Goal: Task Accomplishment & Management: Use online tool/utility

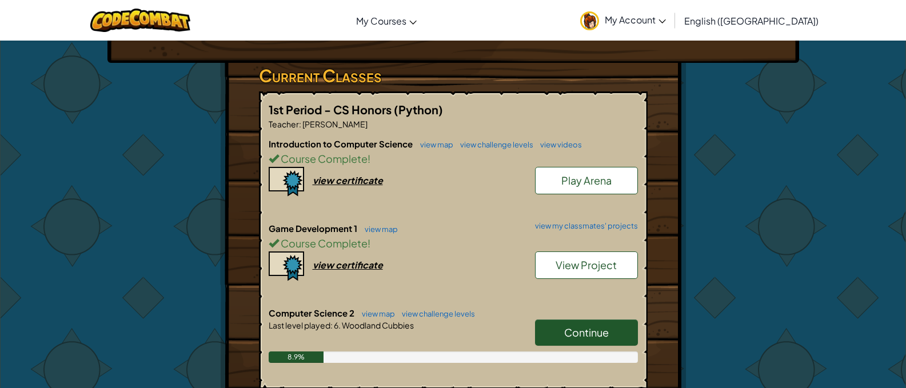
scroll to position [229, 0]
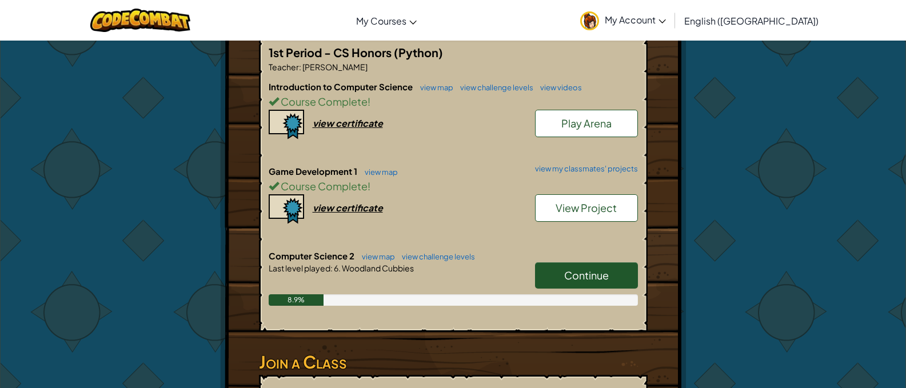
click at [610, 277] on link "Continue" at bounding box center [586, 275] width 103 height 26
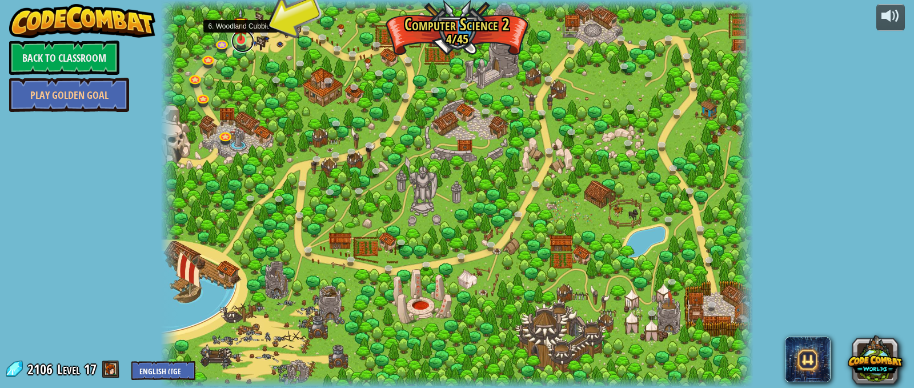
click at [248, 42] on link at bounding box center [242, 41] width 23 height 23
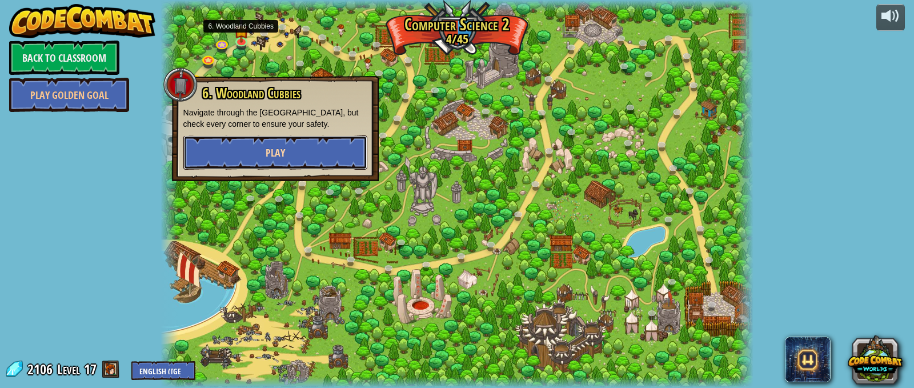
click at [268, 138] on button "Play" at bounding box center [275, 152] width 184 height 34
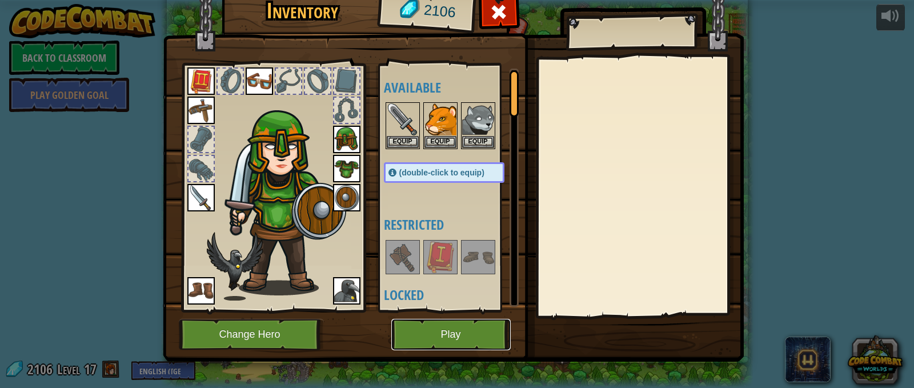
click at [447, 327] on button "Play" at bounding box center [450, 334] width 119 height 31
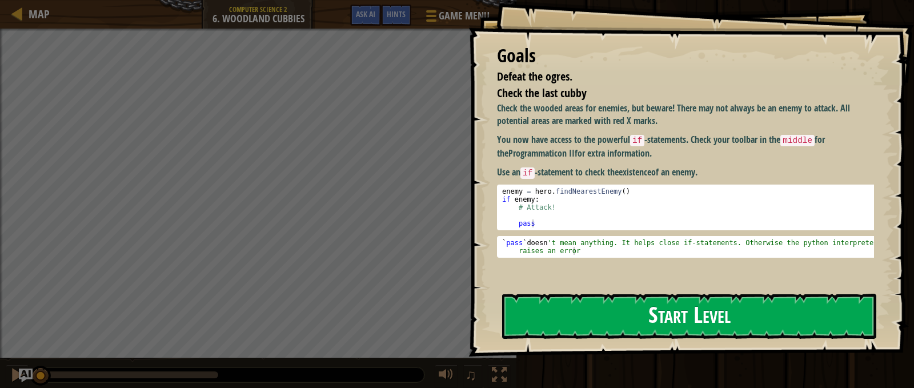
click at [553, 306] on button "Start Level" at bounding box center [689, 316] width 374 height 45
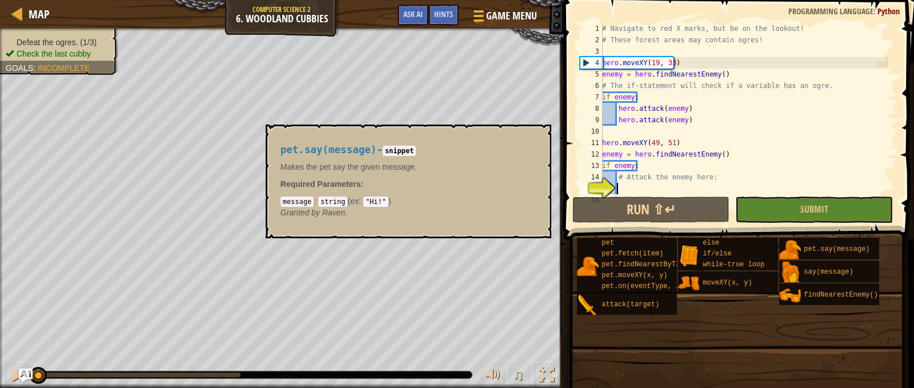
scroll to position [69, 0]
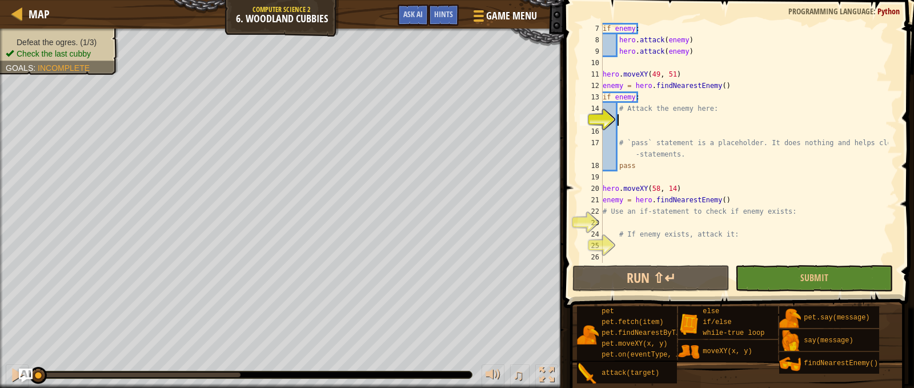
click at [794, 294] on span at bounding box center [740, 138] width 359 height 342
click at [793, 282] on button "Submit" at bounding box center [814, 278] width 158 height 26
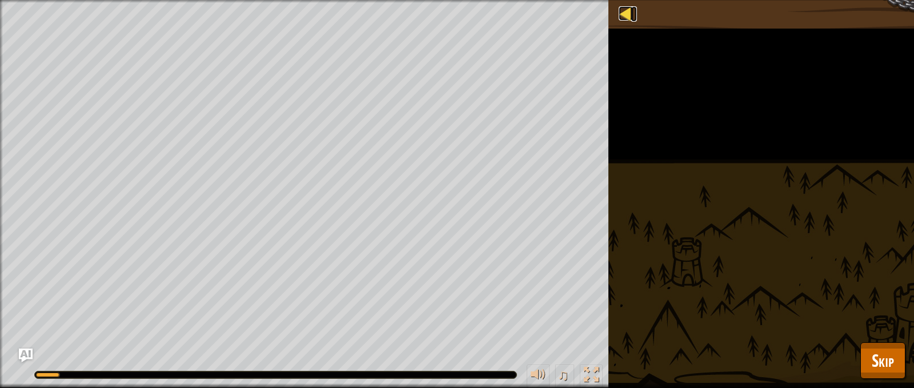
click at [623, 15] on div at bounding box center [626, 13] width 14 height 14
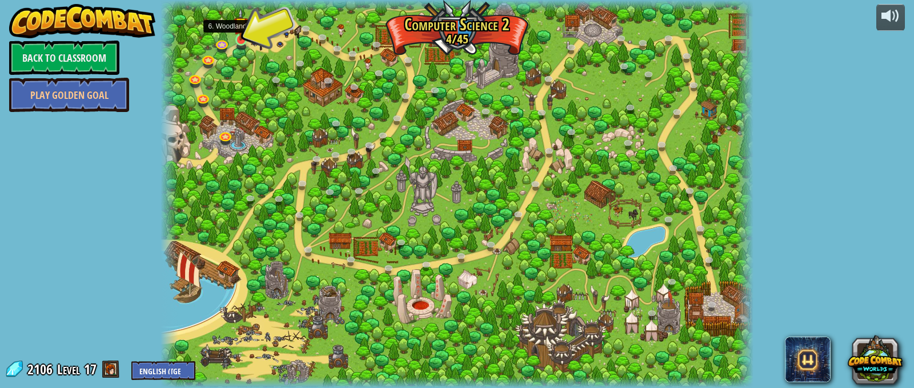
click at [244, 34] on img at bounding box center [241, 24] width 14 height 33
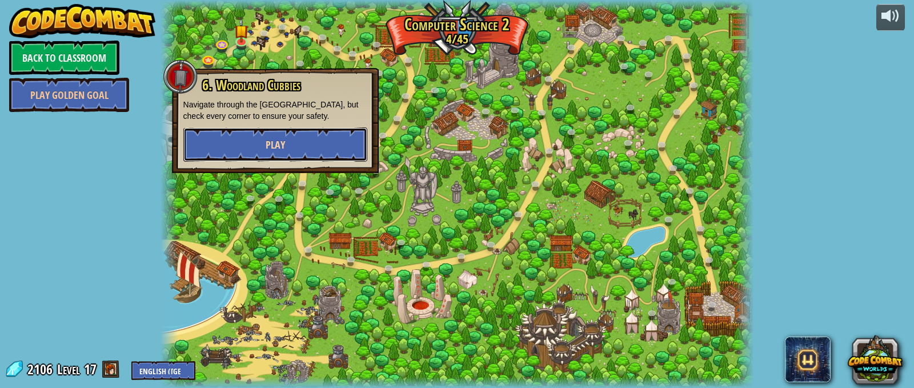
click at [336, 153] on button "Play" at bounding box center [275, 144] width 184 height 34
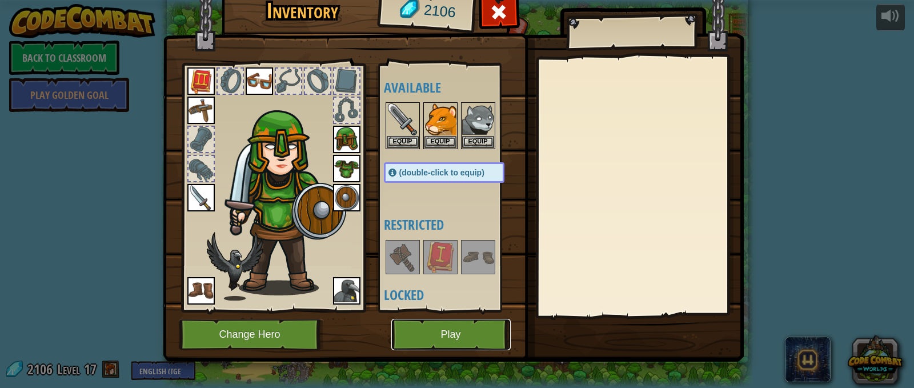
click at [461, 331] on button "Play" at bounding box center [450, 334] width 119 height 31
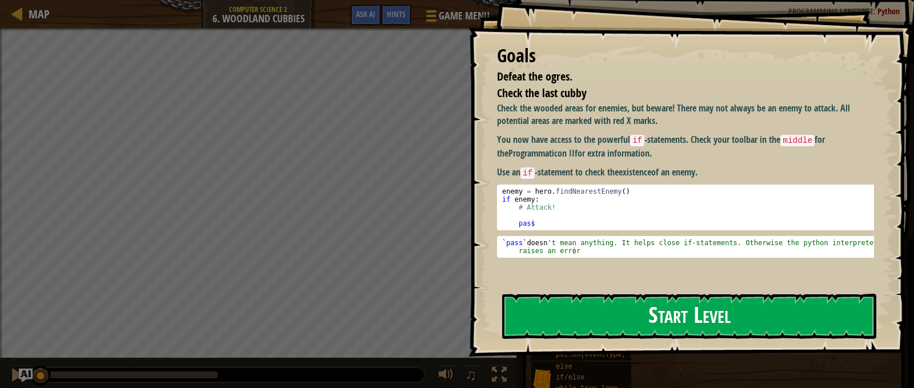
click at [752, 294] on button "Start Level" at bounding box center [689, 316] width 374 height 45
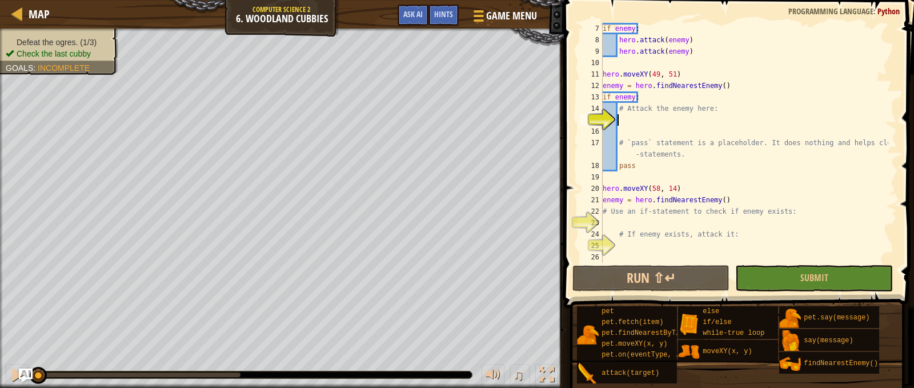
scroll to position [5, 1]
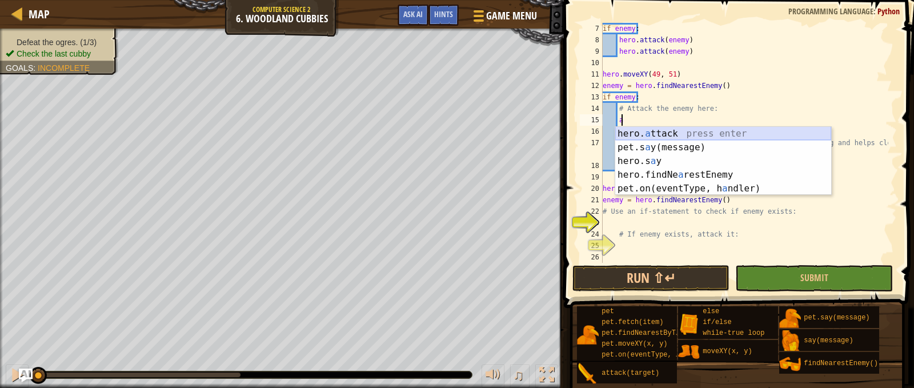
click at [705, 131] on div "hero. a ttack press enter pet.s a y(message) press enter hero.s a y press enter…" at bounding box center [723, 175] width 216 height 96
type textarea "hero.attack(enemy)"
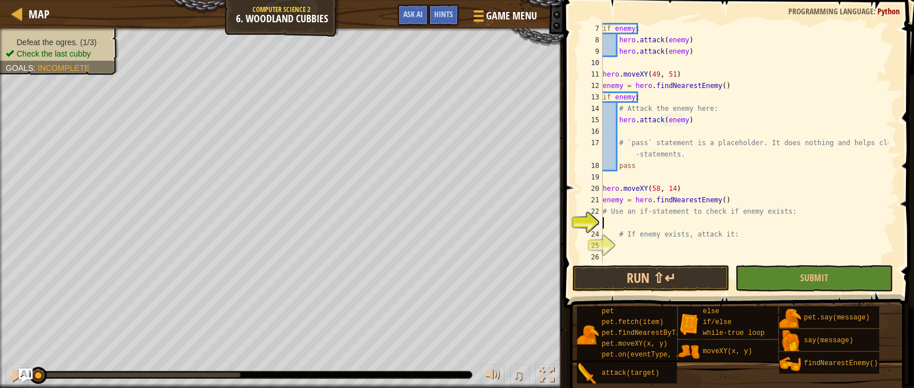
click at [618, 223] on div "if enemy : hero . attack ( enemy ) hero . attack ( enemy ) hero . moveXY ( 49 ,…" at bounding box center [745, 154] width 288 height 263
click at [778, 277] on button "Submit" at bounding box center [814, 278] width 158 height 26
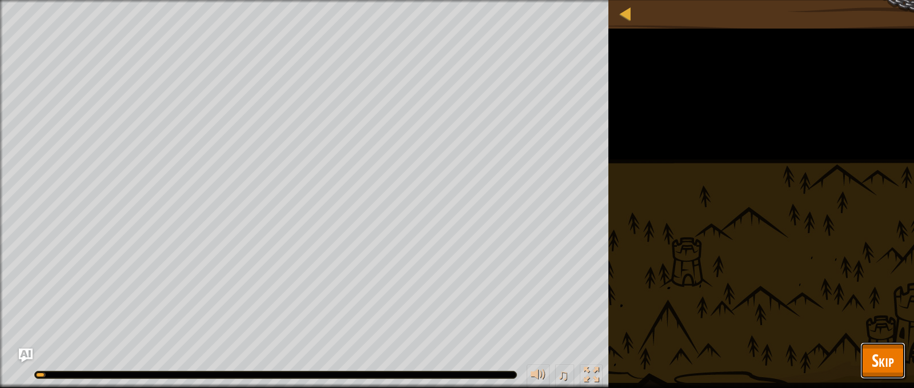
click at [879, 353] on span "Skip" at bounding box center [883, 360] width 22 height 23
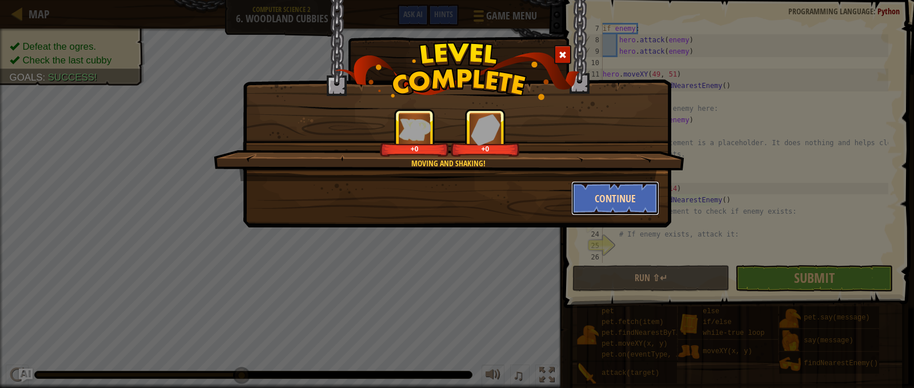
click at [619, 193] on button "Continue" at bounding box center [615, 198] width 89 height 34
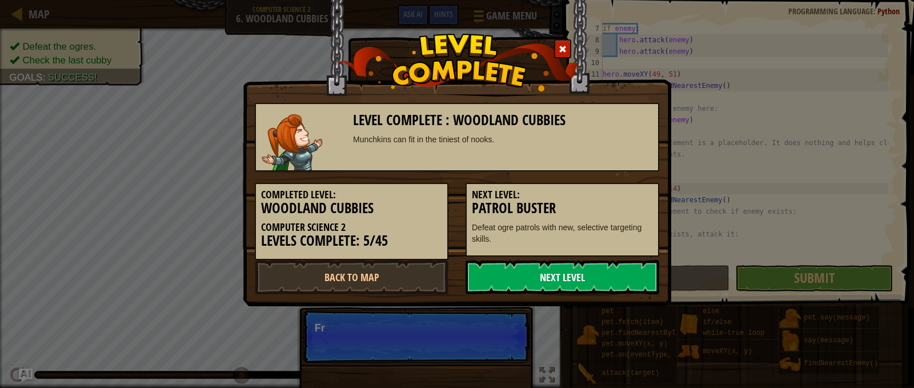
click at [590, 273] on link "Next Level" at bounding box center [563, 277] width 194 height 34
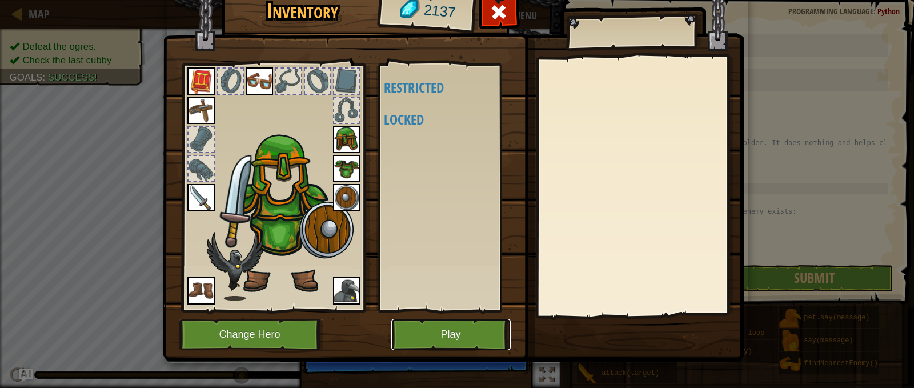
click at [484, 327] on button "Play" at bounding box center [450, 334] width 119 height 31
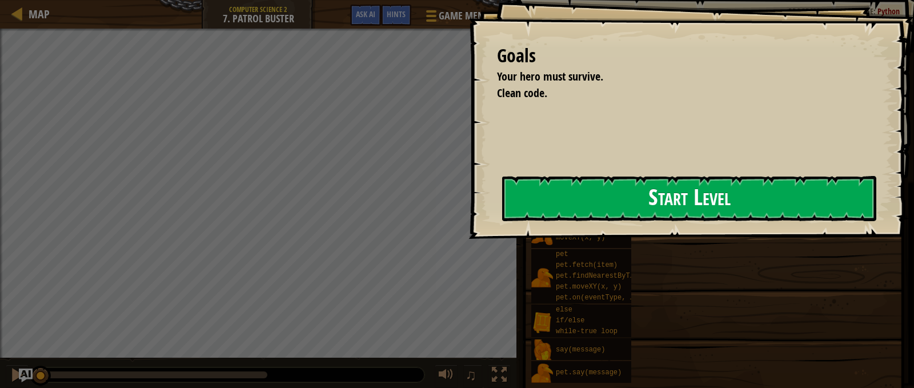
click at [576, 205] on button "Start Level" at bounding box center [689, 198] width 374 height 45
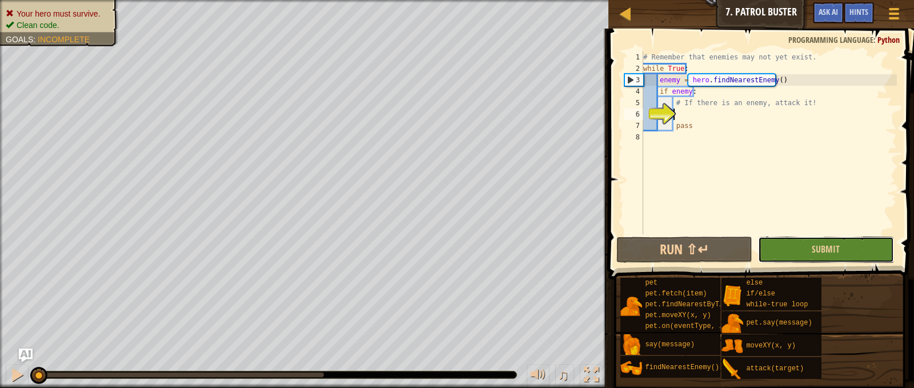
click at [805, 252] on button "Submit" at bounding box center [826, 250] width 136 height 26
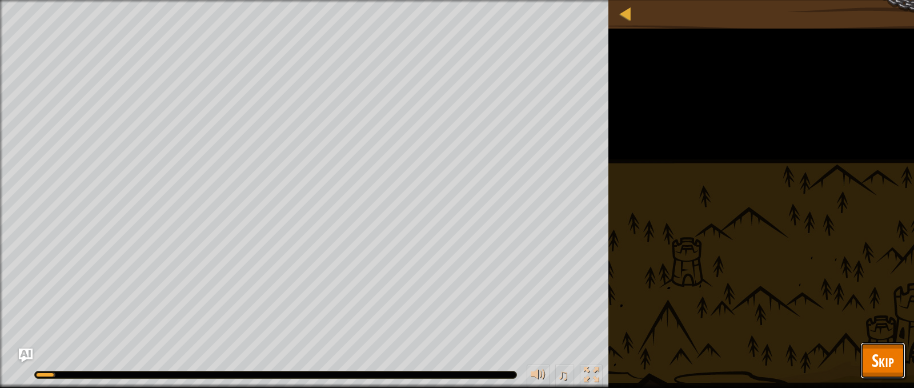
click at [878, 364] on span "Skip" at bounding box center [883, 360] width 22 height 23
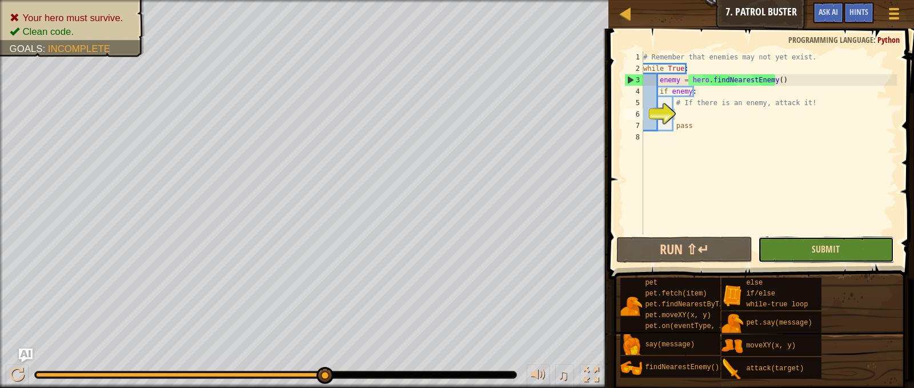
click at [826, 252] on span "Submit" at bounding box center [826, 249] width 28 height 13
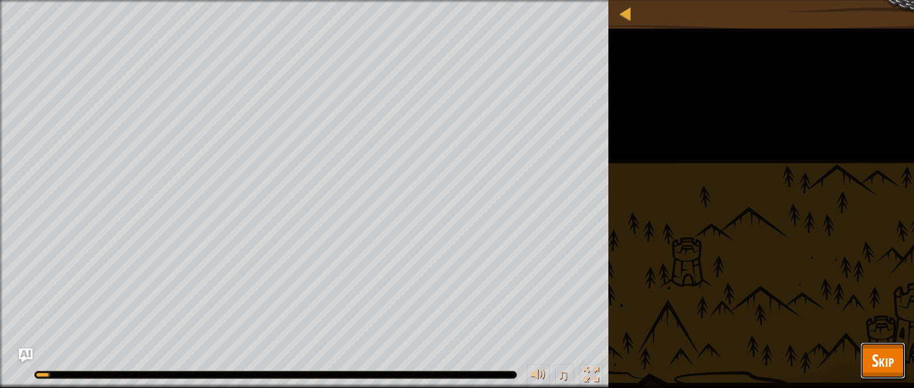
click at [881, 360] on span "Skip" at bounding box center [883, 360] width 22 height 23
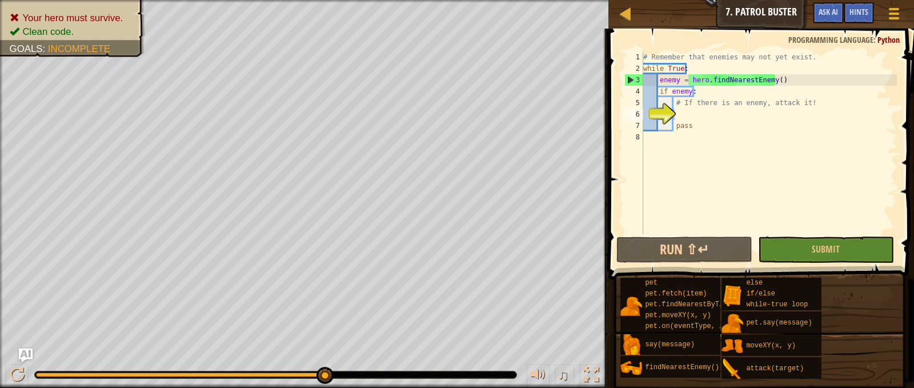
click at [689, 111] on div "# Remember that enemies may not yet exist. while True : enemy = hero . findNear…" at bounding box center [769, 154] width 256 height 206
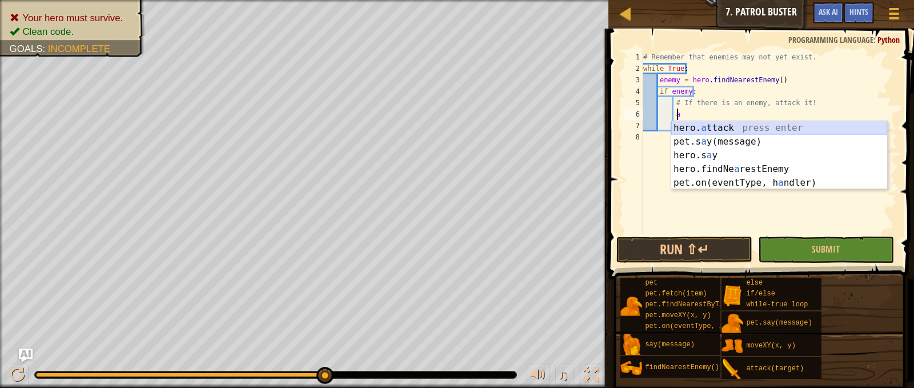
click at [747, 127] on div "hero. a ttack press enter pet.s a y(message) press enter hero.s a y press enter…" at bounding box center [779, 169] width 216 height 96
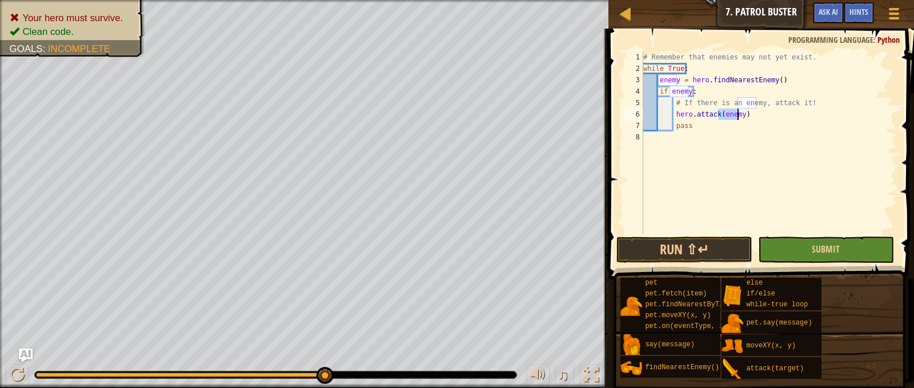
type textarea "hero.attack(enemy)"
click at [819, 242] on button "Submit" at bounding box center [826, 250] width 136 height 26
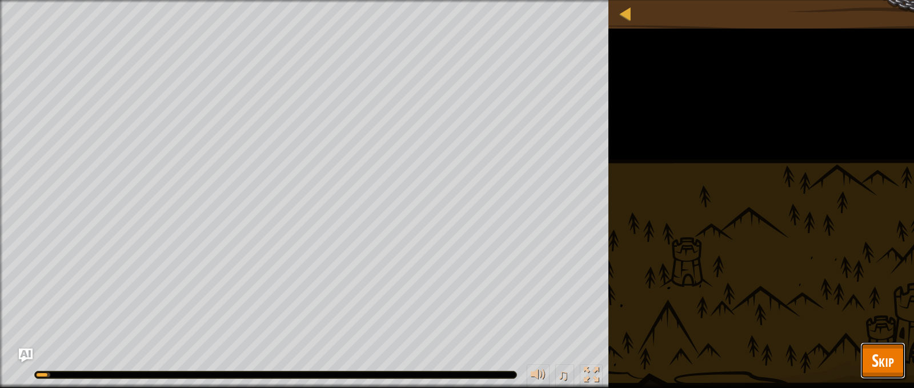
click at [885, 351] on span "Skip" at bounding box center [883, 360] width 22 height 23
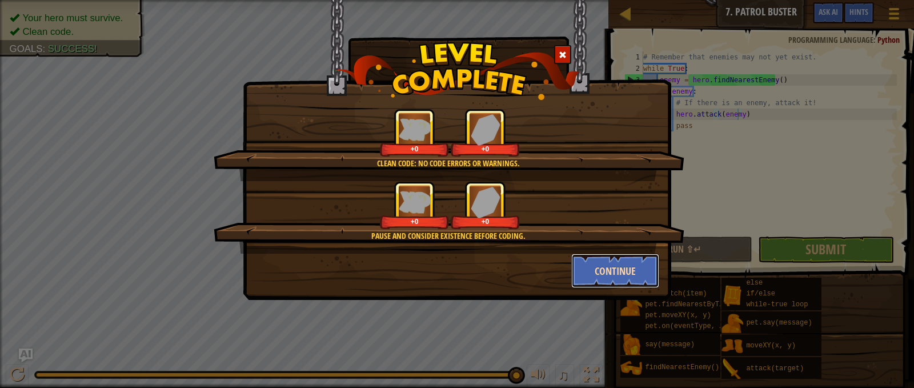
click at [634, 266] on button "Continue" at bounding box center [615, 271] width 89 height 34
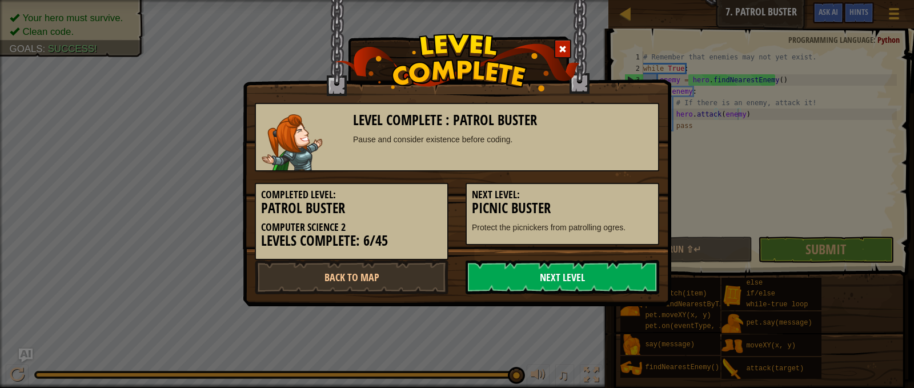
click at [563, 275] on link "Next Level" at bounding box center [563, 277] width 194 height 34
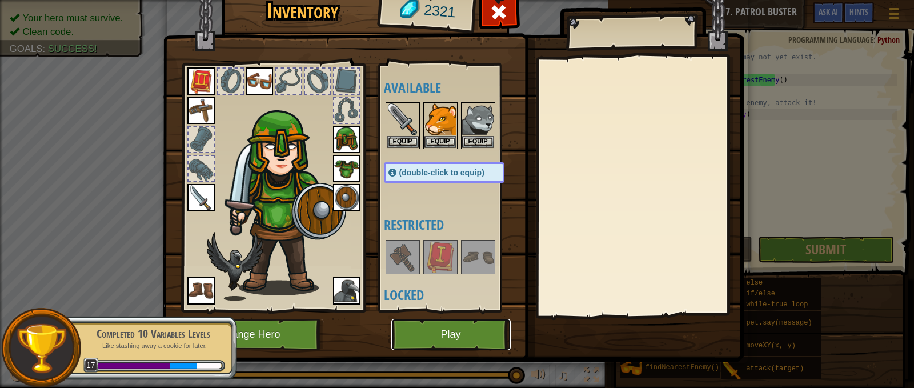
click at [475, 337] on button "Play" at bounding box center [450, 334] width 119 height 31
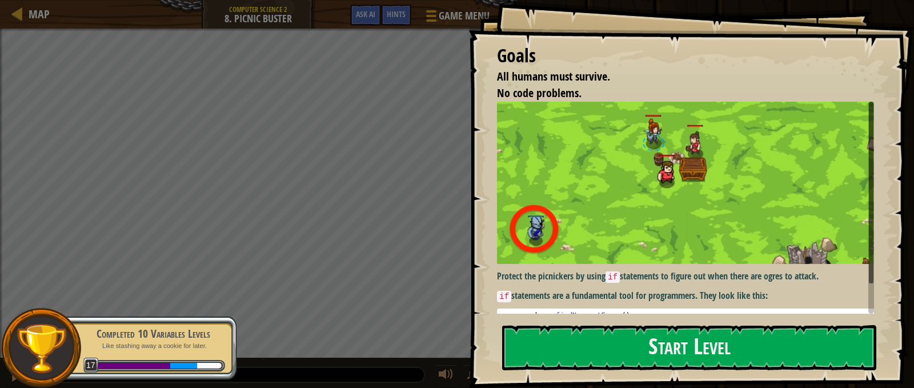
click at [693, 208] on img at bounding box center [690, 183] width 386 height 163
click at [687, 349] on button "Start Level" at bounding box center [689, 347] width 374 height 45
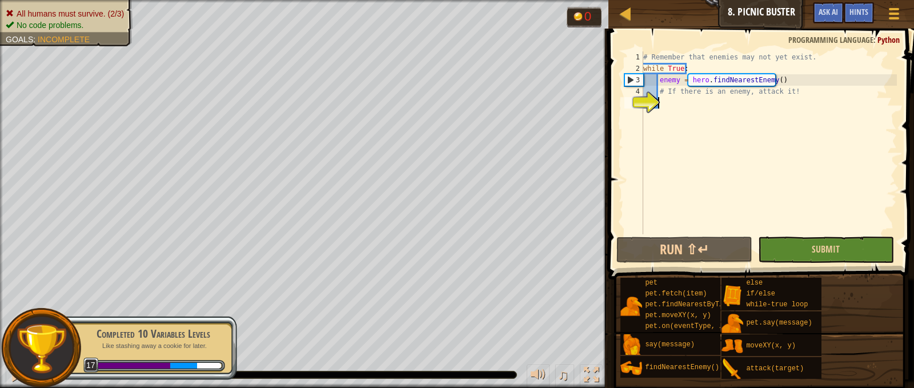
click at [795, 156] on div "# Remember that enemies may not yet exist. while True : enemy = hero . findNear…" at bounding box center [769, 154] width 256 height 206
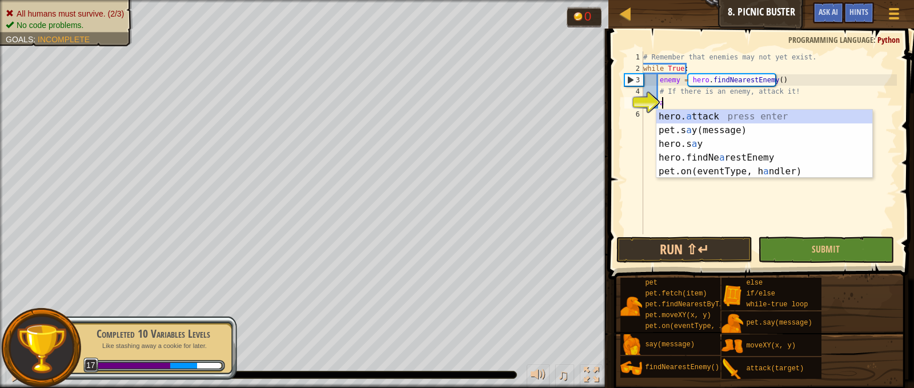
scroll to position [5, 1]
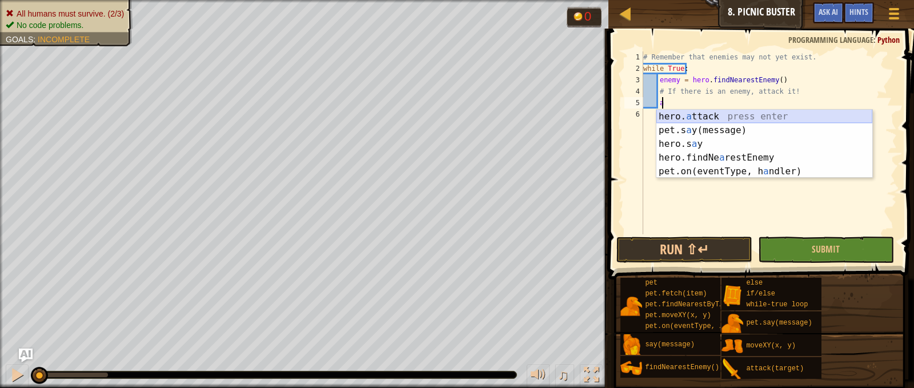
click at [707, 114] on div "hero. a ttack press enter pet.s a y(message) press enter hero.s a y press enter…" at bounding box center [765, 158] width 216 height 96
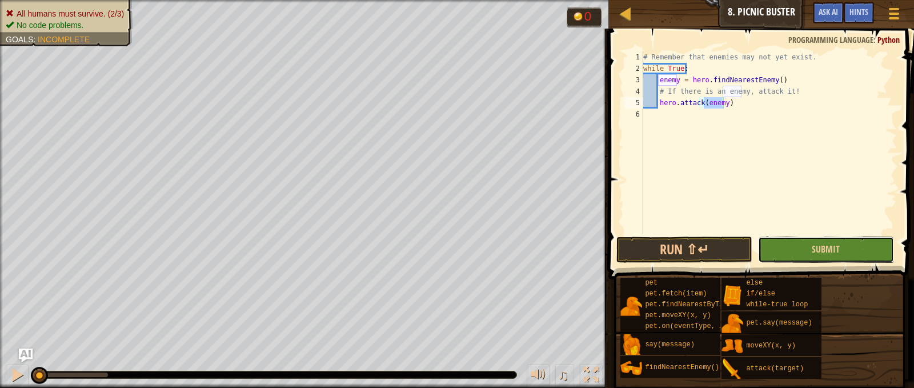
click at [777, 242] on button "Submit" at bounding box center [826, 250] width 136 height 26
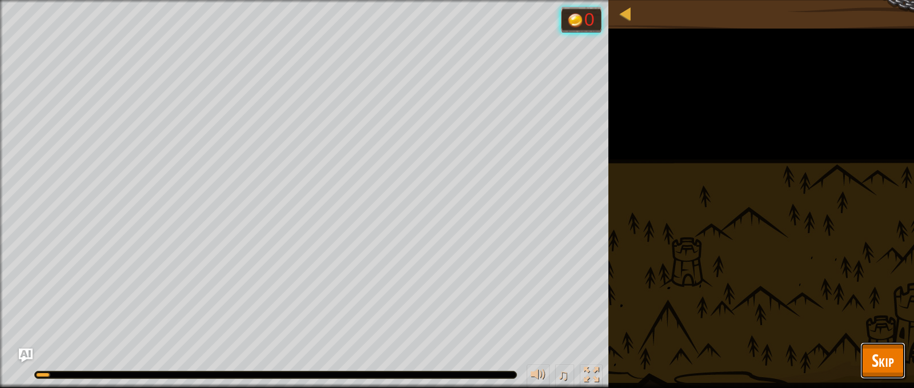
click at [893, 366] on span "Skip" at bounding box center [883, 360] width 22 height 23
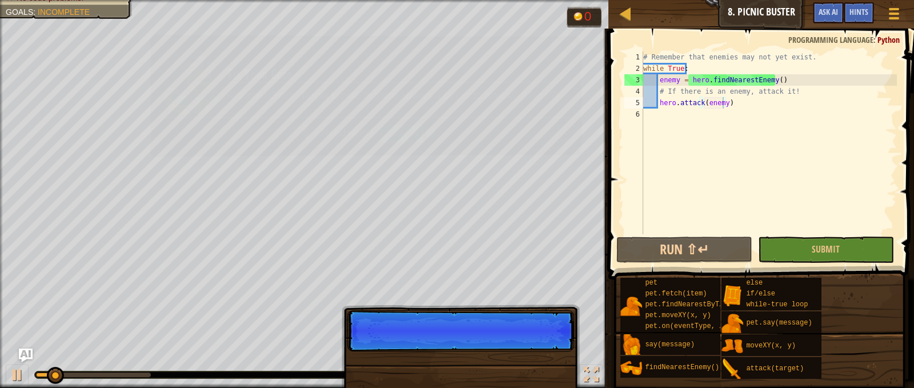
click at [893, 366] on div "pet pet.fetch(item) pet.findNearestByType(type) pet.moveXY(x, y) pet.on(eventTy…" at bounding box center [763, 328] width 286 height 102
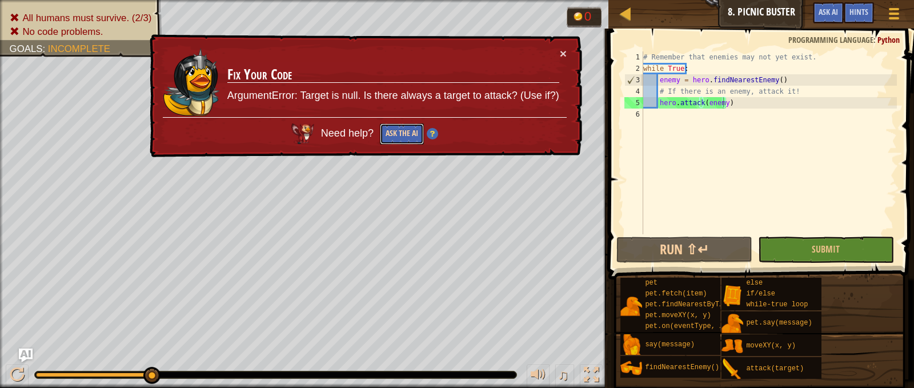
click at [414, 134] on button "Ask the AI" at bounding box center [401, 133] width 44 height 21
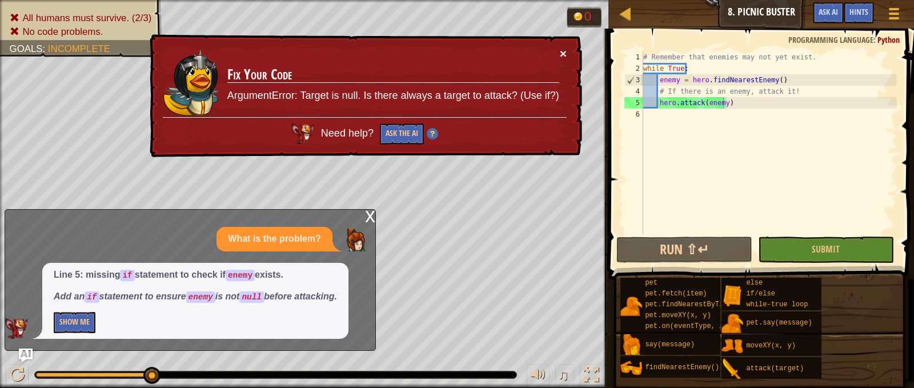
click at [562, 51] on button "×" at bounding box center [563, 53] width 7 height 12
click at [562, 53] on button "×" at bounding box center [563, 53] width 7 height 12
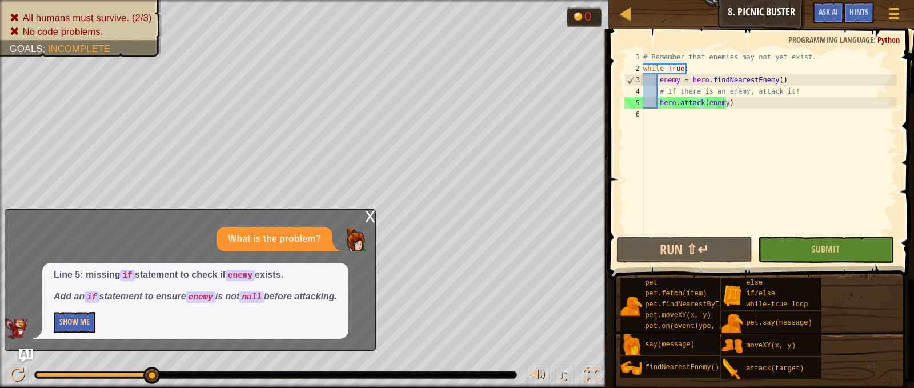
click at [374, 216] on div "x" at bounding box center [370, 215] width 10 height 11
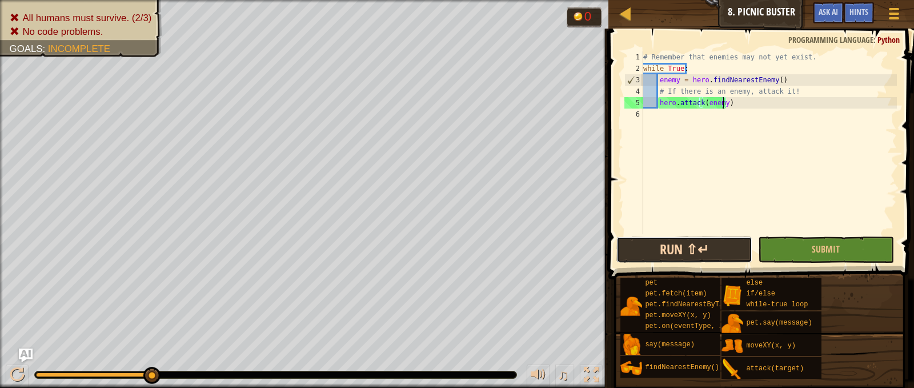
click at [699, 250] on button "Run ⇧↵" at bounding box center [685, 250] width 136 height 26
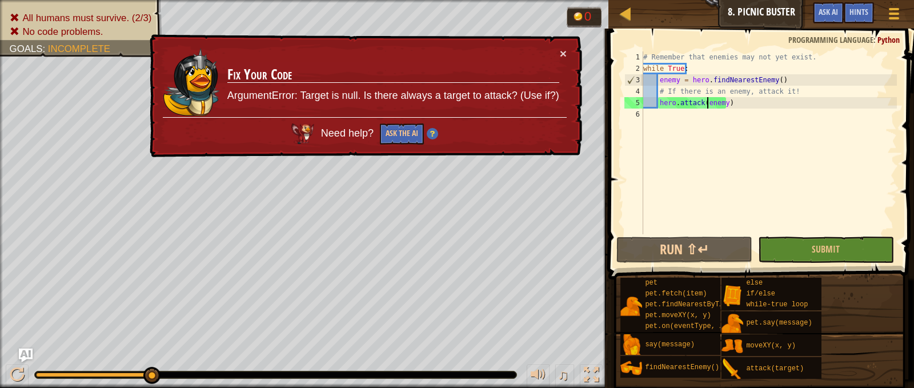
click at [708, 106] on div "# Remember that enemies may not yet exist. while True : enemy = hero . findNear…" at bounding box center [769, 154] width 256 height 206
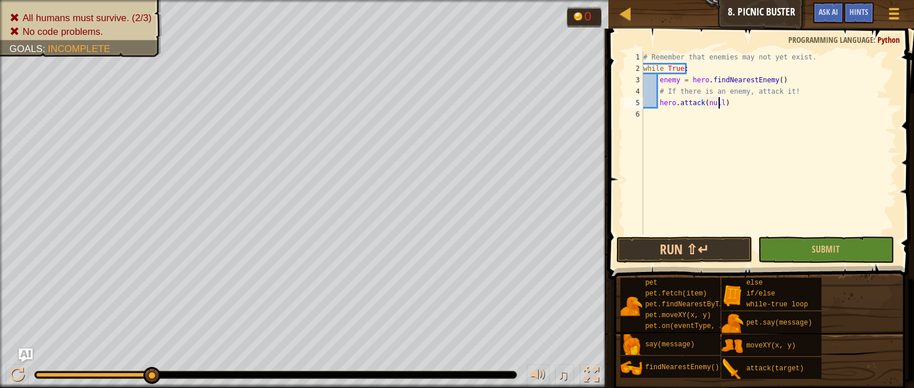
scroll to position [5, 6]
type textarea "hero.attack(null)"
click at [820, 237] on button "Submit" at bounding box center [826, 250] width 136 height 26
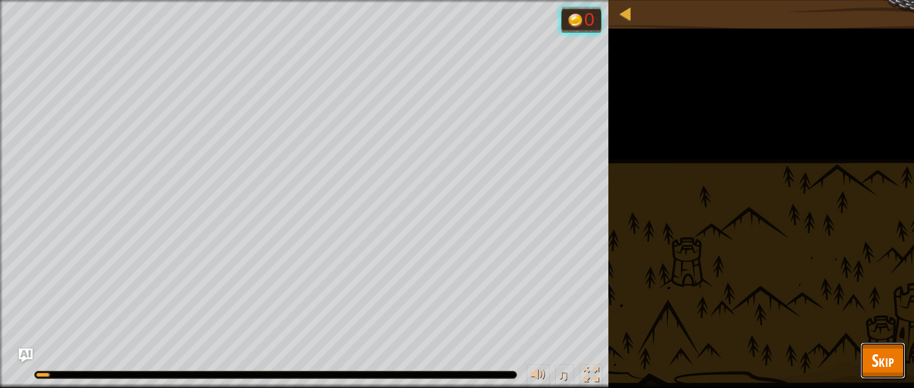
click at [875, 344] on button "Skip" at bounding box center [883, 360] width 45 height 37
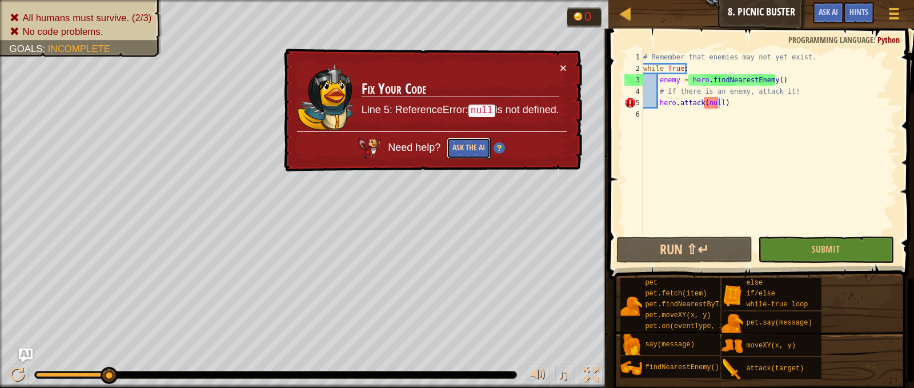
click at [486, 149] on button "Ask the AI" at bounding box center [469, 148] width 44 height 21
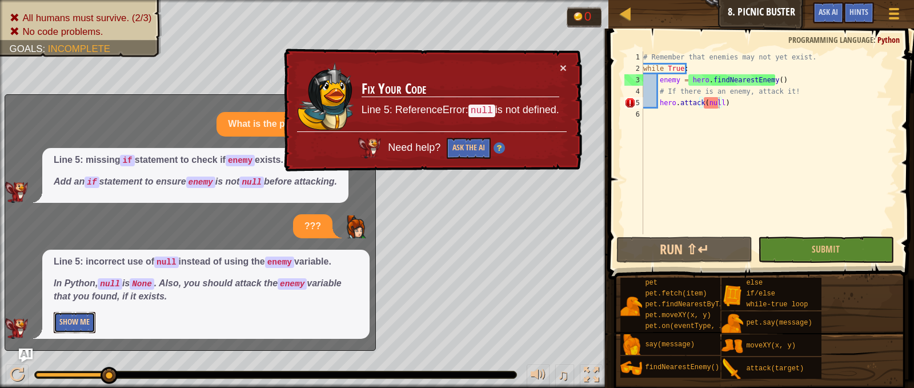
click at [94, 325] on button "Show Me" at bounding box center [75, 322] width 42 height 21
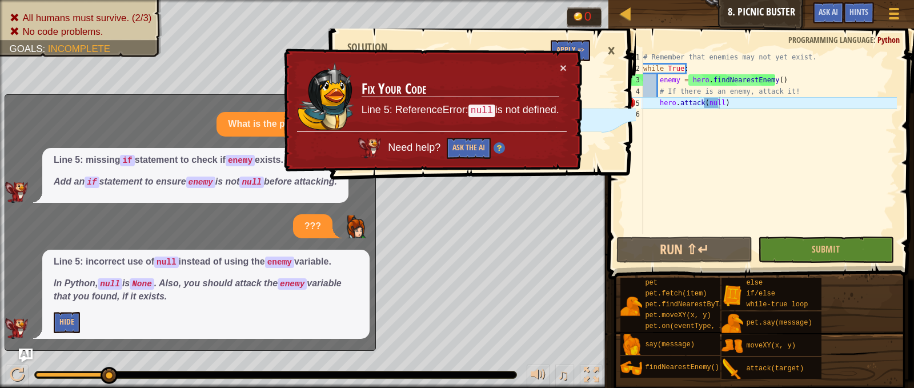
click at [591, 57] on span at bounding box center [484, 87] width 315 height 185
click at [578, 53] on div "× Fix Your Code Line 5: ReferenceError: null is not defined. Need help? Ask the…" at bounding box center [432, 109] width 302 height 125
click at [585, 54] on button "Apply =>" at bounding box center [570, 50] width 39 height 21
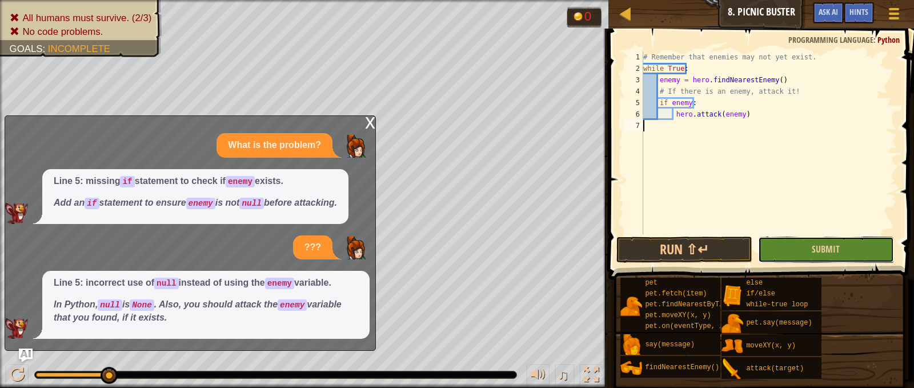
click at [806, 253] on button "Submit" at bounding box center [826, 250] width 136 height 26
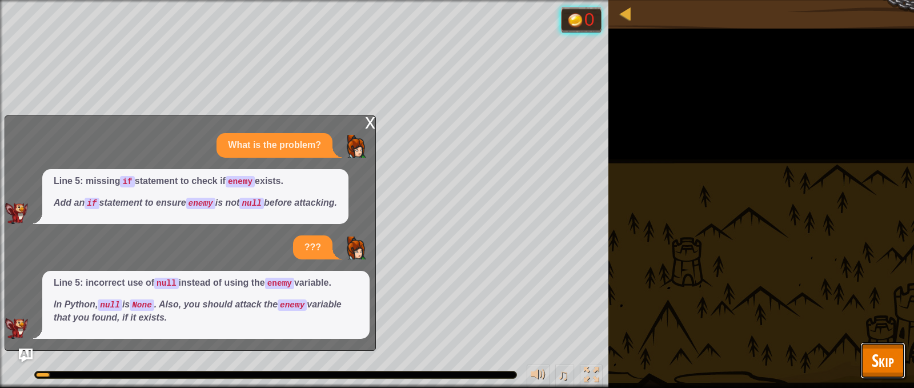
click at [873, 350] on span "Skip" at bounding box center [883, 360] width 22 height 23
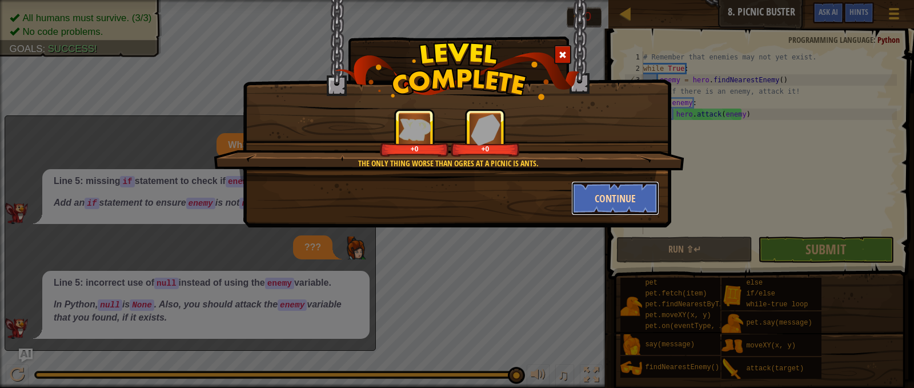
click at [594, 189] on button "Continue" at bounding box center [615, 198] width 89 height 34
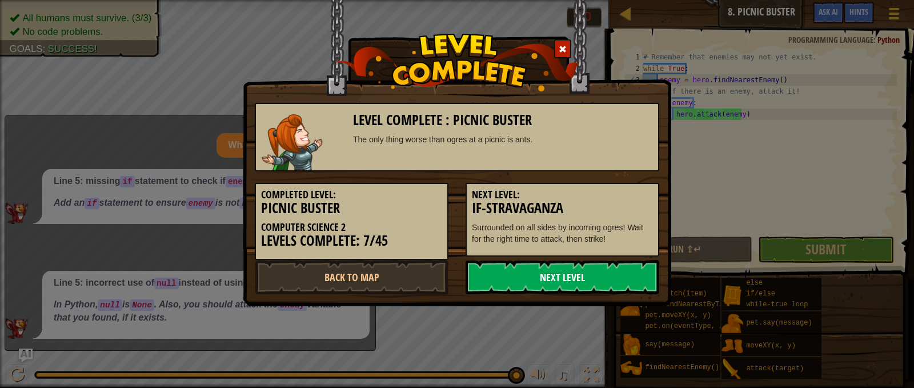
click at [644, 282] on link "Next Level" at bounding box center [563, 277] width 194 height 34
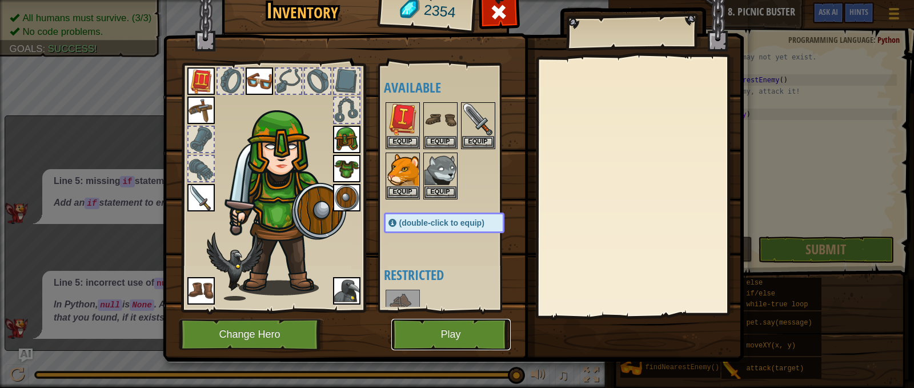
click at [459, 330] on button "Play" at bounding box center [450, 334] width 119 height 31
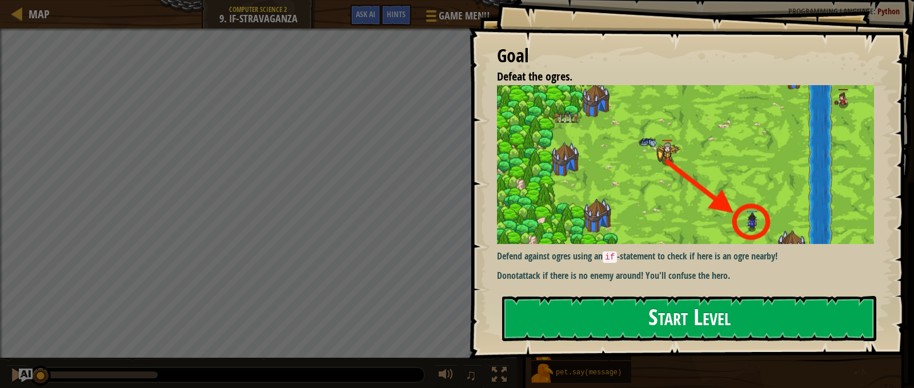
click at [609, 318] on button "Start Level" at bounding box center [689, 318] width 374 height 45
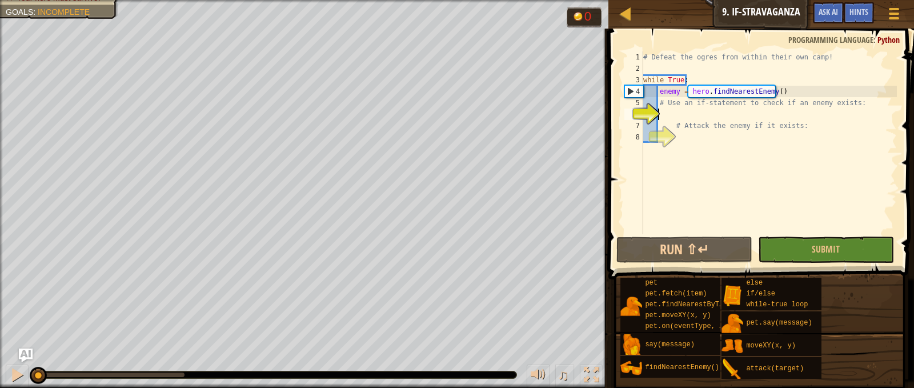
type textarea "a"
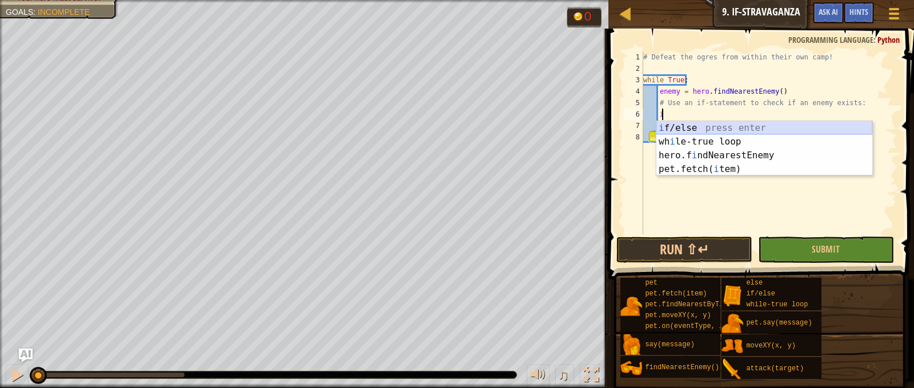
click at [733, 126] on div "i f/else press enter wh i le-true loop press enter hero.f i ndNearestEnemy pres…" at bounding box center [765, 162] width 216 height 82
type textarea "if enemy:"
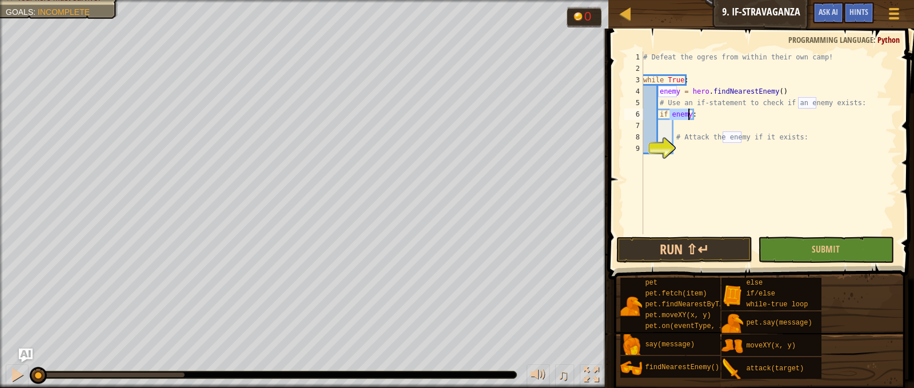
click at [690, 153] on div "# Defeat the ogres from within their own camp! while True : enemy = hero . find…" at bounding box center [769, 154] width 256 height 206
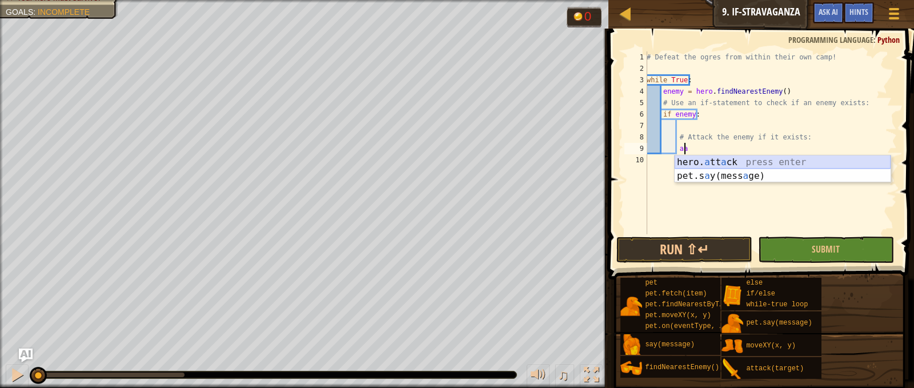
click at [717, 156] on div "hero. a tt a ck press enter pet.s a y(mess a ge) press enter" at bounding box center [783, 182] width 216 height 55
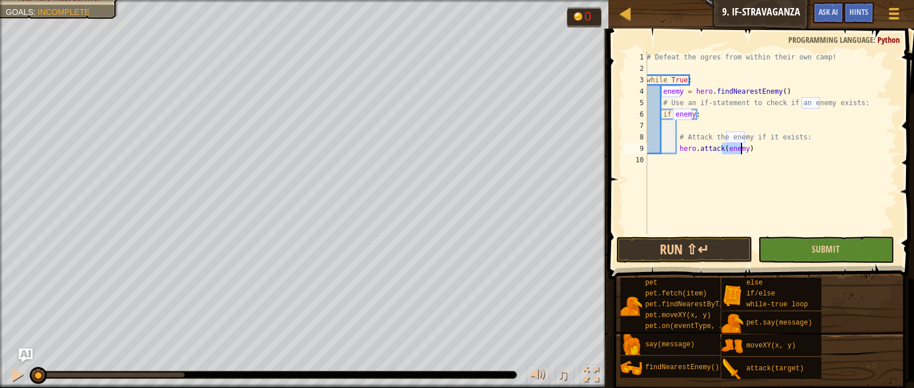
type textarea "hero.attack(enemy)"
click at [794, 246] on button "Submit" at bounding box center [826, 250] width 136 height 26
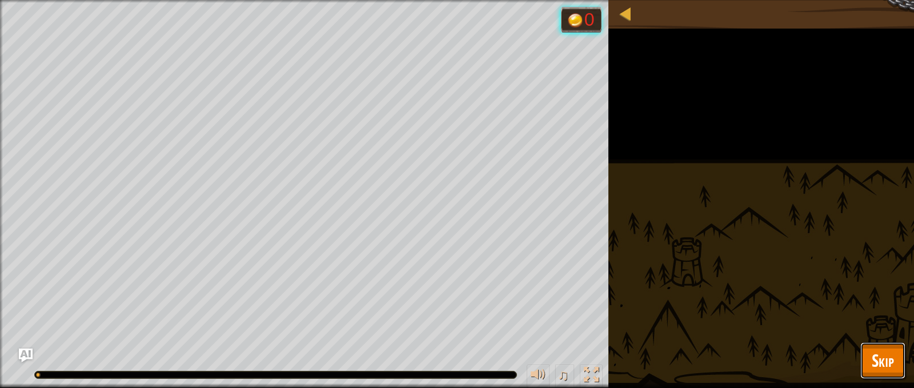
click at [893, 363] on span "Skip" at bounding box center [883, 360] width 22 height 23
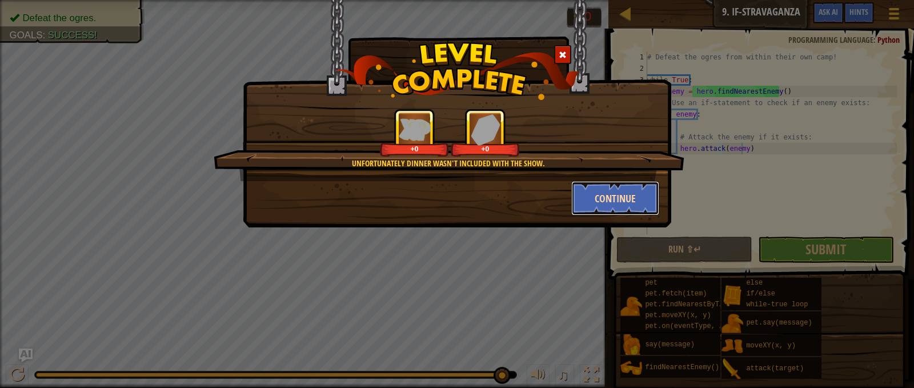
click at [615, 210] on button "Continue" at bounding box center [615, 198] width 89 height 34
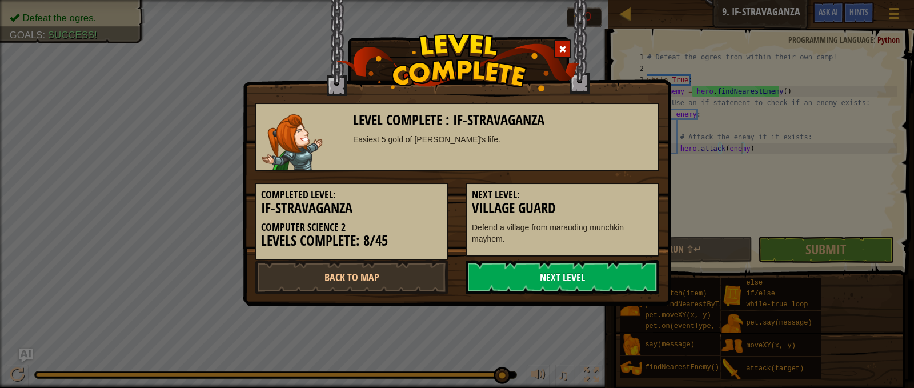
click at [613, 282] on link "Next Level" at bounding box center [563, 277] width 194 height 34
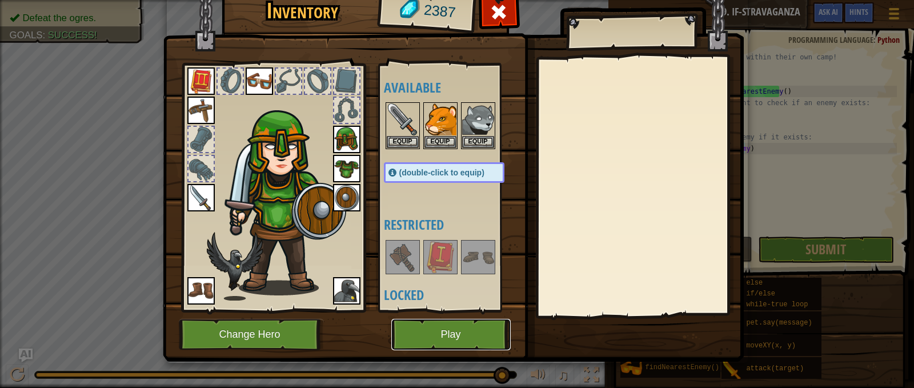
click at [474, 326] on button "Play" at bounding box center [450, 334] width 119 height 31
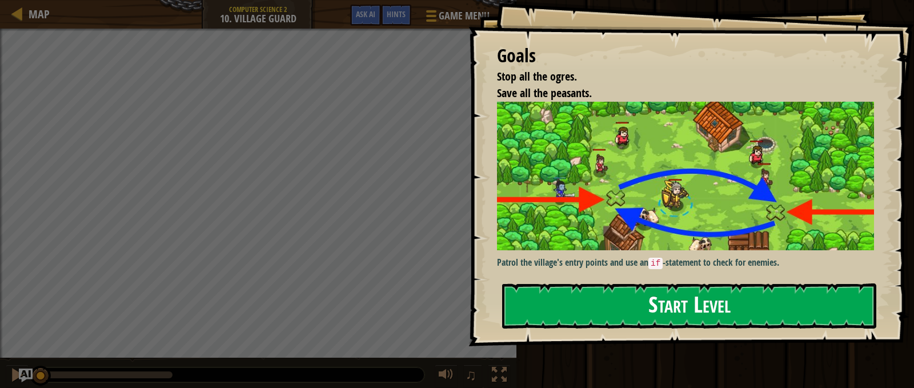
click at [573, 299] on button "Start Level" at bounding box center [689, 305] width 374 height 45
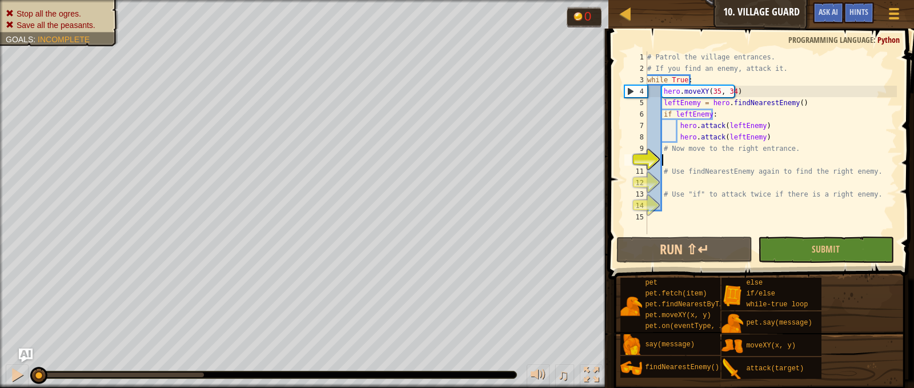
type textarea "m"
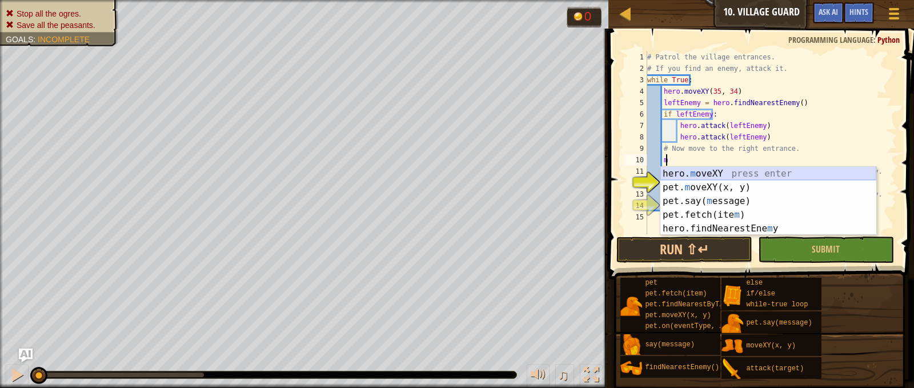
click at [750, 175] on div "hero. m oveXY press enter pet. m oveXY(x, y) press enter pet.say( m essage) pre…" at bounding box center [769, 215] width 216 height 96
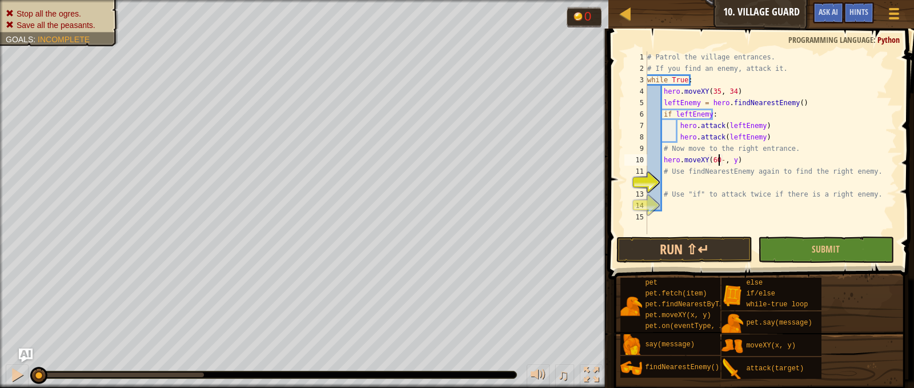
scroll to position [5, 6]
click at [719, 158] on div "# Patrol the village entrances. # If you find an enemy, attack it. while True :…" at bounding box center [771, 154] width 252 height 206
click at [724, 159] on div "# Patrol the village entrances. # If you find an enemy, attack it. while True :…" at bounding box center [771, 142] width 252 height 183
click at [724, 159] on div "# Patrol the village entrances. # If you find an enemy, attack it. while True :…" at bounding box center [771, 154] width 252 height 206
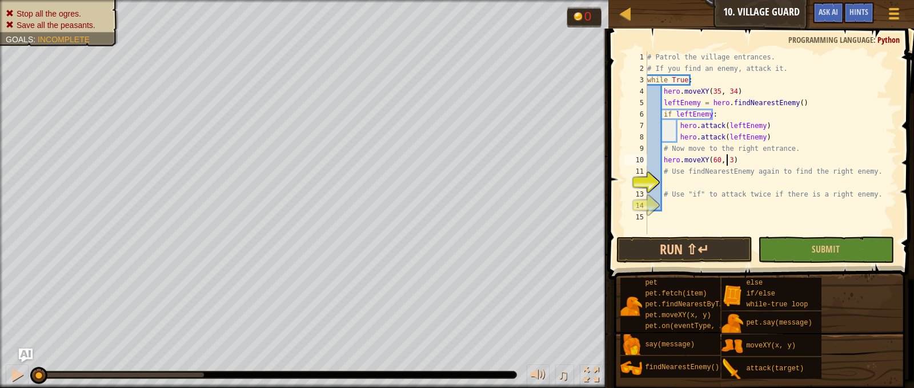
type textarea "hero.moveXY(60, 31)"
click at [691, 181] on div "# Patrol the village entrances. # If you find an enemy, attack it. while True :…" at bounding box center [771, 154] width 252 height 206
type textarea "f"
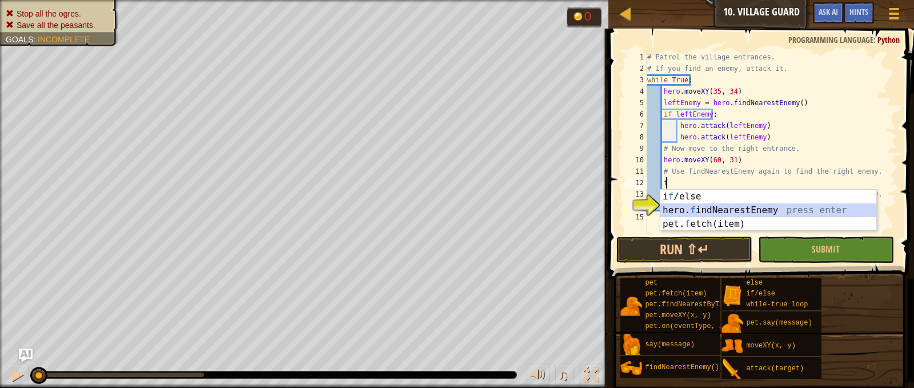
click at [735, 210] on div "i f /else press enter hero. f indNearestEnemy press enter pet. f etch(item) pre…" at bounding box center [769, 224] width 216 height 69
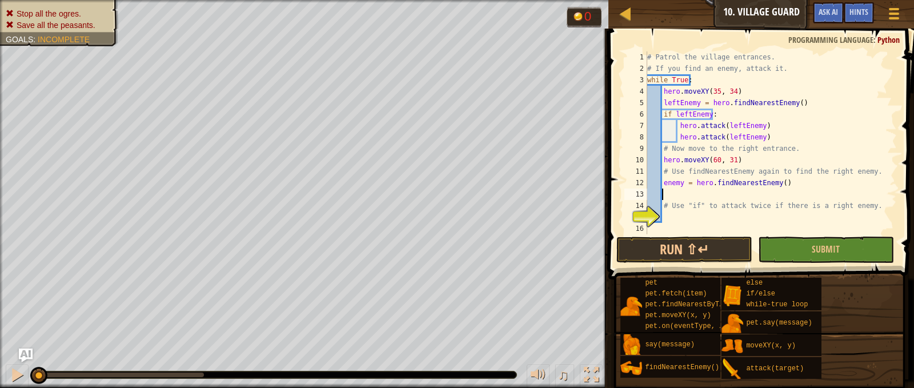
click at [667, 215] on div "# Patrol the village entrances. # If you find an enemy, attack it. while True :…" at bounding box center [771, 154] width 252 height 206
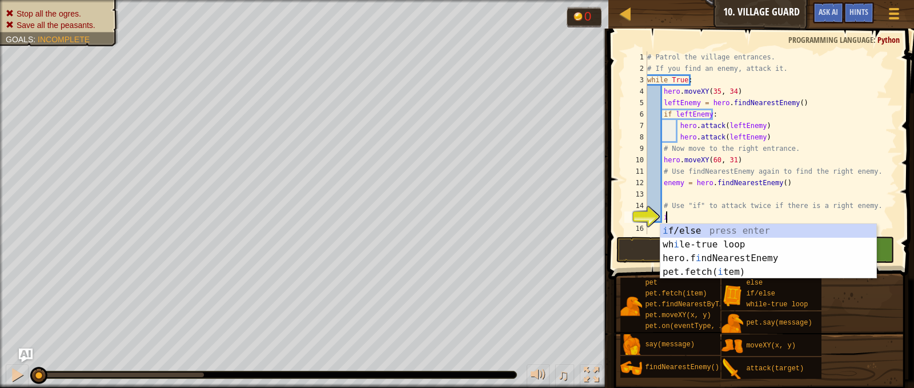
scroll to position [5, 1]
click at [703, 230] on div "i f/else press enter wh i le-true loop press enter hero.f i ndNearestEnemy pres…" at bounding box center [769, 265] width 216 height 82
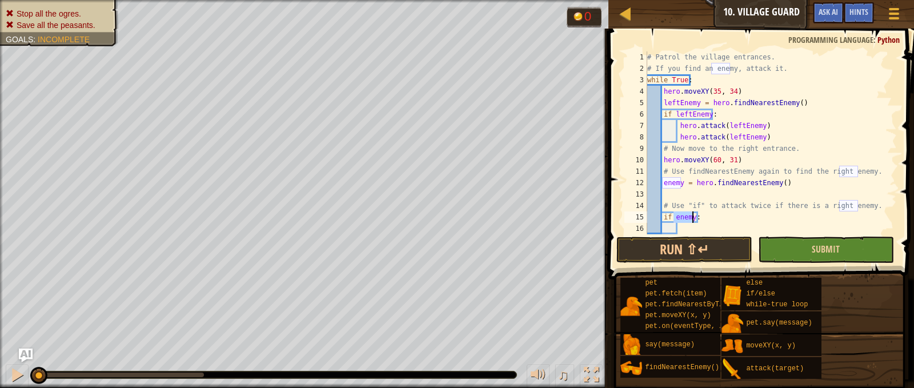
type textarea "if enemy:"
click at [801, 245] on button "Submit" at bounding box center [826, 250] width 136 height 26
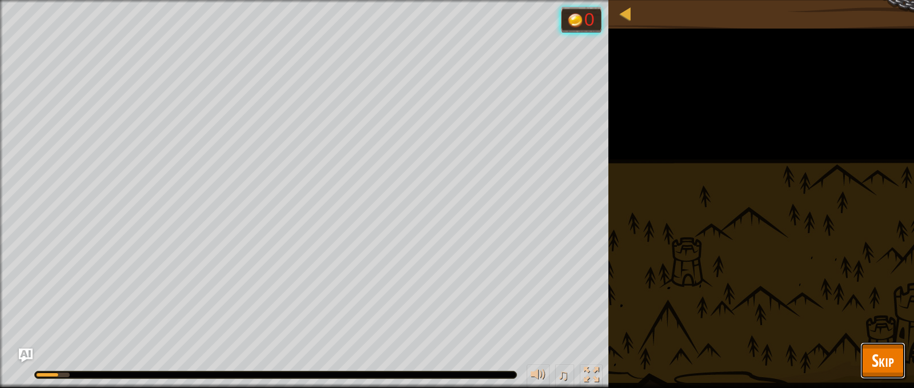
click at [892, 358] on span "Skip" at bounding box center [883, 360] width 22 height 23
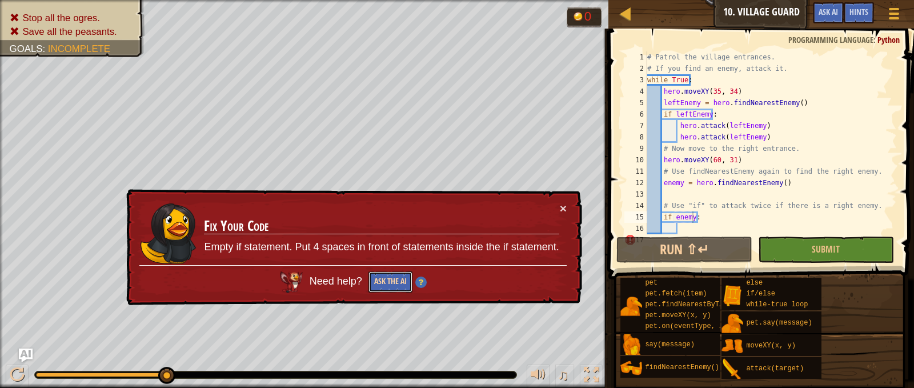
click at [393, 281] on button "Ask the AI" at bounding box center [391, 281] width 44 height 21
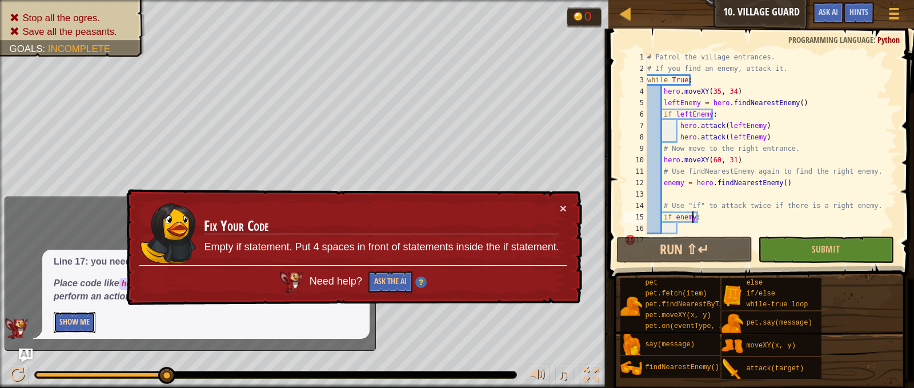
click at [68, 315] on button "Show Me" at bounding box center [75, 322] width 42 height 21
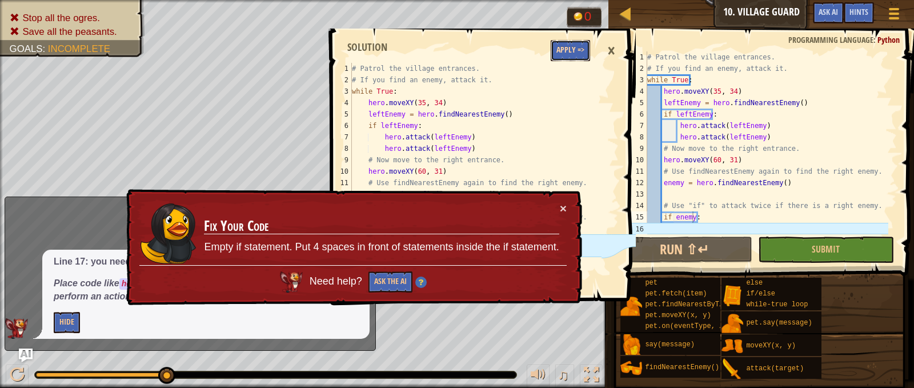
click at [573, 56] on button "Apply =>" at bounding box center [570, 50] width 39 height 21
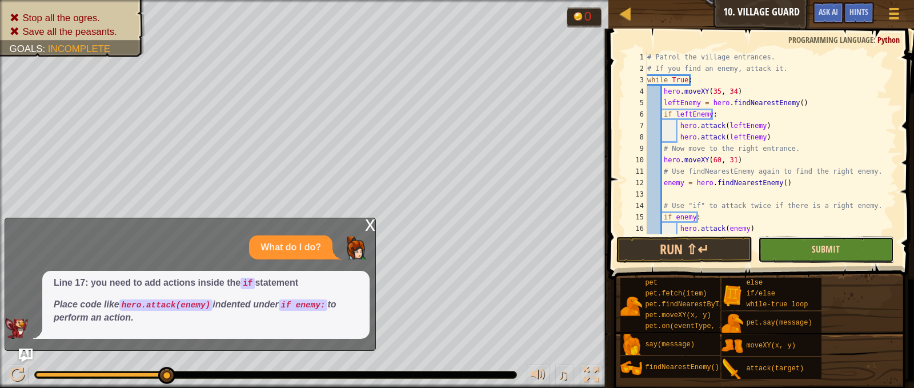
click at [822, 251] on span "Submit" at bounding box center [826, 249] width 28 height 13
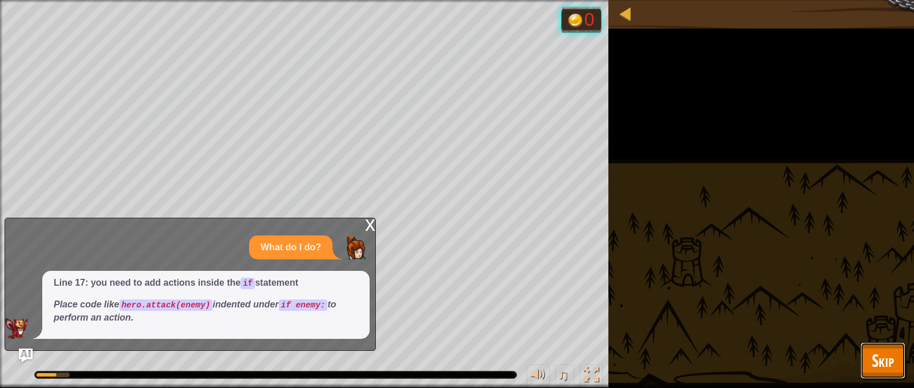
click at [882, 363] on span "Skip" at bounding box center [883, 360] width 22 height 23
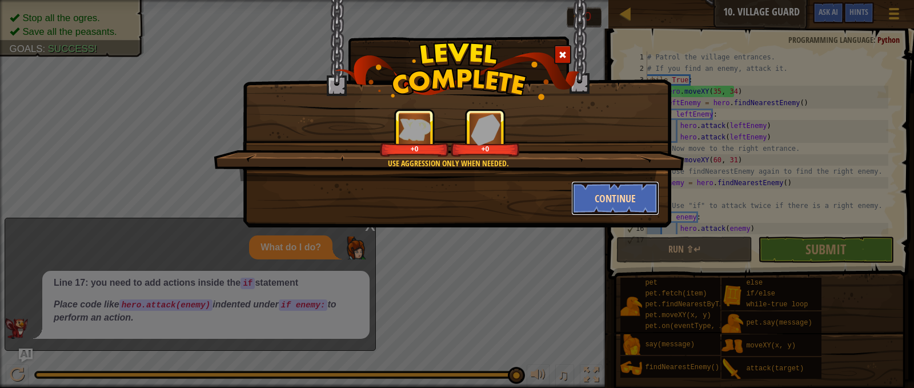
click at [590, 197] on button "Continue" at bounding box center [615, 198] width 89 height 34
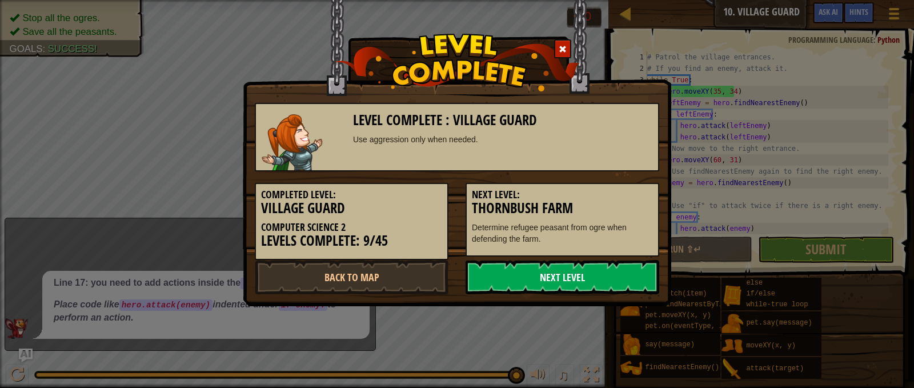
click at [597, 273] on link "Next Level" at bounding box center [563, 277] width 194 height 34
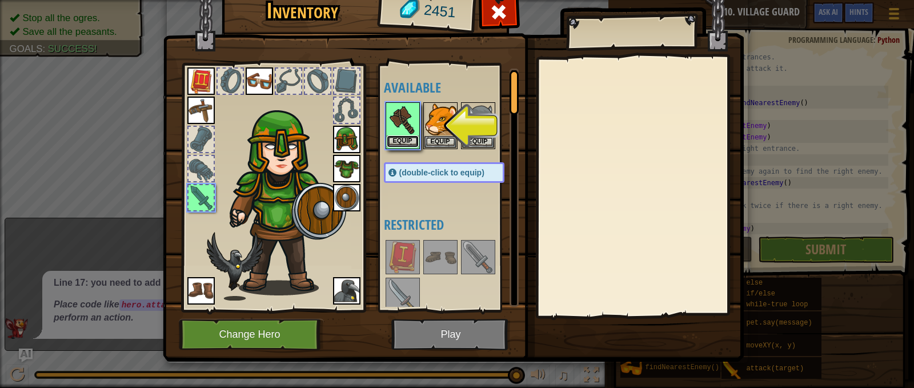
click at [399, 135] on button "Equip" at bounding box center [403, 141] width 32 height 12
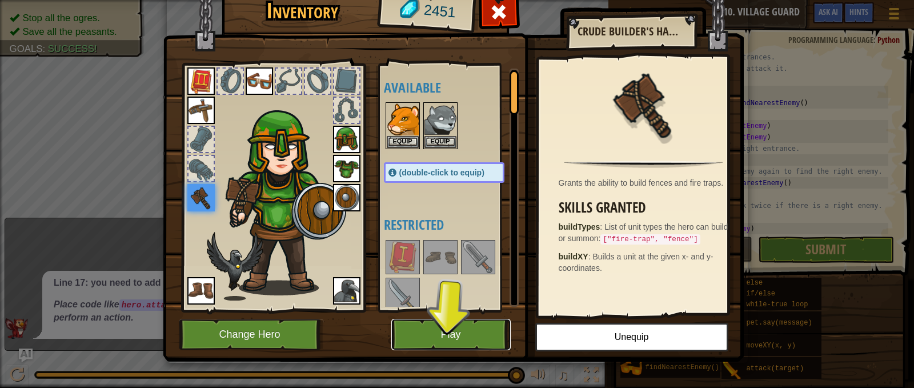
click at [438, 328] on button "Play" at bounding box center [450, 334] width 119 height 31
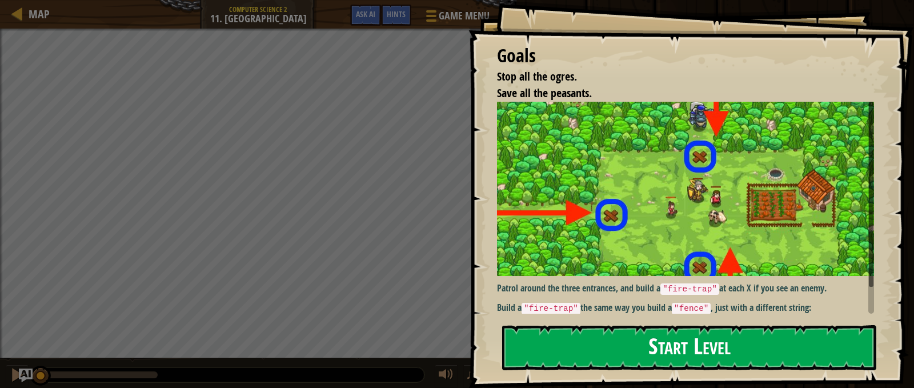
click at [592, 351] on button "Start Level" at bounding box center [689, 347] width 374 height 45
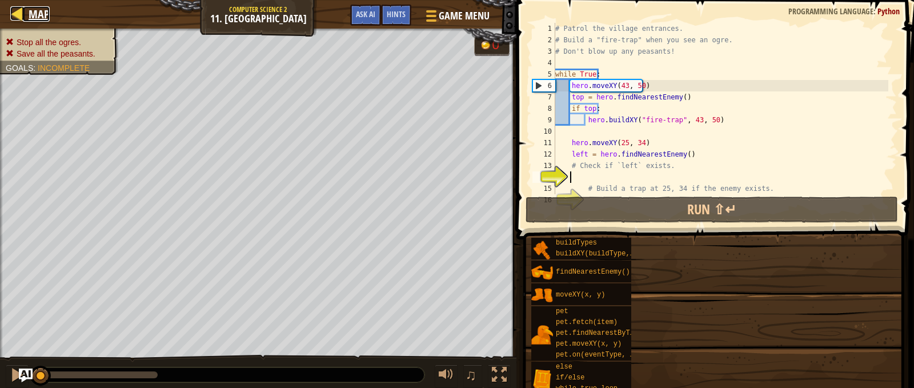
click at [31, 15] on span "Map" at bounding box center [39, 13] width 21 height 15
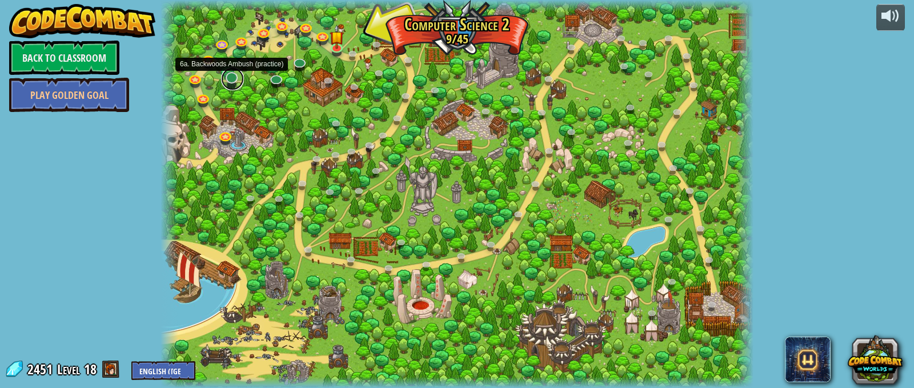
click at [231, 77] on link at bounding box center [232, 78] width 23 height 23
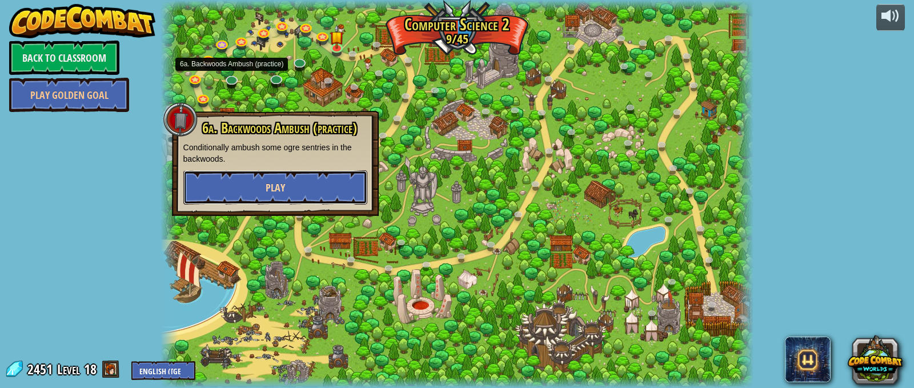
click at [285, 176] on button "Play" at bounding box center [275, 187] width 184 height 34
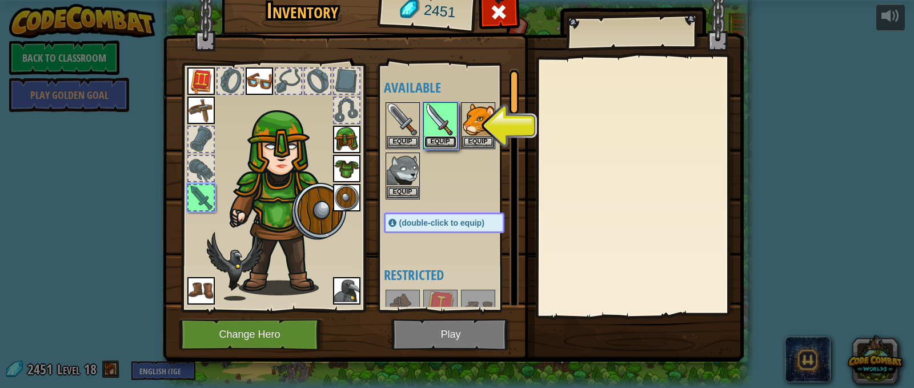
drag, startPoint x: 429, startPoint y: 140, endPoint x: 462, endPoint y: 189, distance: 59.3
click at [431, 140] on button "Equip" at bounding box center [441, 142] width 32 height 12
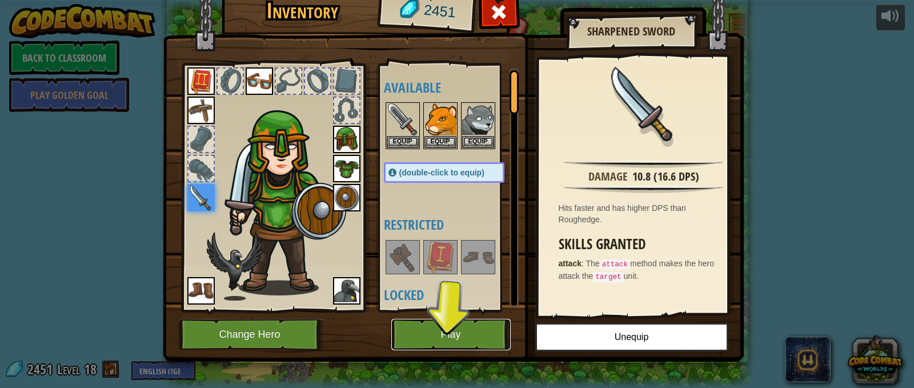
click at [493, 339] on button "Play" at bounding box center [450, 334] width 119 height 31
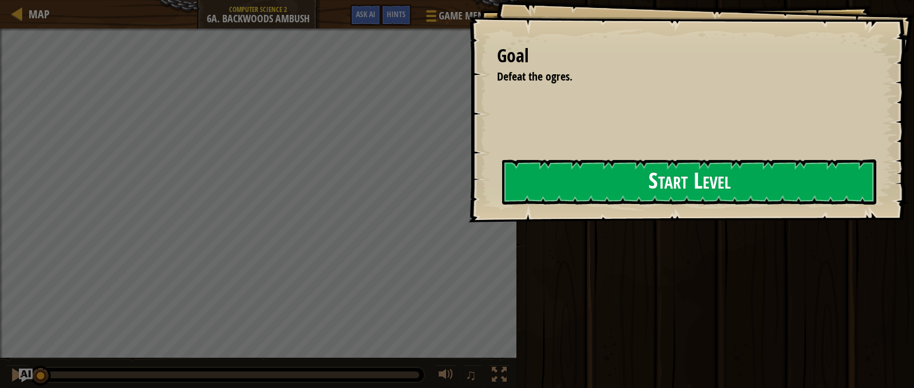
click at [607, 203] on button "Start Level" at bounding box center [689, 181] width 374 height 45
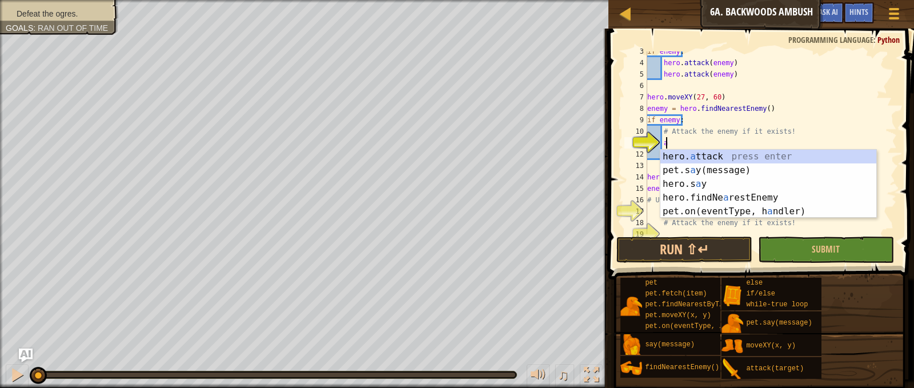
scroll to position [5, 1]
click at [727, 157] on div "hero. a ttack press enter pet.s a y(message) press enter hero.s a y press enter…" at bounding box center [769, 198] width 216 height 96
type textarea "hero.attack(enemy)"
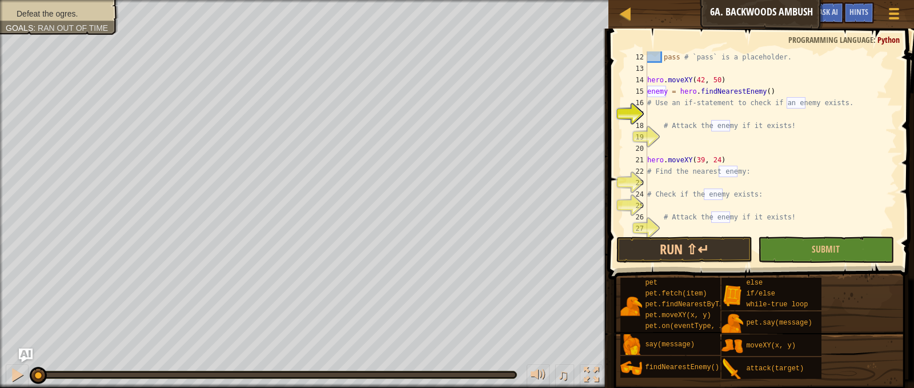
scroll to position [126, 0]
click at [703, 118] on div "pass # `pass` is a placeholder. hero . moveXY ( 42 , 50 ) enemy = hero . findNe…" at bounding box center [766, 154] width 243 height 206
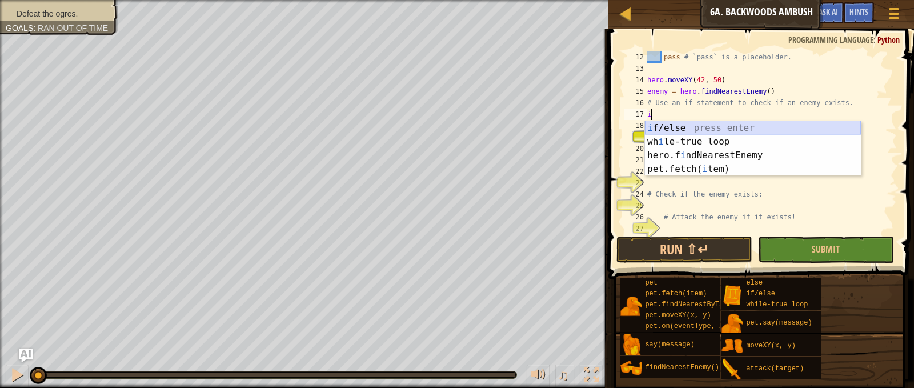
click at [726, 130] on div "i f/else press enter wh i le-true loop press enter hero.f i ndNearestEnemy pres…" at bounding box center [753, 162] width 216 height 82
type textarea "if enemy:"
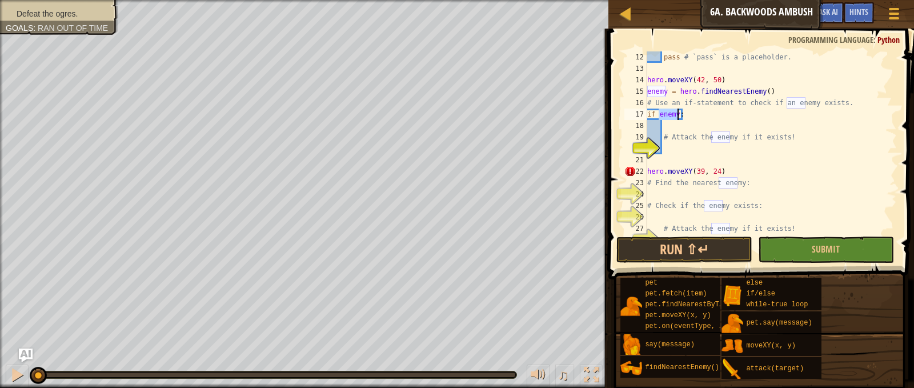
click at [675, 147] on div "pass # `pass` is a placeholder. hero . moveXY ( 42 , 50 ) enemy = hero . findNe…" at bounding box center [766, 154] width 243 height 206
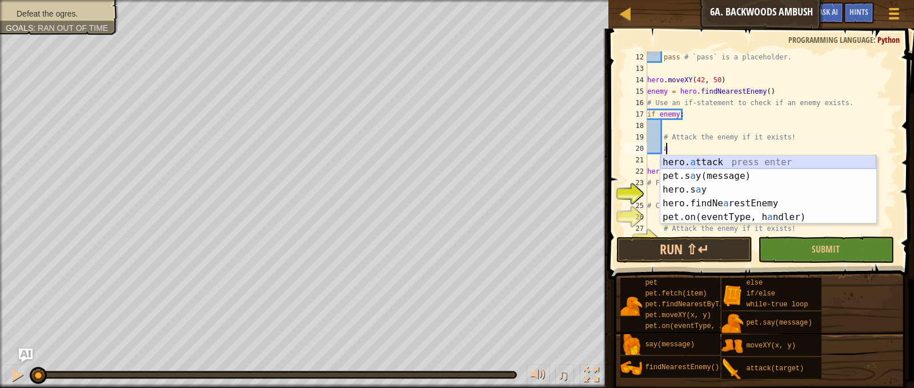
click at [706, 157] on div "hero. a ttack press enter pet.s a y(message) press enter hero.s a y press enter…" at bounding box center [769, 203] width 216 height 96
type textarea "hero.attack(enemy)"
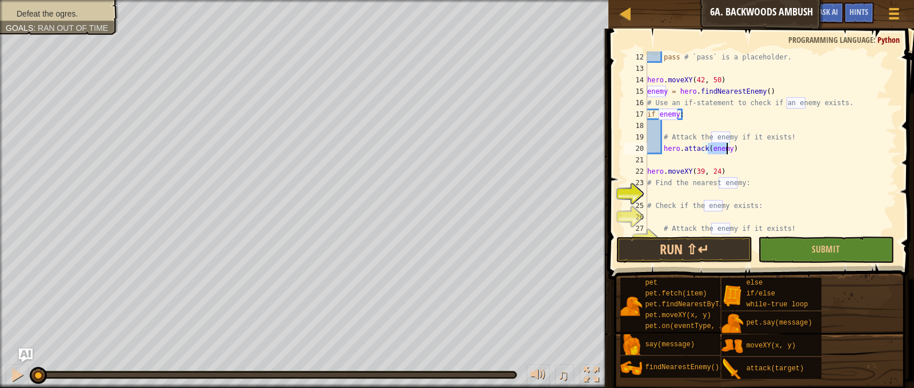
click at [670, 191] on div "pass # `pass` is a placeholder. hero . moveXY ( 42 , 50 ) enemy = hero . findNe…" at bounding box center [766, 154] width 243 height 206
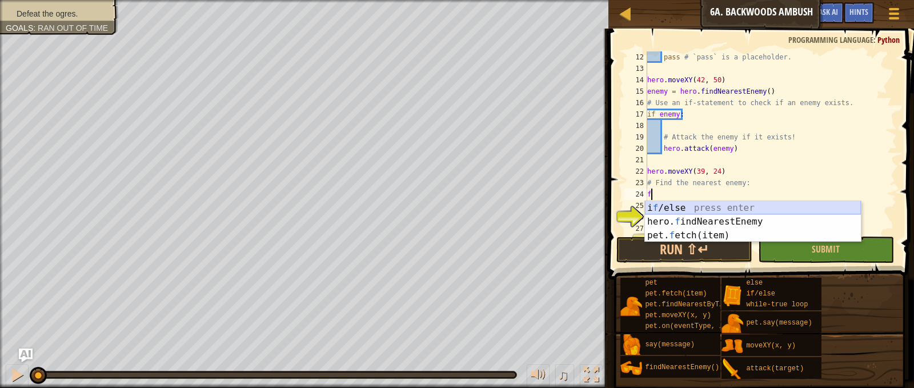
click at [709, 208] on div "i f /else press enter hero. f indNearestEnemy press enter pet. f etch(item) pre…" at bounding box center [753, 235] width 216 height 69
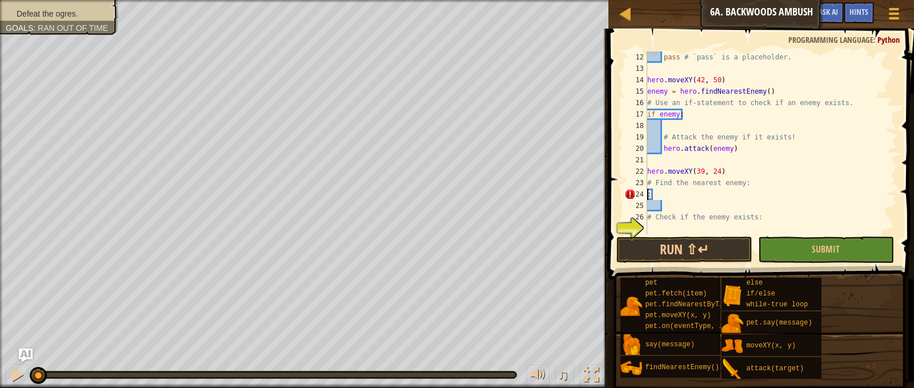
type textarea "# Find the nearest enemy::"
click at [665, 192] on div "pass # `pass` is a placeholder. hero . moveXY ( 42 , 50 ) enemy = hero . findNe…" at bounding box center [766, 154] width 243 height 206
type textarea "f"
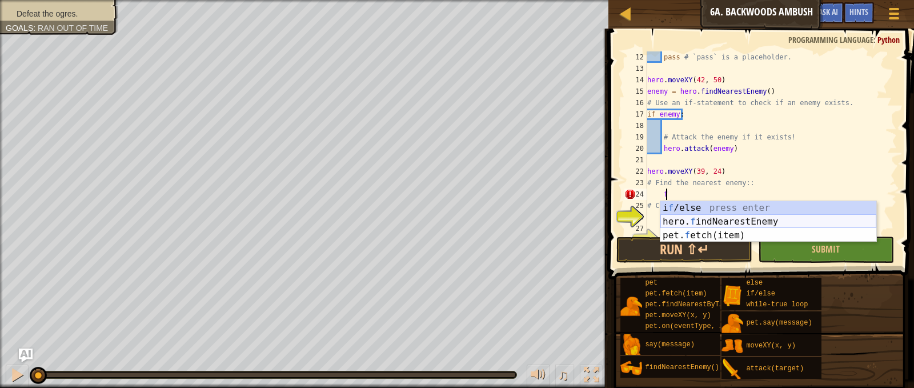
click at [721, 221] on div "i f /else press enter hero. f indNearestEnemy press enter pet. f etch(item) pre…" at bounding box center [769, 235] width 216 height 69
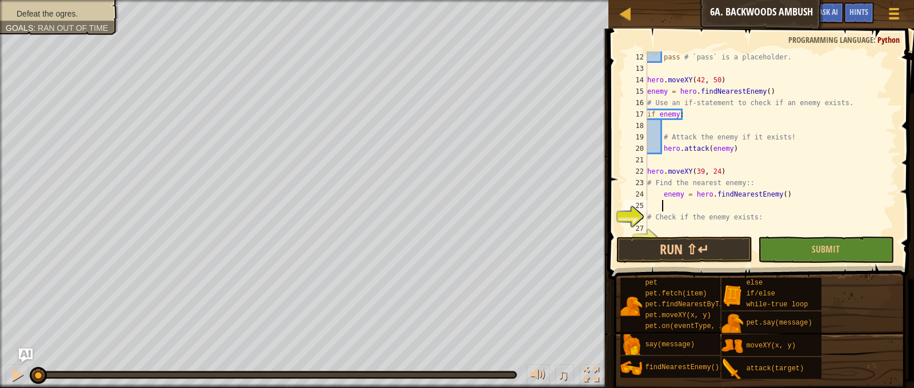
scroll to position [5, 1]
click at [662, 225] on div "pass # `pass` is a placeholder. hero . moveXY ( 42 , 50 ) enemy = hero . findNe…" at bounding box center [766, 154] width 243 height 206
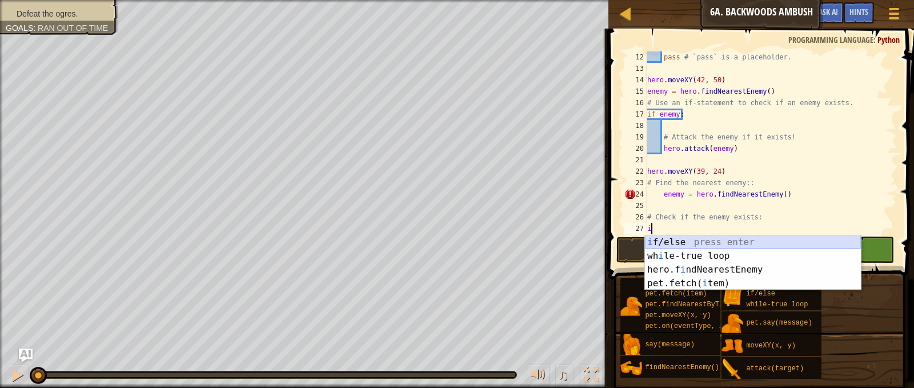
click at [706, 244] on div "i f/else press enter wh i le-true loop press enter hero.f i ndNearestEnemy pres…" at bounding box center [753, 276] width 216 height 82
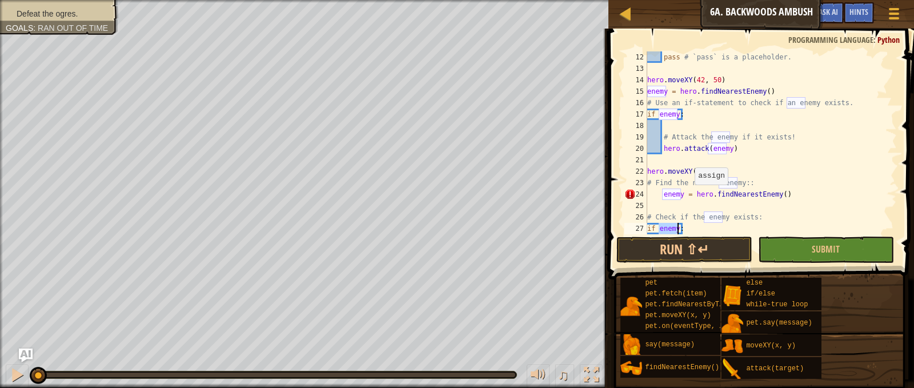
click at [689, 196] on div "pass # `pass` is a placeholder. hero . moveXY ( 42 , 50 ) enemy = hero . findNe…" at bounding box center [766, 154] width 243 height 206
click at [689, 196] on div "pass # `pass` is a placeholder. hero . moveXY ( 42 , 50 ) enemy = hero . findNe…" at bounding box center [766, 142] width 243 height 183
click at [689, 196] on div "pass # `pass` is a placeholder. hero . moveXY ( 42 , 50 ) enemy = hero . findNe…" at bounding box center [766, 154] width 243 height 206
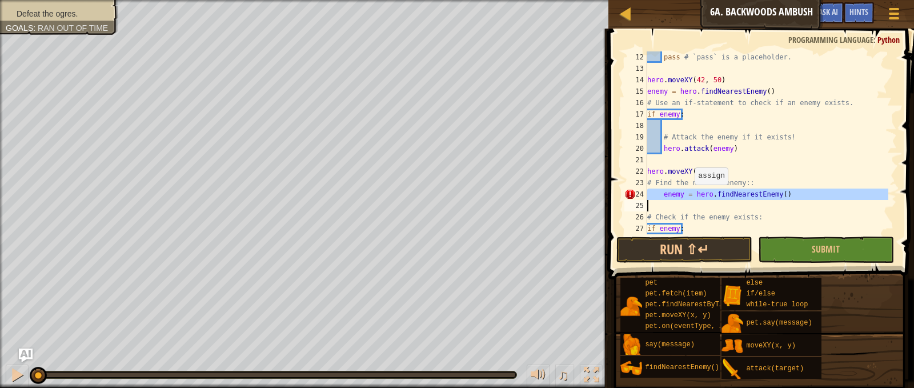
click at [689, 196] on div "pass # `pass` is a placeholder. hero . moveXY ( 42 , 50 ) enemy = hero . findNe…" at bounding box center [766, 154] width 243 height 206
type textarea "enemy = hero.findNearestEnemy()"
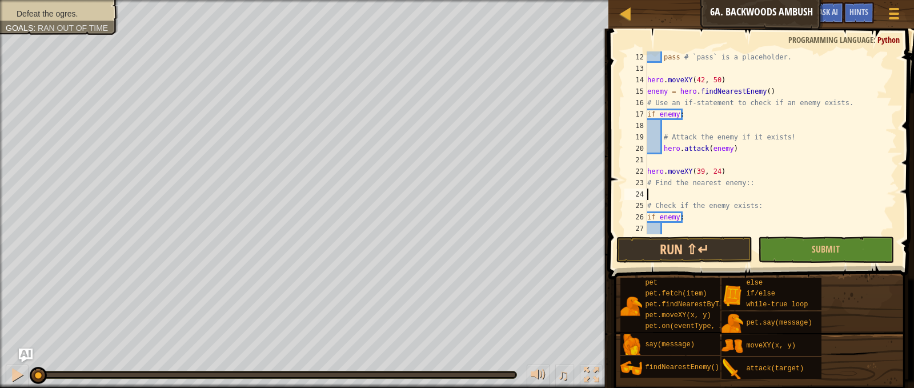
type textarea "f"
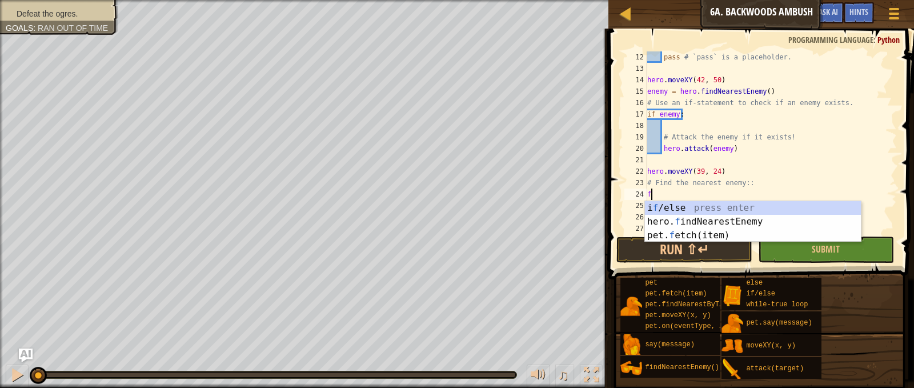
scroll to position [5, 1]
click at [710, 215] on div "i f /else press enter hero. f indNearestEnemy press enter pet. f etch(item) pre…" at bounding box center [753, 235] width 216 height 69
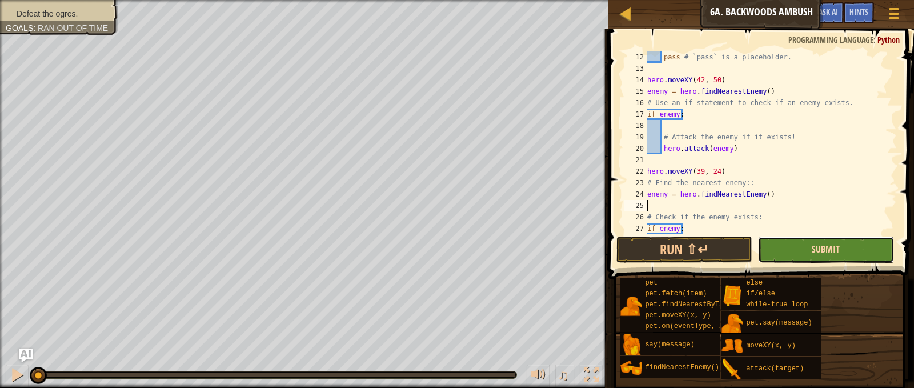
click at [814, 254] on span "Submit" at bounding box center [826, 249] width 28 height 13
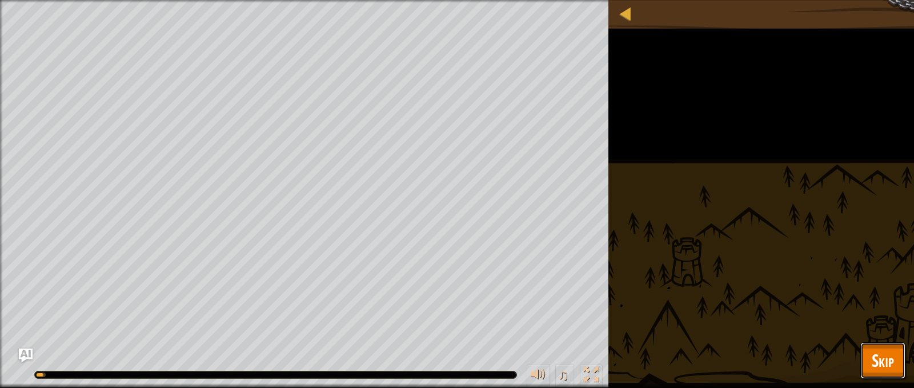
click at [882, 357] on span "Skip" at bounding box center [883, 360] width 22 height 23
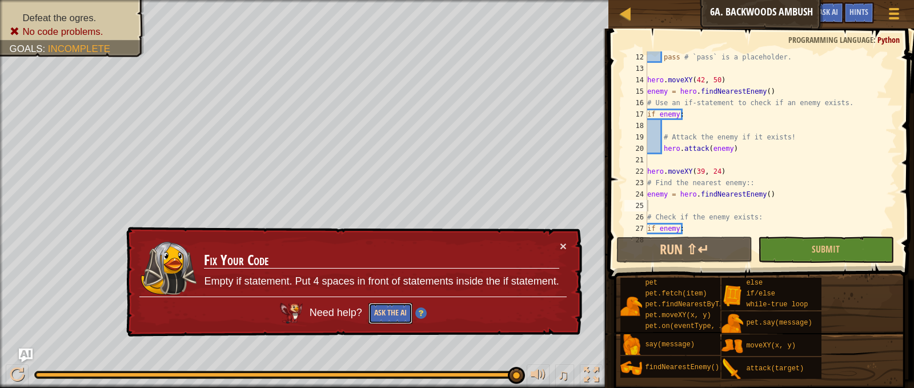
click at [389, 316] on button "Ask the AI" at bounding box center [391, 313] width 44 height 21
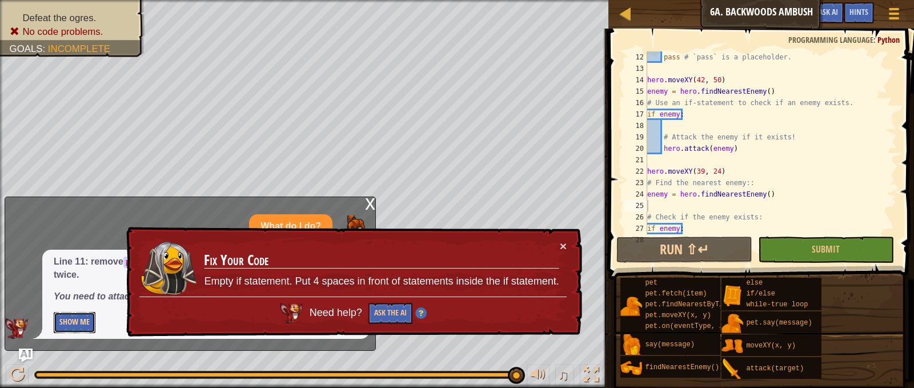
click at [81, 325] on button "Show Me" at bounding box center [75, 322] width 42 height 21
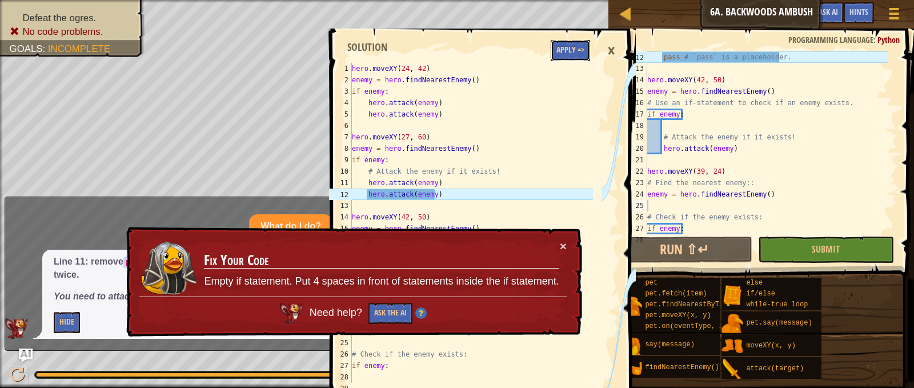
click at [562, 55] on button "Apply =>" at bounding box center [570, 50] width 39 height 21
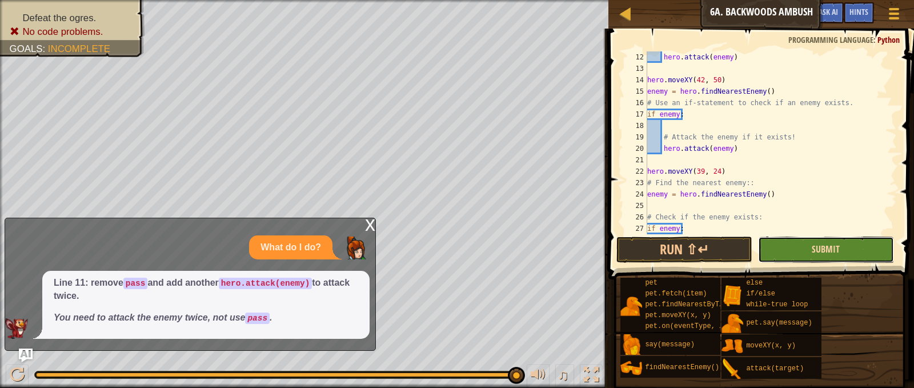
click at [819, 247] on span "Submit" at bounding box center [826, 249] width 28 height 13
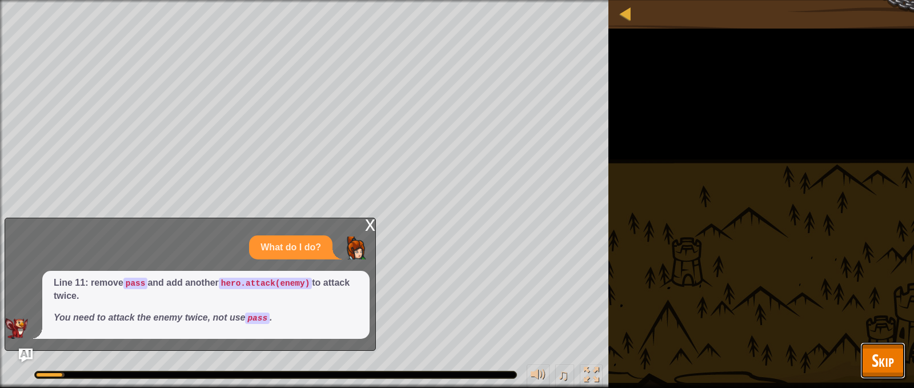
click at [889, 364] on span "Skip" at bounding box center [883, 360] width 22 height 23
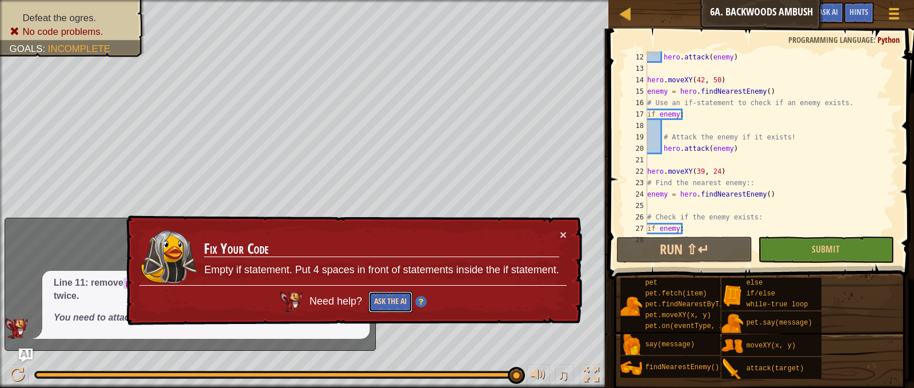
click at [395, 297] on button "Ask the AI" at bounding box center [391, 301] width 44 height 21
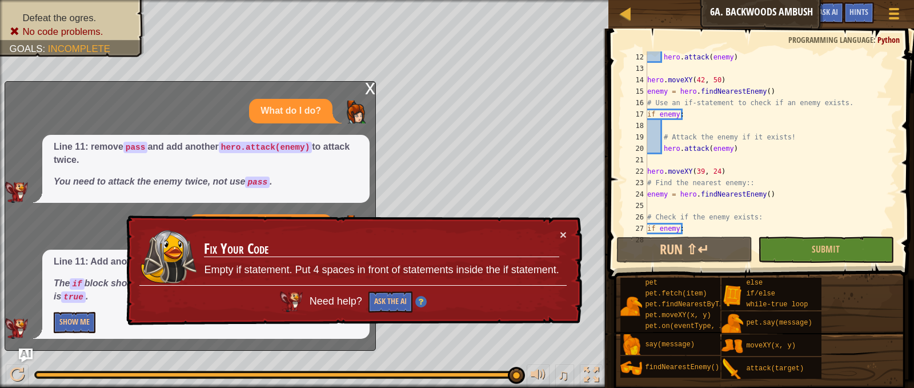
scroll to position [160, 0]
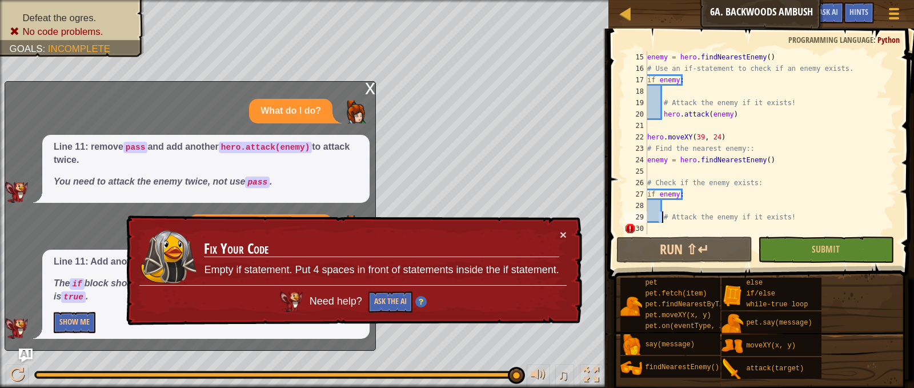
click at [661, 219] on div "enemy = hero . findNearestEnemy ( ) # Use an if-statement to check if an enemy …" at bounding box center [766, 154] width 243 height 206
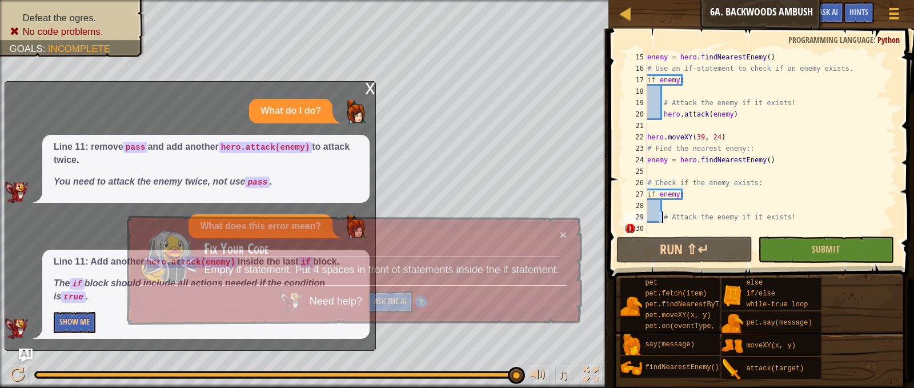
click at [661, 219] on div "enemy = hero . findNearestEnemy ( ) # Use an if-statement to check if an enemy …" at bounding box center [766, 142] width 243 height 183
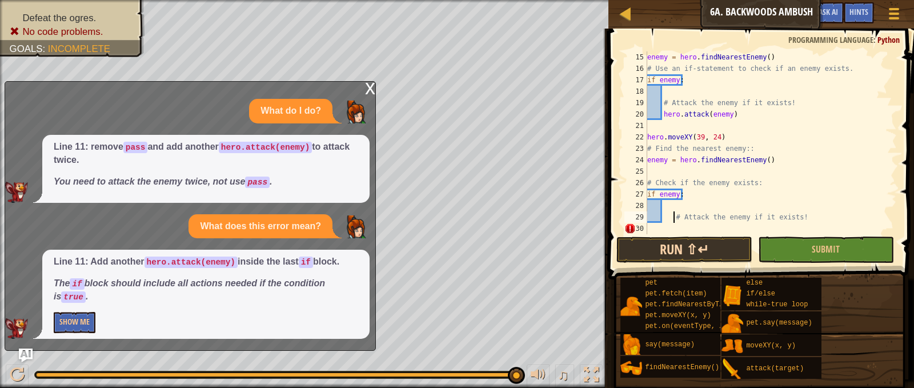
type textarea "# Attack the enemy if it exists!"
click at [790, 254] on button "Submit" at bounding box center [826, 250] width 136 height 26
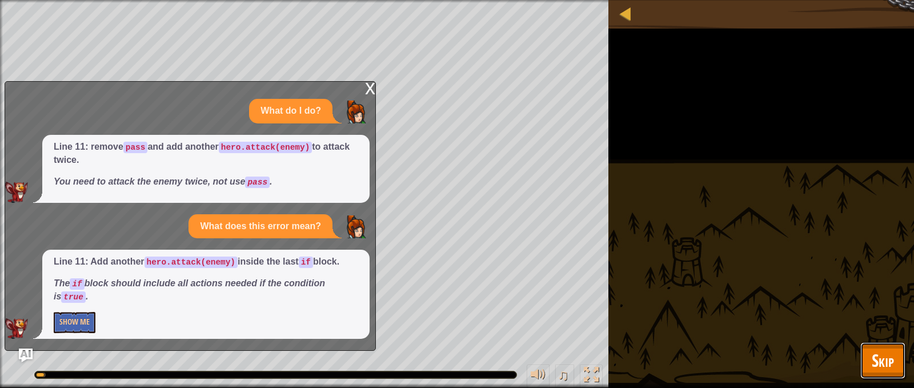
click at [885, 374] on button "Skip" at bounding box center [883, 360] width 45 height 37
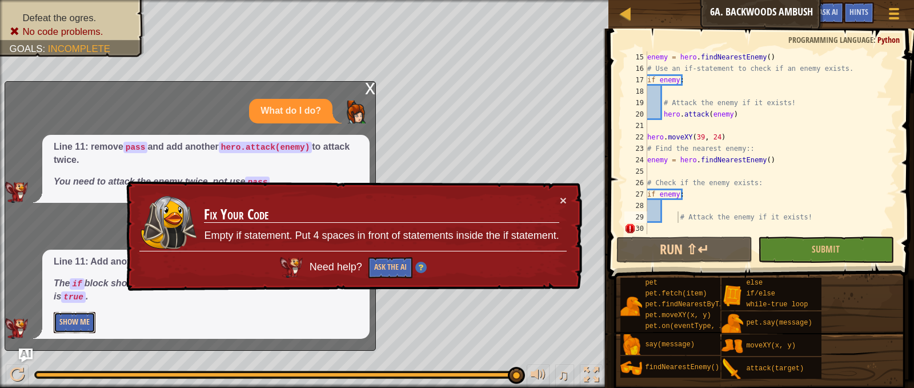
click at [61, 322] on button "Show Me" at bounding box center [75, 322] width 42 height 21
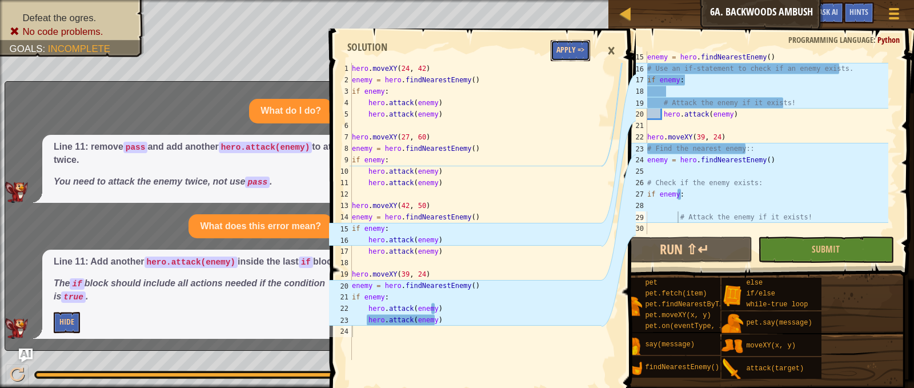
click at [564, 53] on button "Apply =>" at bounding box center [570, 50] width 39 height 21
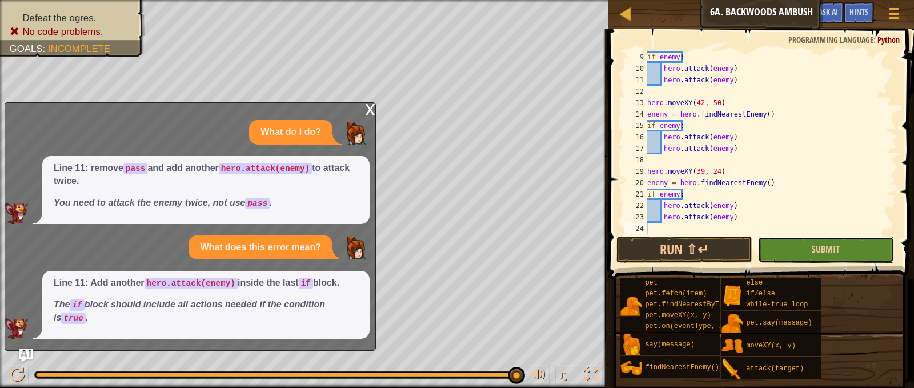
click at [797, 257] on button "Submit" at bounding box center [826, 250] width 136 height 26
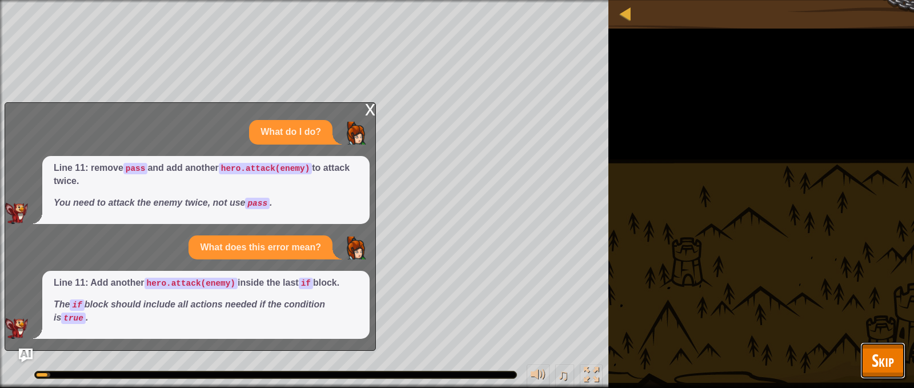
click at [872, 371] on span "Skip" at bounding box center [883, 360] width 22 height 23
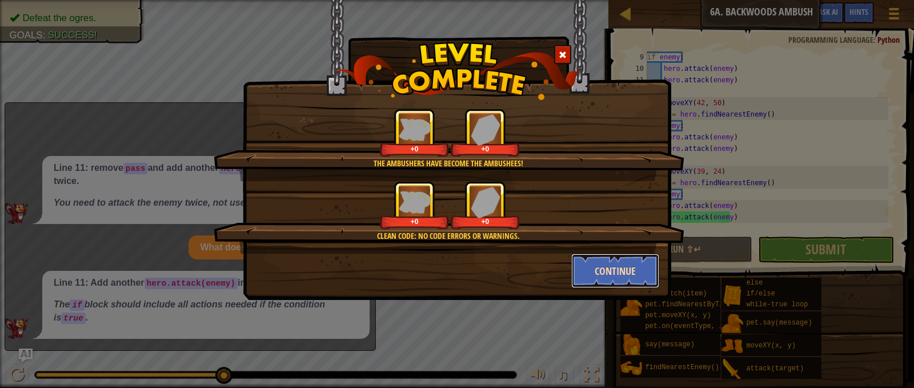
click at [603, 275] on button "Continue" at bounding box center [615, 271] width 89 height 34
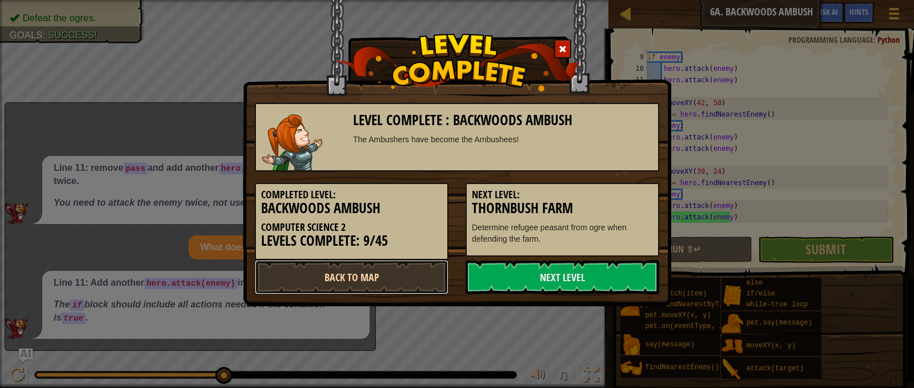
click at [379, 276] on link "Back to Map" at bounding box center [352, 277] width 194 height 34
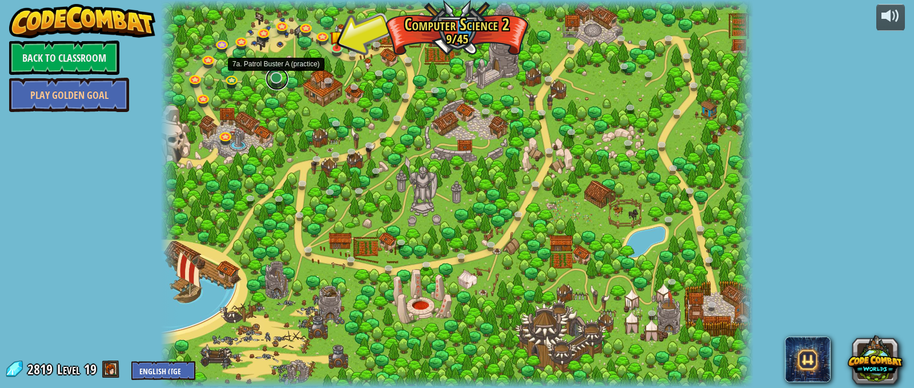
click at [281, 76] on link at bounding box center [277, 78] width 23 height 23
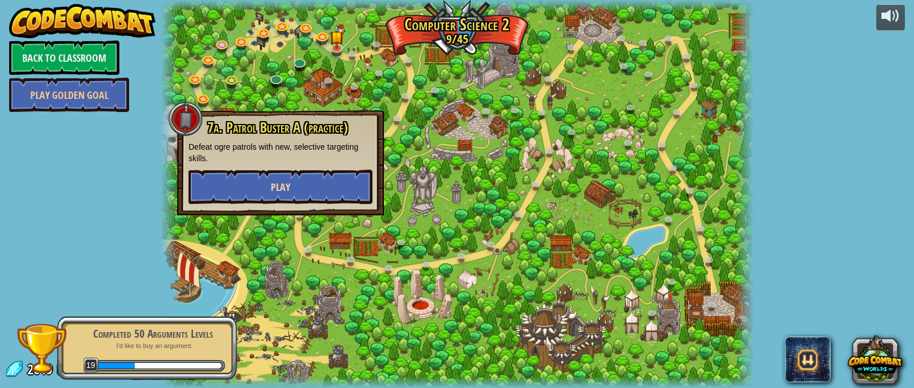
drag, startPoint x: 323, startPoint y: 171, endPoint x: 321, endPoint y: 185, distance: 13.9
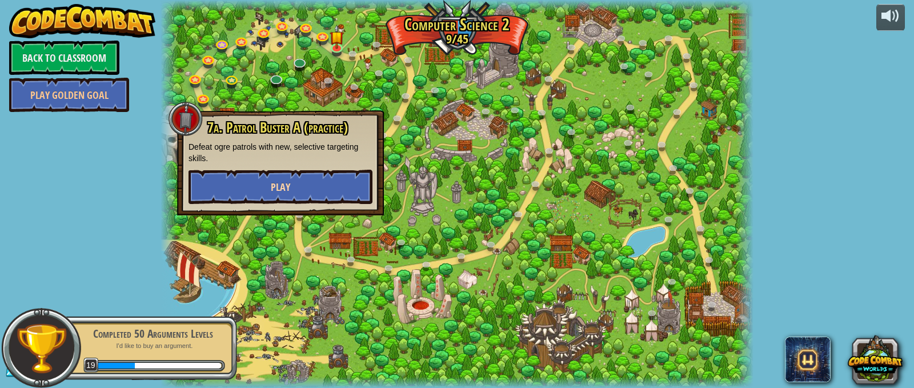
click at [321, 185] on div "7a. Patrol Buster A (practice) Defeat ogre patrols with new, selective targetin…" at bounding box center [281, 162] width 184 height 84
click at [321, 185] on button "Play" at bounding box center [281, 187] width 184 height 34
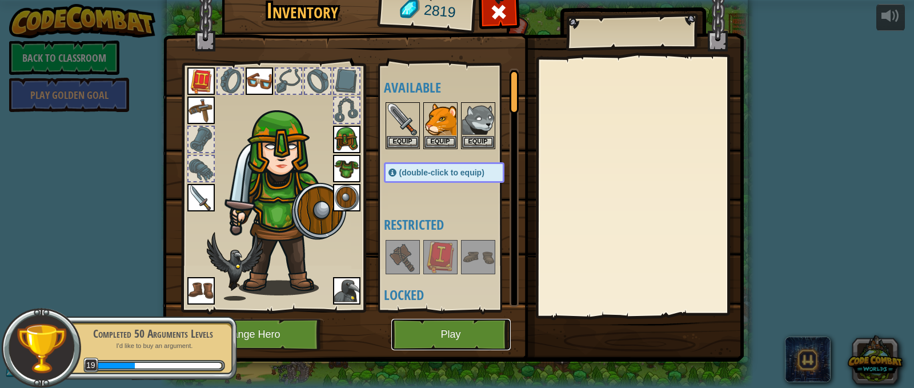
click at [490, 319] on button "Play" at bounding box center [450, 334] width 119 height 31
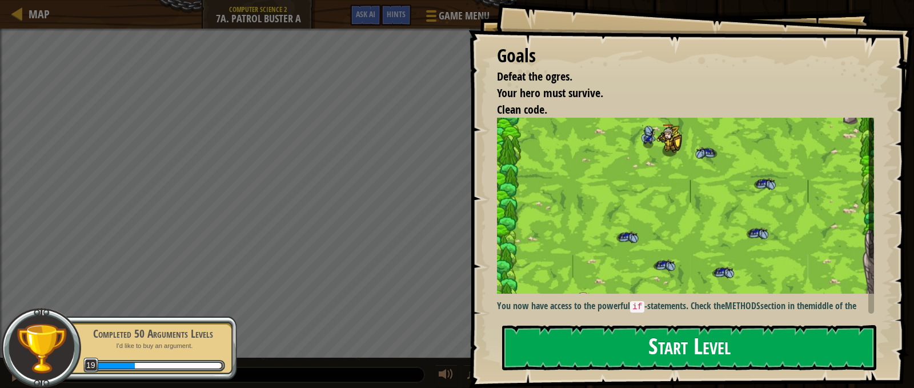
click at [694, 358] on button "Start Level" at bounding box center [689, 347] width 374 height 45
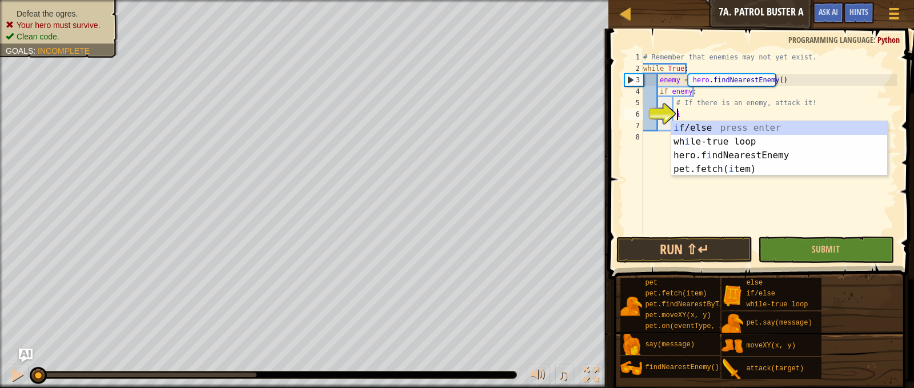
scroll to position [5, 2]
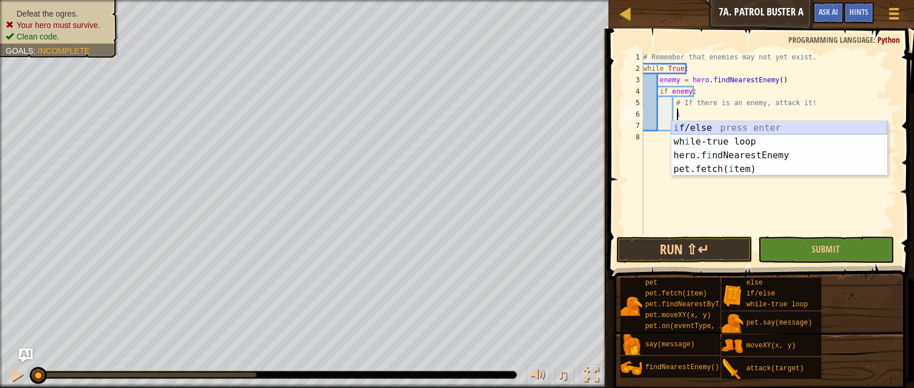
click at [711, 125] on div "i f/else press enter wh i le-true loop press enter hero.f i ndNearestEnemy pres…" at bounding box center [779, 162] width 216 height 82
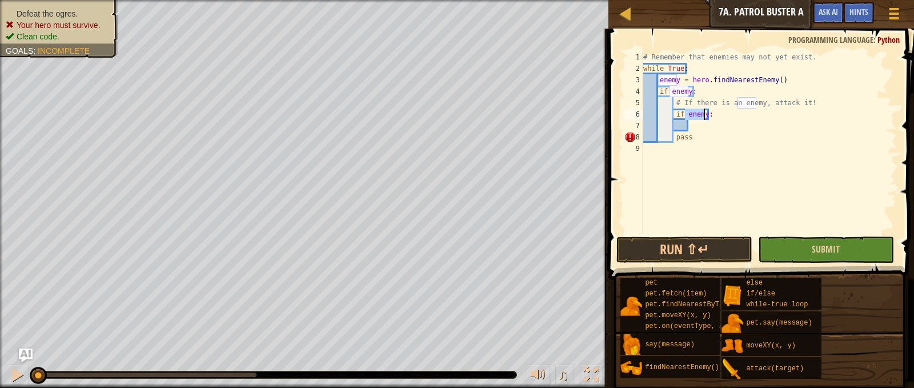
type textarea "if enemy:"
click at [827, 257] on button "Submit" at bounding box center [826, 250] width 136 height 26
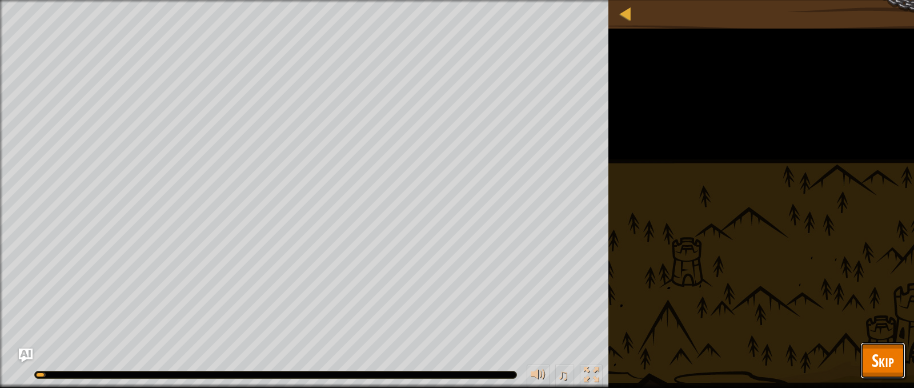
click at [874, 365] on span "Skip" at bounding box center [883, 360] width 22 height 23
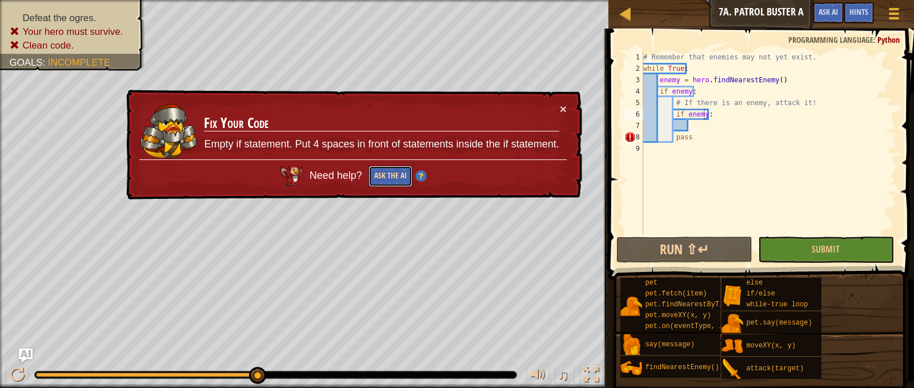
click at [404, 177] on button "Ask the AI" at bounding box center [391, 176] width 44 height 21
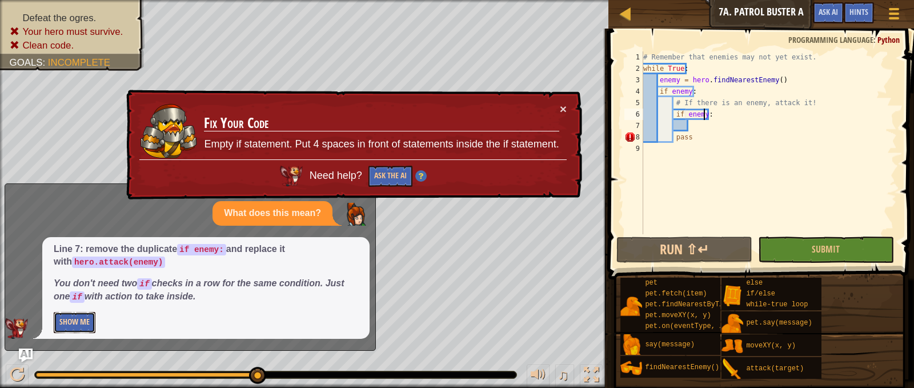
click at [84, 317] on button "Show Me" at bounding box center [75, 322] width 42 height 21
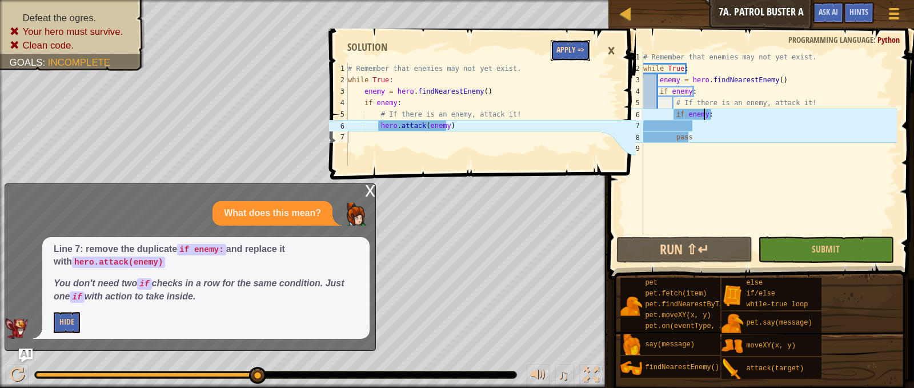
click at [570, 53] on button "Apply =>" at bounding box center [570, 50] width 39 height 21
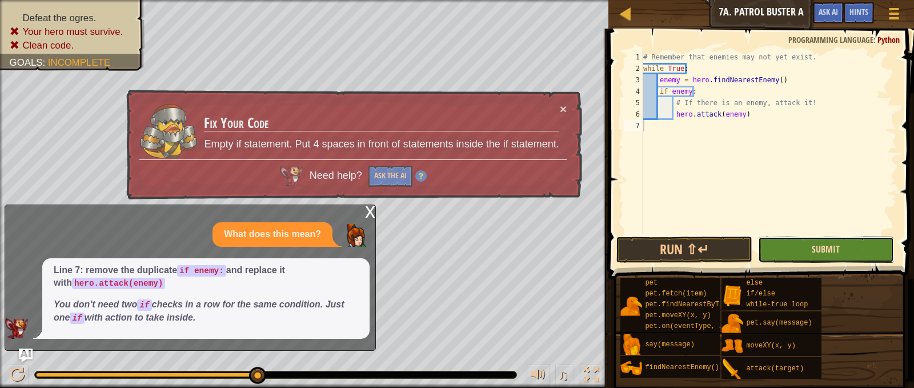
scroll to position [5, 0]
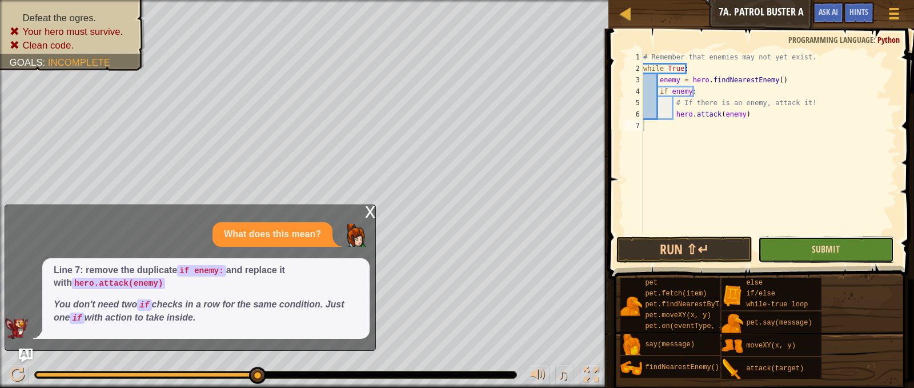
click at [819, 246] on span "Submit" at bounding box center [826, 249] width 28 height 13
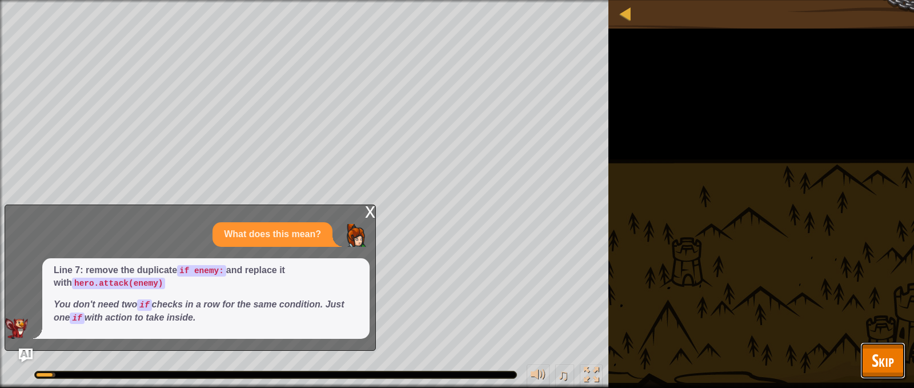
click at [876, 365] on span "Skip" at bounding box center [883, 360] width 22 height 23
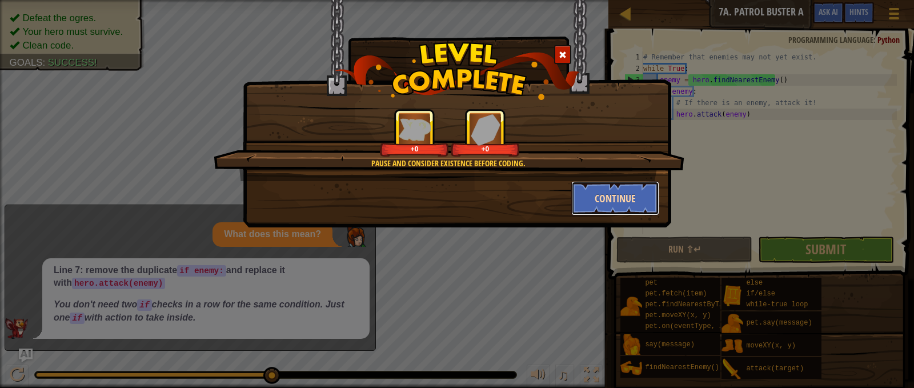
click at [605, 206] on button "Continue" at bounding box center [615, 198] width 89 height 34
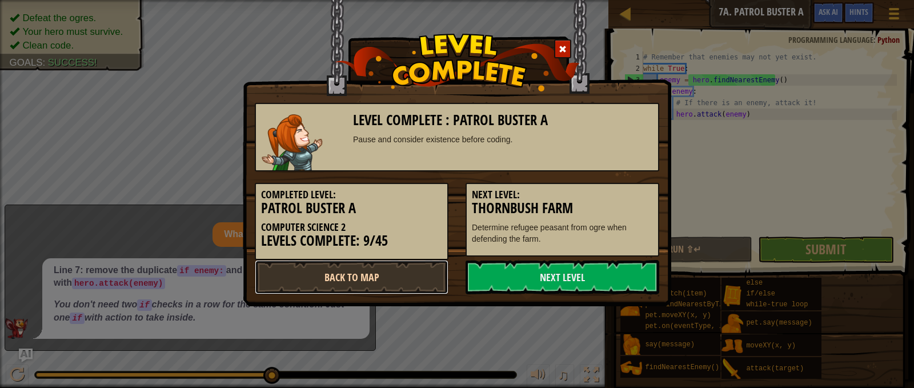
click at [405, 273] on link "Back to Map" at bounding box center [352, 277] width 194 height 34
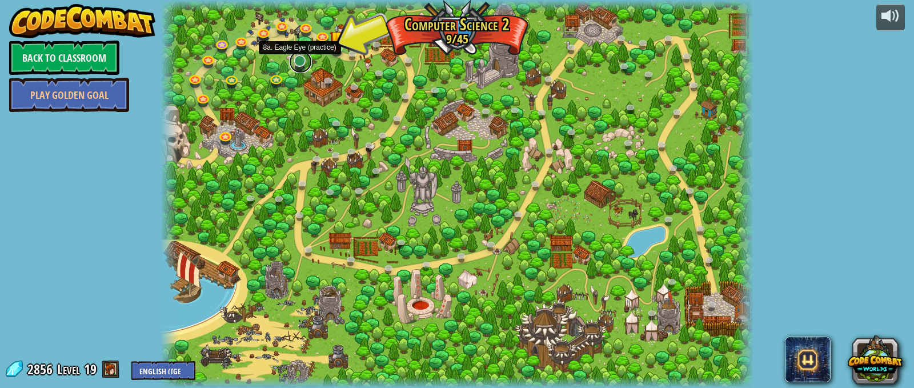
click at [297, 58] on link at bounding box center [300, 61] width 23 height 23
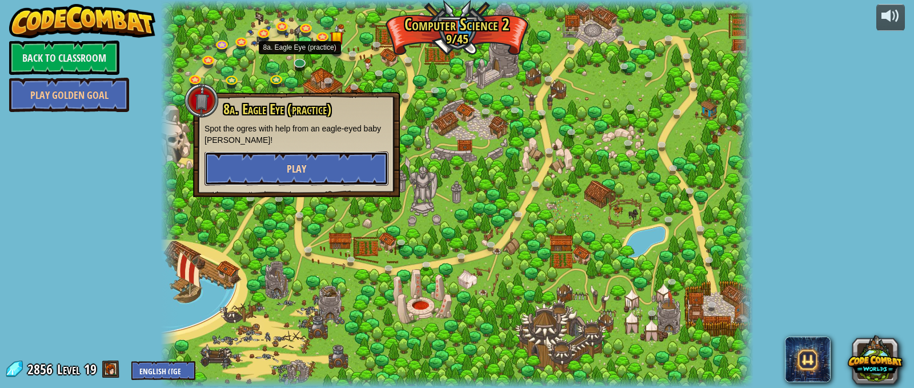
click at [332, 157] on button "Play" at bounding box center [297, 168] width 184 height 34
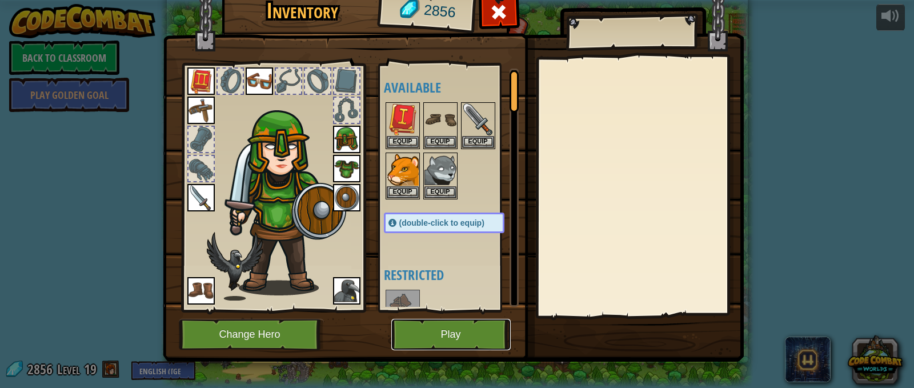
click at [487, 332] on button "Play" at bounding box center [450, 334] width 119 height 31
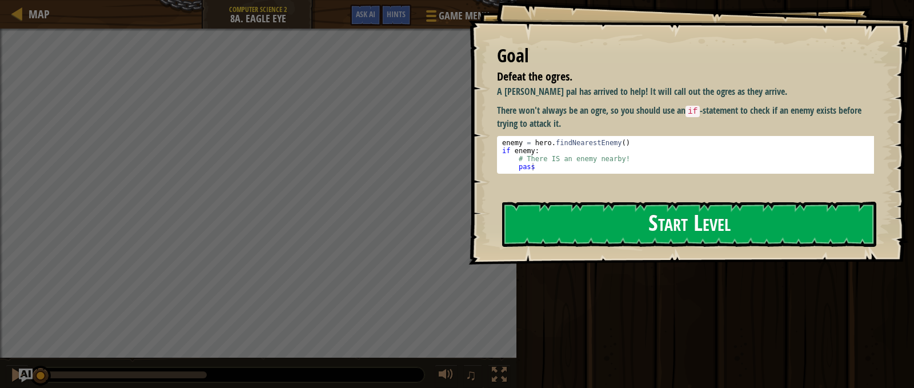
click at [647, 202] on button "Start Level" at bounding box center [689, 224] width 374 height 45
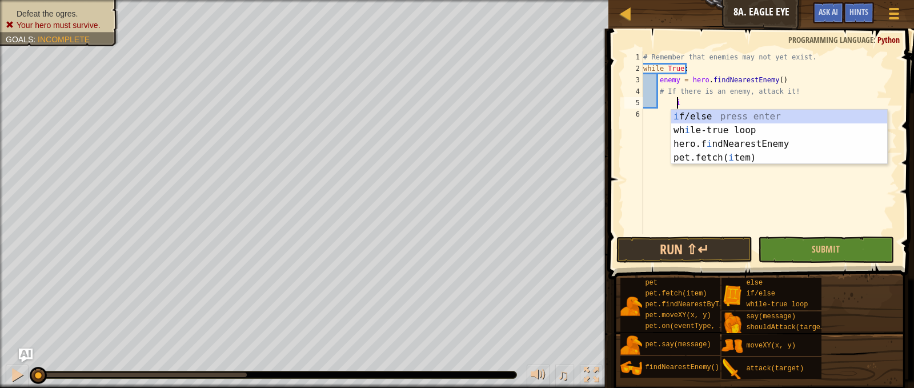
scroll to position [5, 2]
click at [731, 118] on div "i f/else press enter wh i le-true loop press enter hero.f i ndNearestEnemy pres…" at bounding box center [779, 151] width 216 height 82
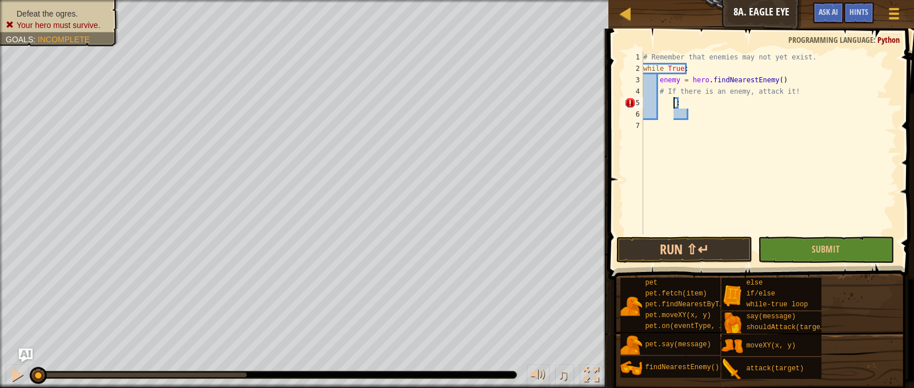
type textarea ":"
click at [673, 97] on div "# Remember that enemies may not yet exist. while True : enemy = hero . findNear…" at bounding box center [769, 154] width 256 height 206
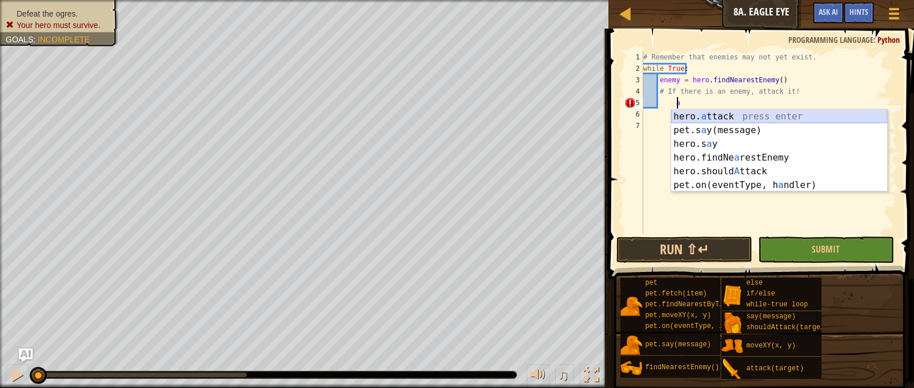
click at [747, 119] on div "hero. a ttack press enter pet.s a y(message) press enter hero.s a y press enter…" at bounding box center [779, 165] width 216 height 110
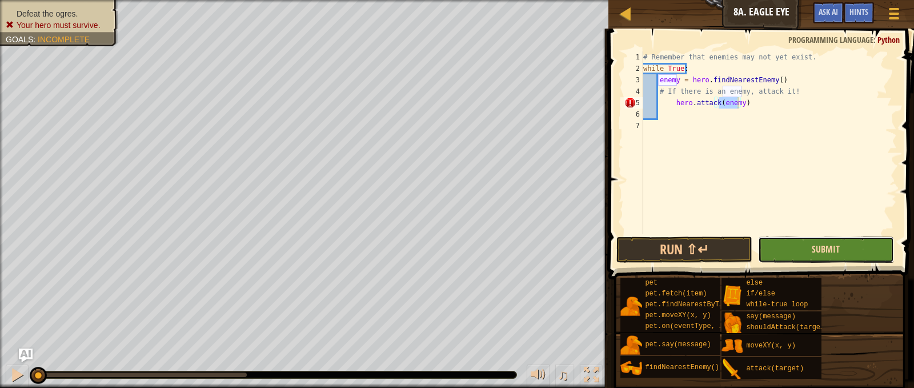
click at [822, 253] on span "Submit" at bounding box center [826, 249] width 28 height 13
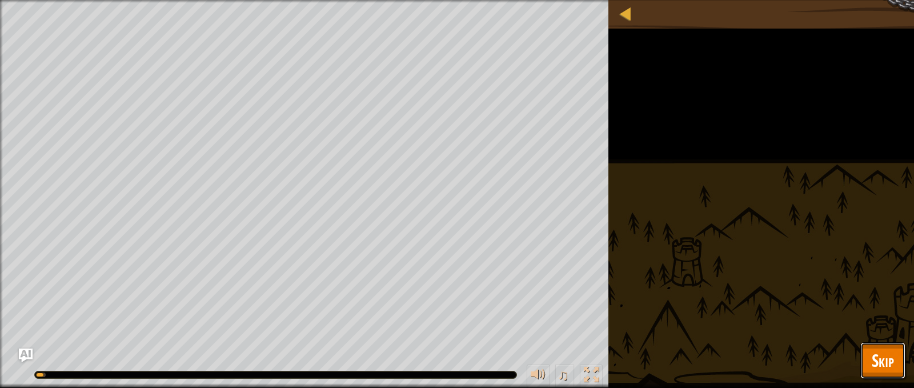
click at [889, 355] on span "Skip" at bounding box center [883, 360] width 22 height 23
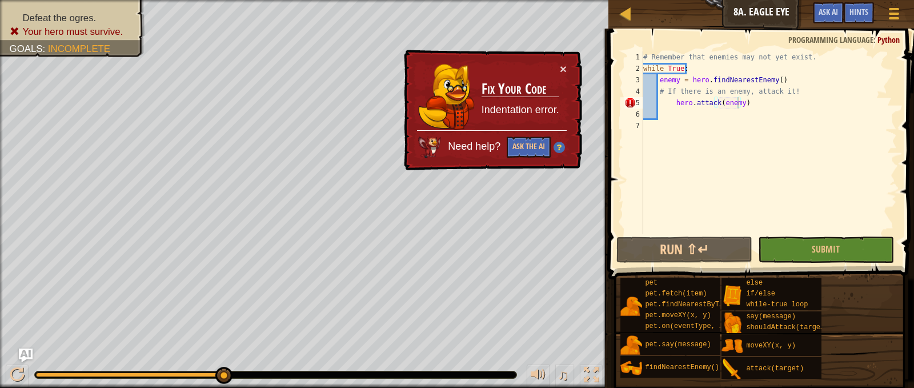
click at [667, 105] on div "# Remember that enemies may not yet exist. while True : enemy = hero . findNear…" at bounding box center [769, 154] width 256 height 206
click at [673, 105] on div "# Remember that enemies may not yet exist. while True : enemy = hero . findNear…" at bounding box center [769, 154] width 256 height 206
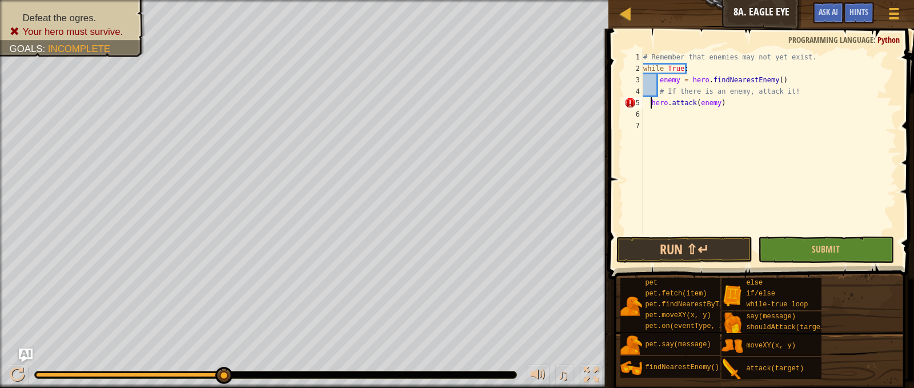
click at [721, 103] on div "# Remember that enemies may not yet exist. while True : enemy = hero . findNear…" at bounding box center [769, 154] width 256 height 206
click at [718, 103] on div "# Remember that enemies may not yet exist. while True : enemy = hero . findNear…" at bounding box center [769, 154] width 256 height 206
click at [692, 108] on div "# Remember that enemies may not yet exist. while True : enemy = hero . findNear…" at bounding box center [769, 142] width 256 height 183
click at [687, 108] on div "# Remember that enemies may not yet exist. while True : enemy = hero . findNear…" at bounding box center [769, 154] width 256 height 206
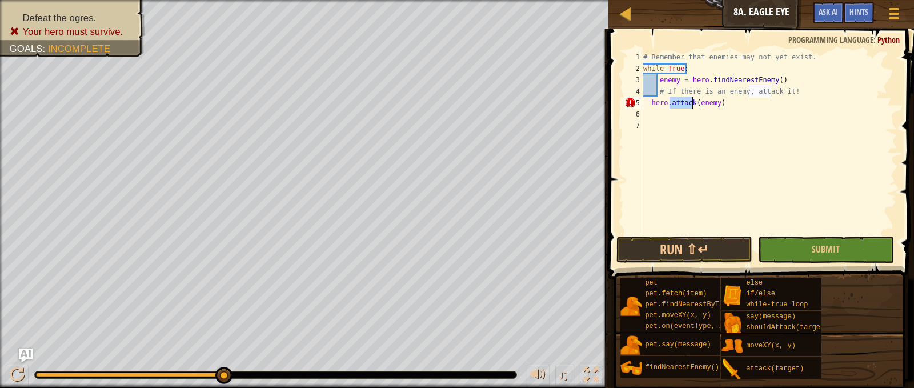
click at [687, 108] on div "# Remember that enemies may not yet exist. while True : enemy = hero . findNear…" at bounding box center [769, 154] width 256 height 206
type textarea "hero.attack(enemy)"
click at [702, 98] on div "# Remember that enemies may not yet exist. while True : enemy = hero . findNear…" at bounding box center [769, 154] width 256 height 206
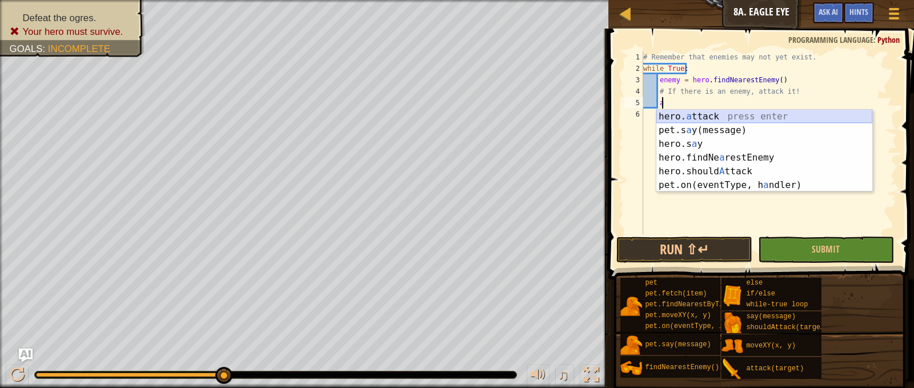
click at [787, 113] on div "hero. a ttack press enter pet.s a y(message) press enter hero.s a y press enter…" at bounding box center [765, 165] width 216 height 110
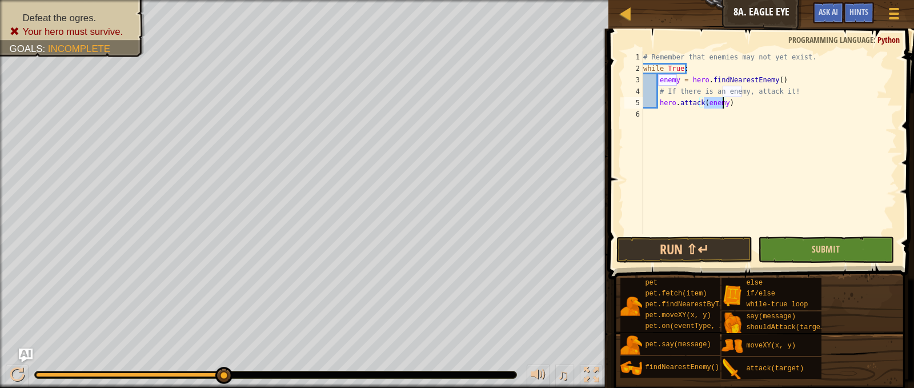
type textarea "hero.attack(enemy)"
click at [806, 254] on button "Submit" at bounding box center [826, 250] width 136 height 26
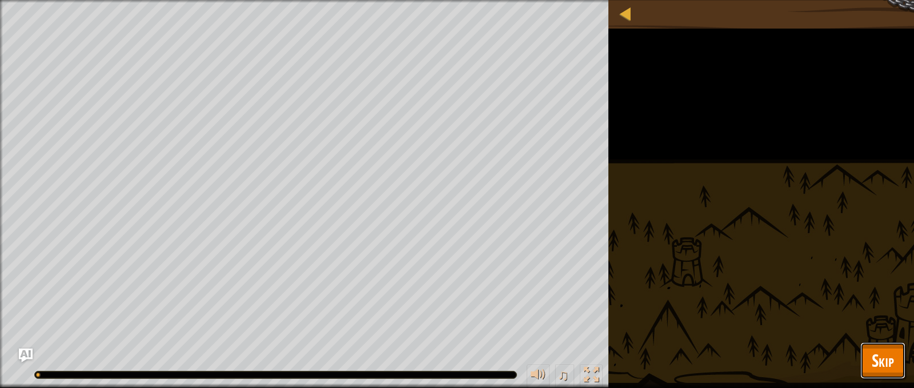
click at [882, 358] on span "Skip" at bounding box center [883, 360] width 22 height 23
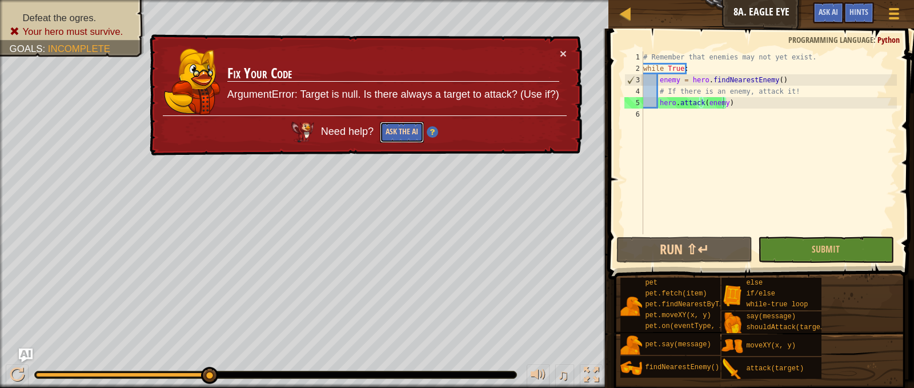
click at [401, 123] on button "Ask the AI" at bounding box center [402, 132] width 44 height 21
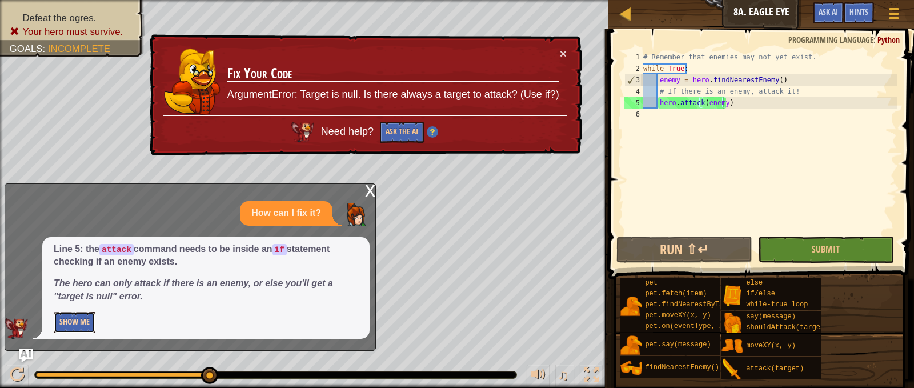
click at [71, 319] on button "Show Me" at bounding box center [75, 322] width 42 height 21
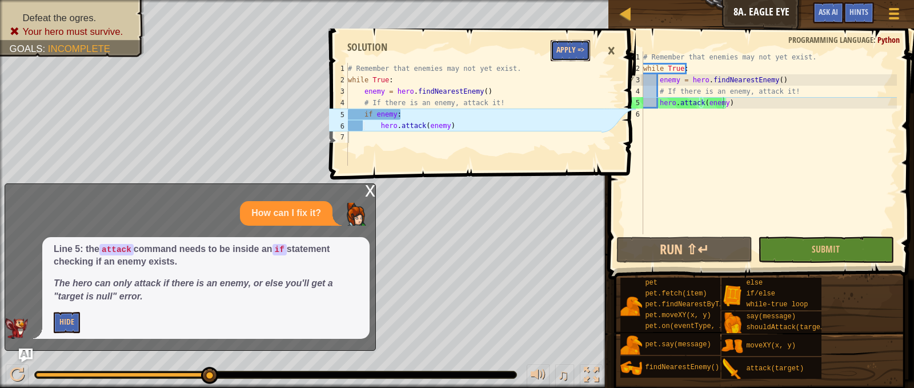
click at [569, 46] on button "Apply =>" at bounding box center [570, 50] width 39 height 21
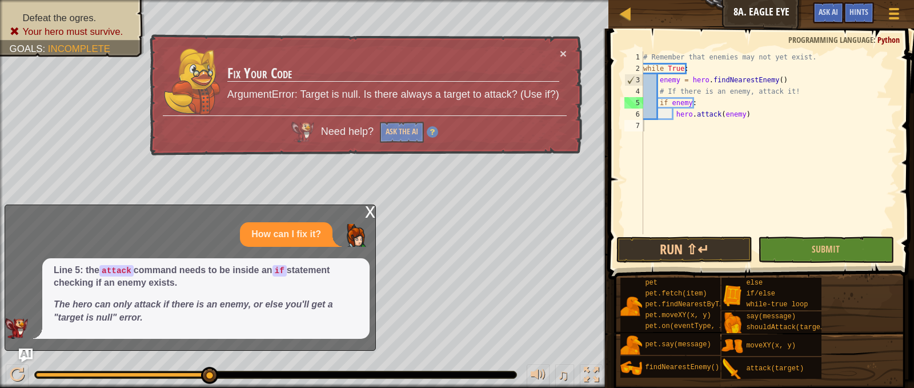
scroll to position [5, 0]
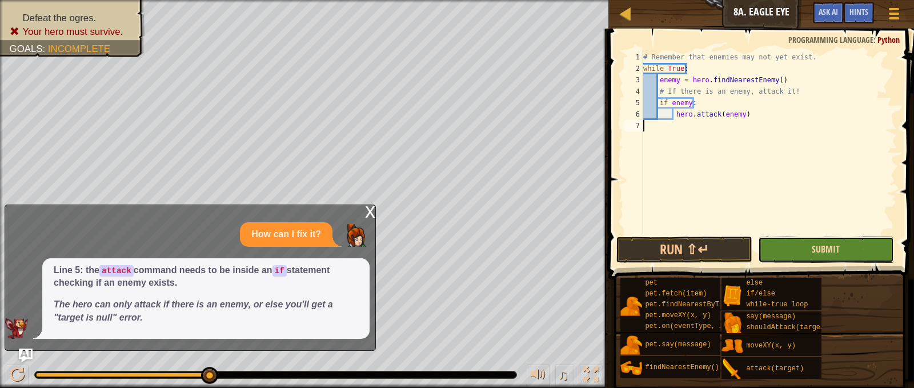
click at [829, 247] on span "Submit" at bounding box center [826, 249] width 28 height 13
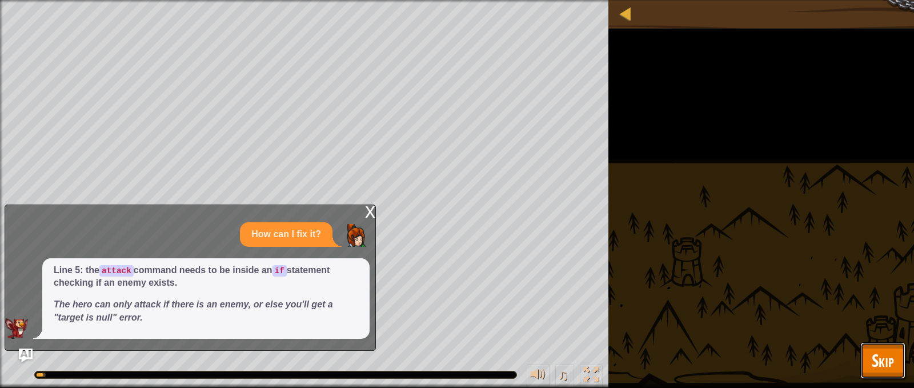
click at [882, 353] on span "Skip" at bounding box center [883, 360] width 22 height 23
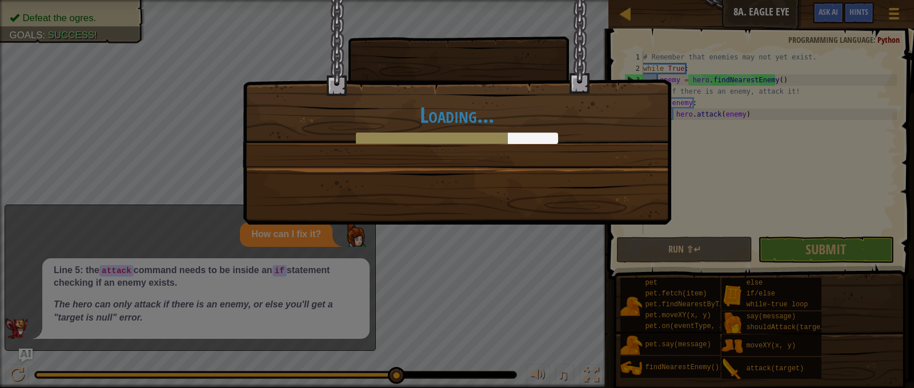
click at [600, 194] on div "Loading..." at bounding box center [457, 112] width 429 height 225
click at [607, 197] on div "Loading..." at bounding box center [457, 112] width 429 height 225
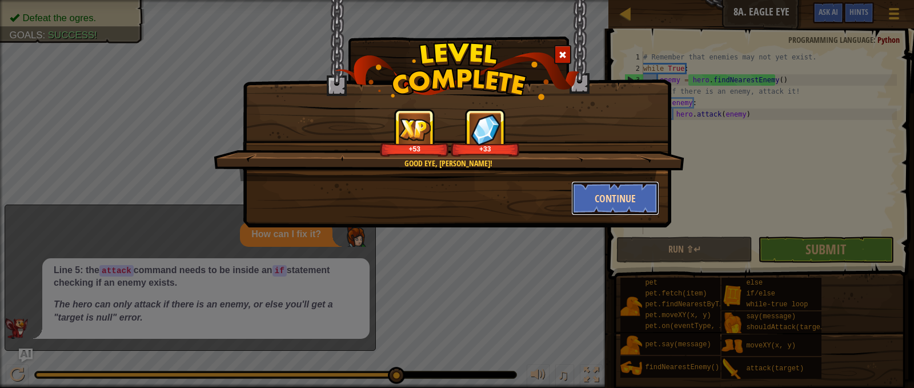
click at [621, 195] on button "Continue" at bounding box center [615, 198] width 89 height 34
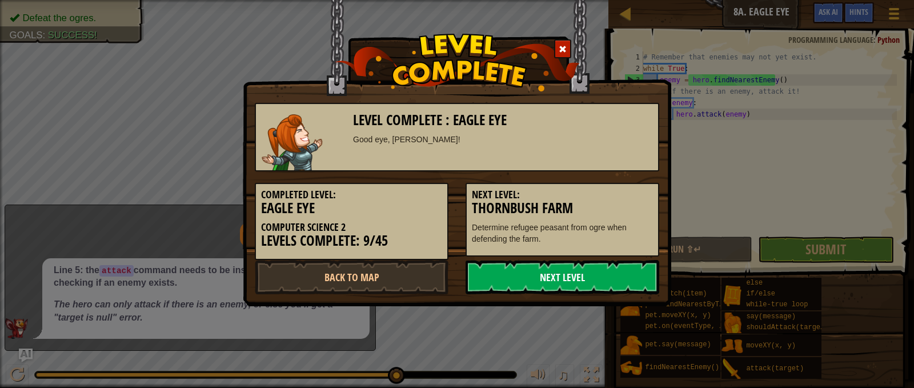
click at [569, 283] on link "Next Level" at bounding box center [563, 277] width 194 height 34
click at [370, 279] on link "Back to Map" at bounding box center [352, 277] width 194 height 34
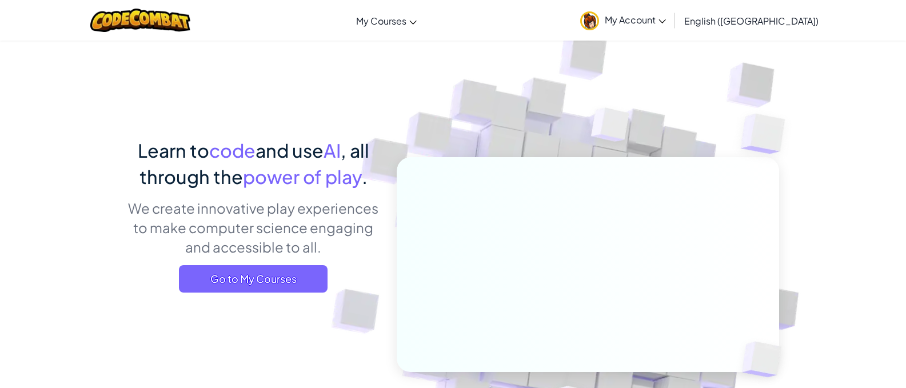
click at [666, 20] on icon at bounding box center [661, 21] width 7 height 4
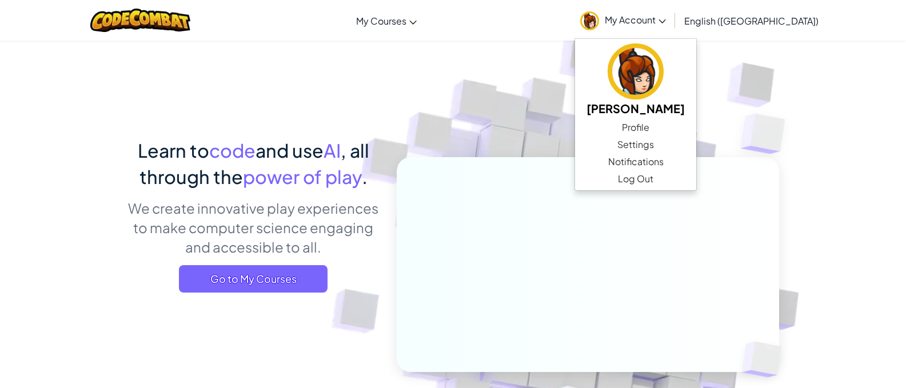
click at [630, 135] on img at bounding box center [610, 127] width 82 height 85
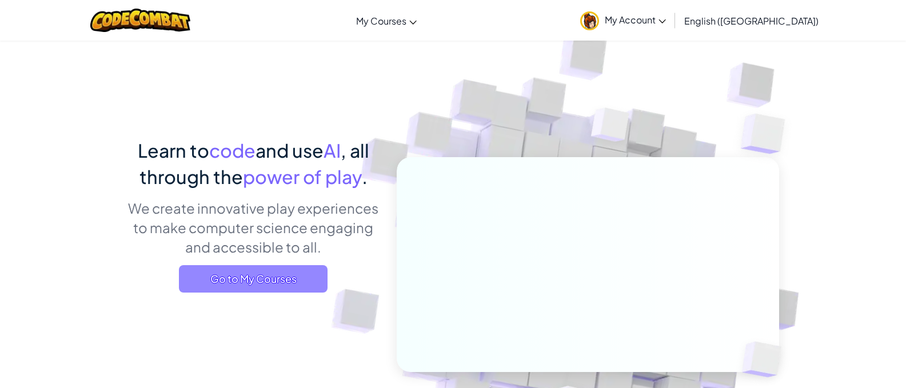
click at [230, 281] on span "Go to My Courses" at bounding box center [253, 278] width 149 height 27
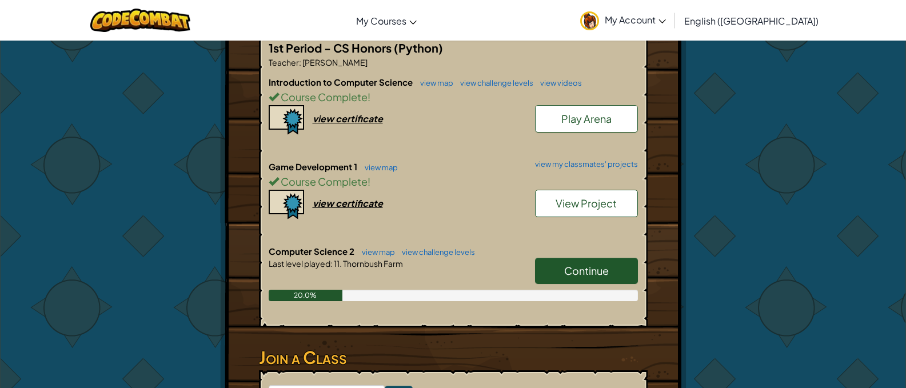
scroll to position [290, 0]
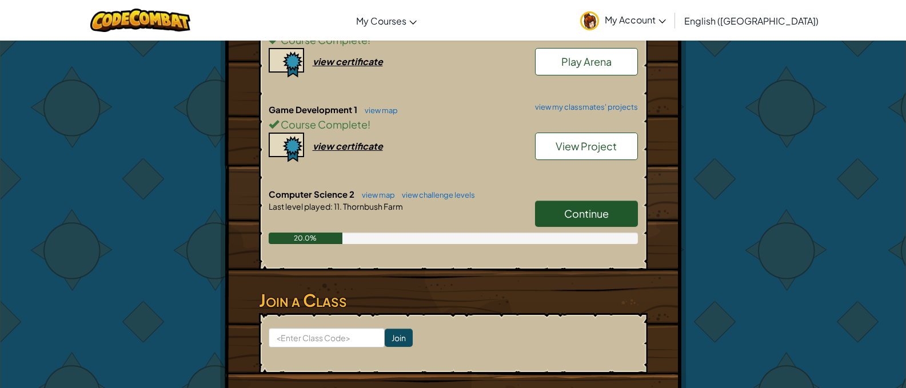
click at [567, 199] on h6 "Computer Science 2 view map view challenge levels" at bounding box center [453, 194] width 369 height 13
click at [565, 216] on span "Continue" at bounding box center [586, 213] width 45 height 13
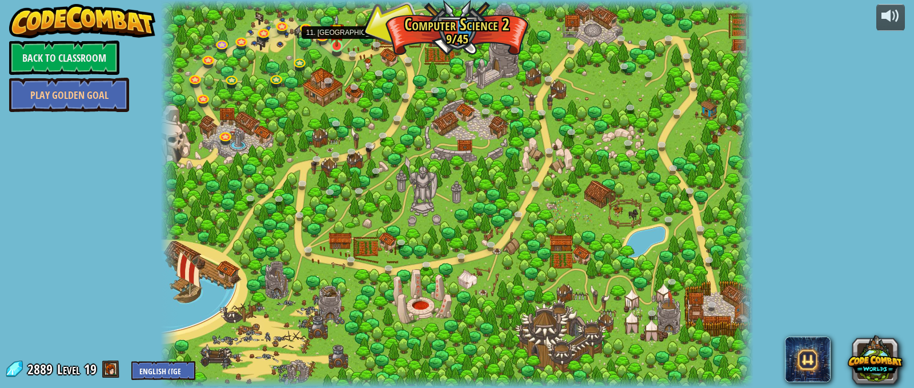
click at [334, 46] on img at bounding box center [337, 30] width 14 height 33
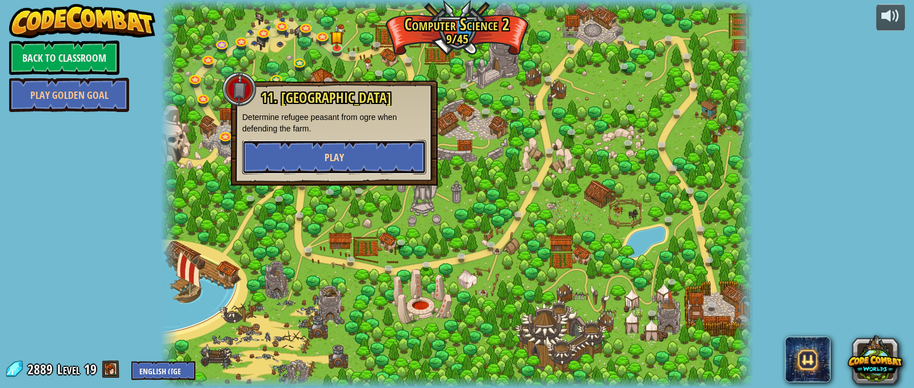
click at [313, 153] on button "Play" at bounding box center [334, 157] width 184 height 34
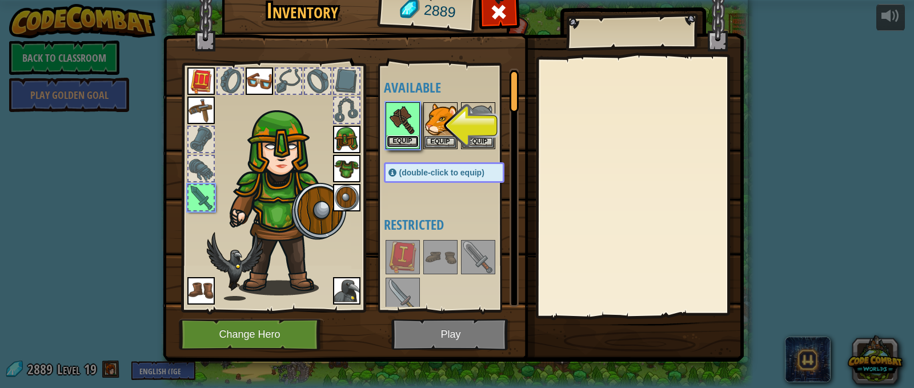
click at [403, 139] on button "Equip" at bounding box center [403, 141] width 32 height 12
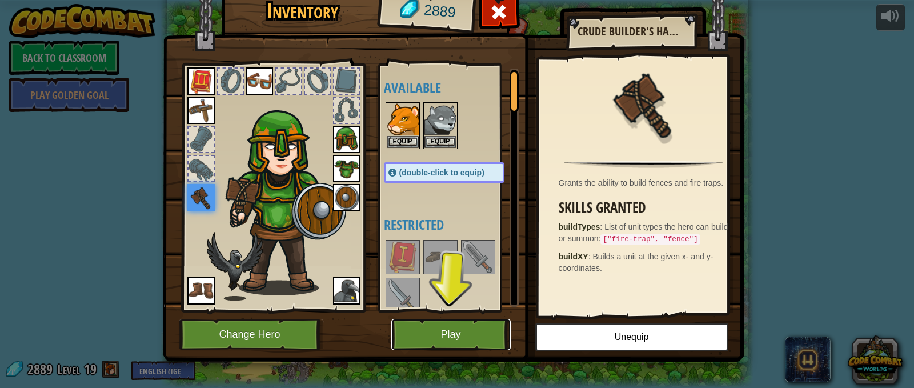
click at [443, 319] on button "Play" at bounding box center [450, 334] width 119 height 31
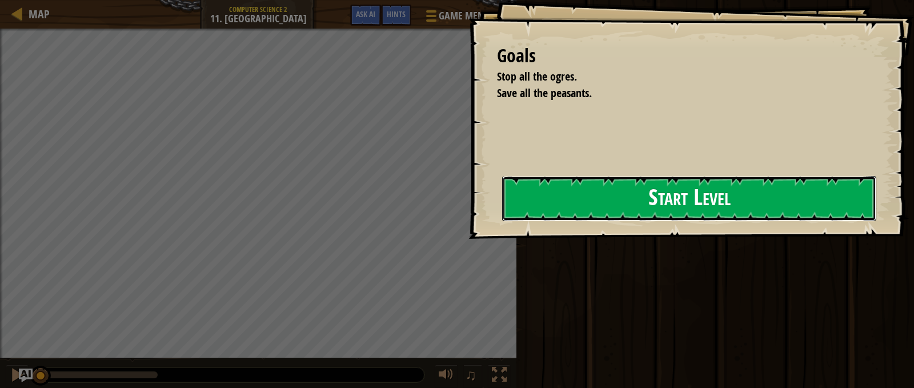
click at [557, 186] on button "Start Level" at bounding box center [689, 198] width 374 height 45
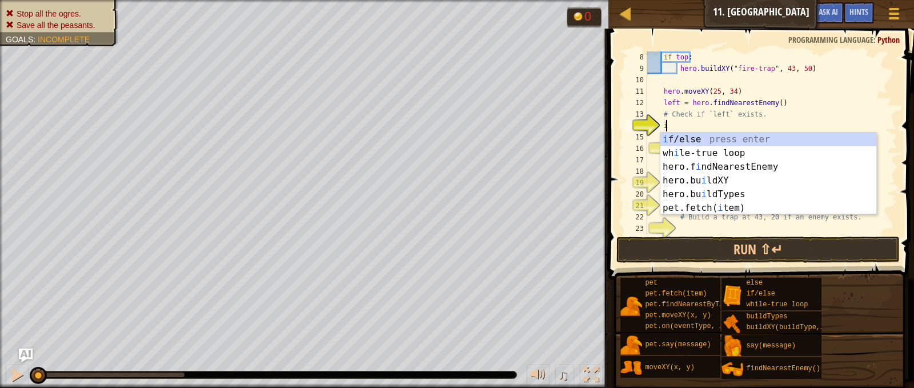
scroll to position [5, 1]
click at [705, 134] on div "i f/else press enter wh i le-true loop press enter hero.f i ndNearestEnemy pres…" at bounding box center [769, 188] width 216 height 110
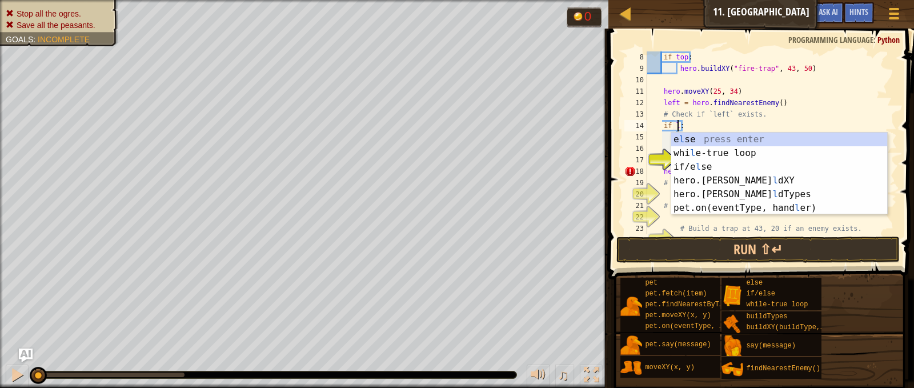
scroll to position [5, 3]
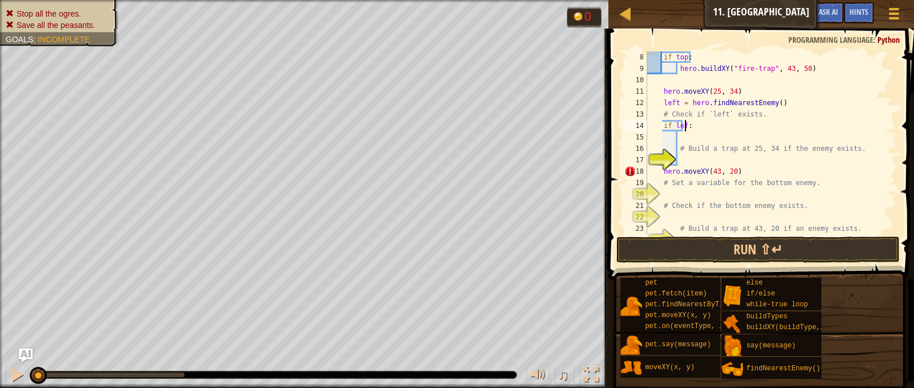
type textarea "if left:"
click at [681, 138] on div "if top : hero . buildXY ( "fire-trap" , 43 , 50 ) hero . moveXY ( 25 , 34 ) lef…" at bounding box center [766, 154] width 243 height 206
click at [686, 160] on div "if top : hero . buildXY ( "fire-trap" , 43 , 50 ) hero . moveXY ( 25 , 34 ) lef…" at bounding box center [766, 154] width 243 height 206
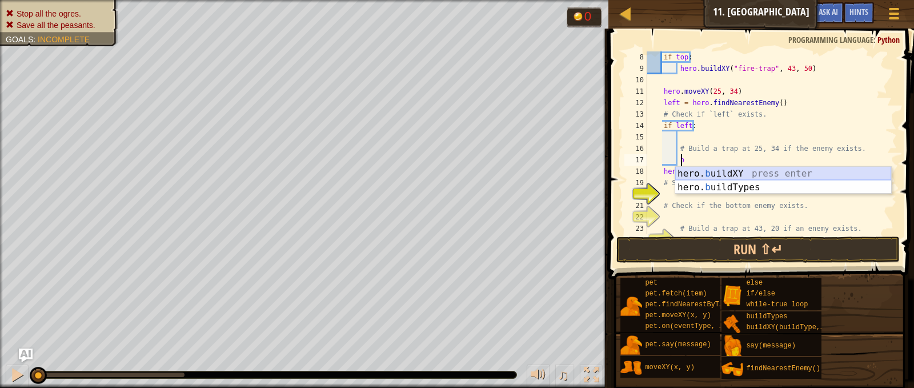
click at [774, 176] on div "hero. b uildXY press enter hero. b uildTypes press enter" at bounding box center [783, 194] width 216 height 55
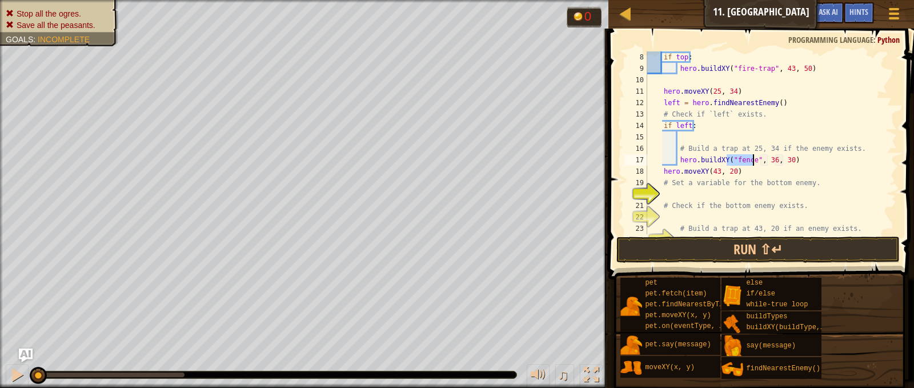
click at [736, 157] on div "if top : hero . buildXY ( "fire-trap" , 43 , 50 ) hero . moveXY ( 25 , 34 ) lef…" at bounding box center [766, 142] width 243 height 183
click at [736, 157] on div "if top : hero . buildXY ( "fire-trap" , 43 , 50 ) hero . moveXY ( 25 , 34 ) lef…" at bounding box center [766, 154] width 243 height 206
click at [763, 162] on div "if top : hero . buildXY ( "fire-trap" , 43 , 50 ) hero . moveXY ( 25 , 34 ) lef…" at bounding box center [766, 154] width 243 height 206
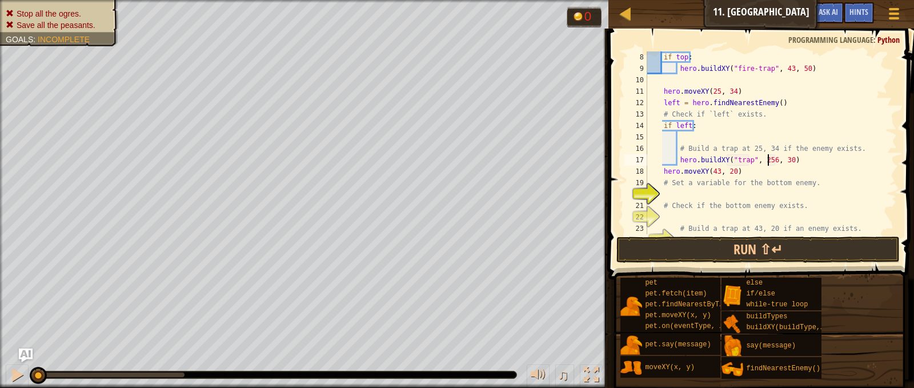
scroll to position [5, 10]
click at [774, 161] on div "if top : hero . buildXY ( "fire-trap" , 43 , 50 ) hero . moveXY ( 25 , 34 ) lef…" at bounding box center [766, 154] width 243 height 206
type textarea "hero.buildXY("trap", 25, 34)"
click at [736, 199] on div "if top : hero . buildXY ( "fire-trap" , 43 , 50 ) hero . moveXY ( 25 , 34 ) lef…" at bounding box center [766, 154] width 243 height 206
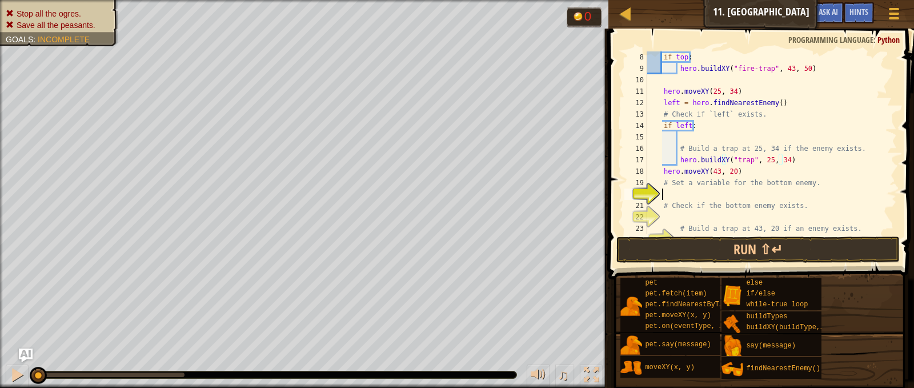
scroll to position [5, 1]
type textarea "v"
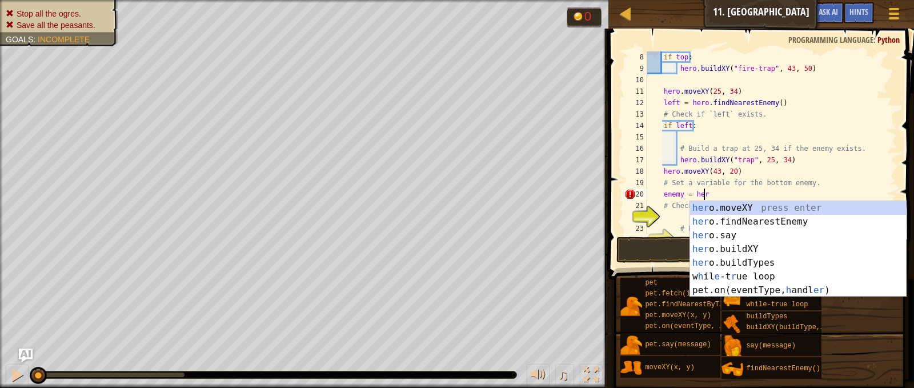
type textarea "enemy = hero"
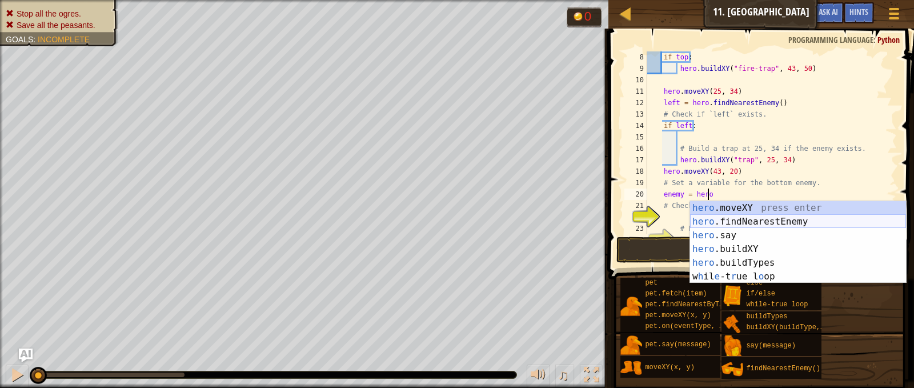
click at [783, 218] on div "hero .moveXY press enter hero .findNearestEnemy press enter hero .say press ent…" at bounding box center [798, 256] width 216 height 110
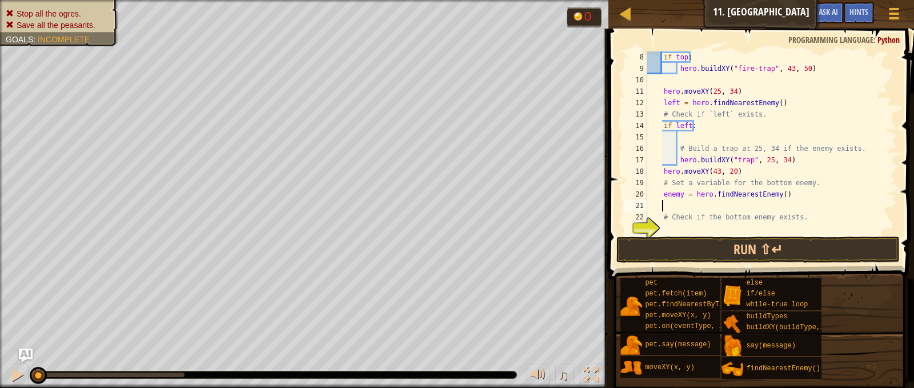
scroll to position [103, 0]
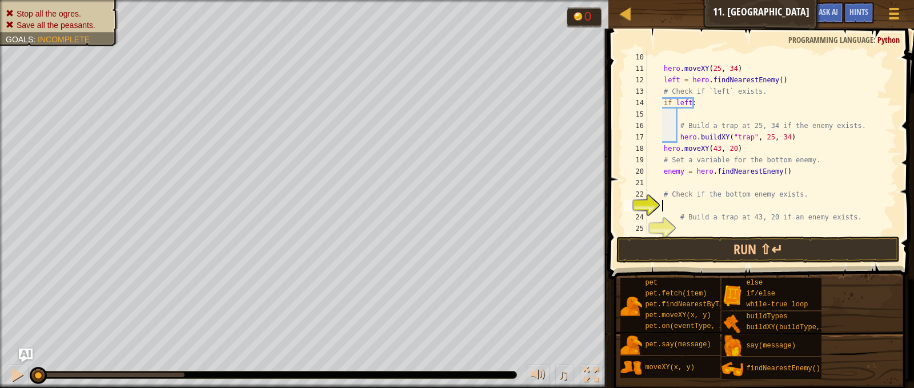
click at [680, 200] on div "hero . moveXY ( 25 , 34 ) left = hero . findNearestEnemy ( ) # Check if `left` …" at bounding box center [766, 154] width 243 height 206
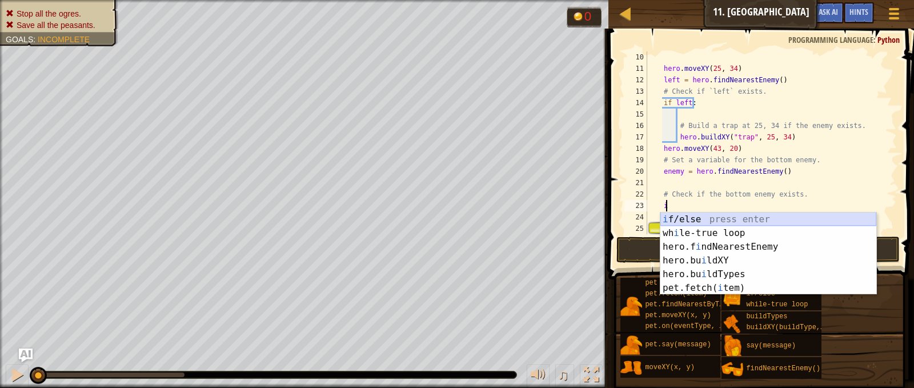
click at [713, 214] on div "i f/else press enter wh i le-true loop press enter hero.f i ndNearestEnemy pres…" at bounding box center [769, 268] width 216 height 110
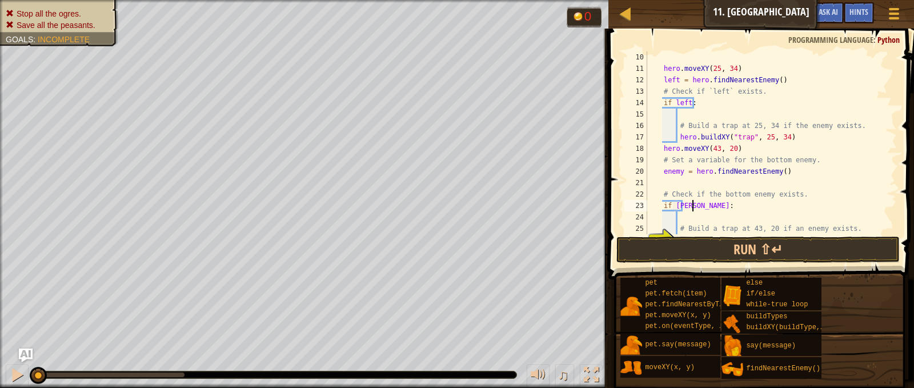
type textarea "if bottom:"
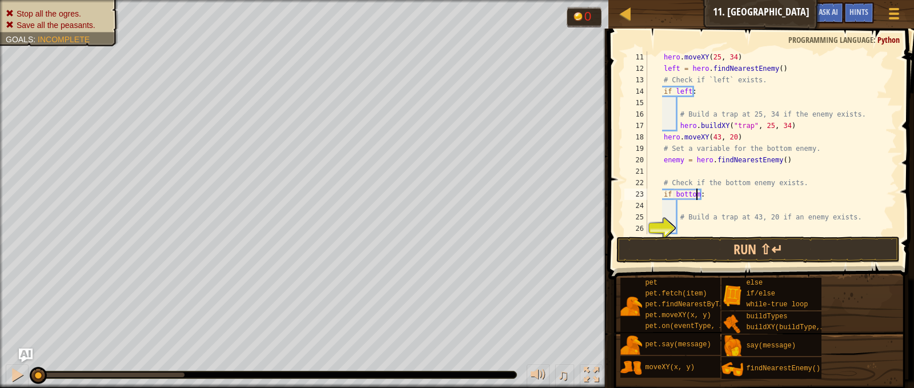
scroll to position [114, 0]
click at [687, 224] on div "hero . moveXY ( 25 , 34 ) left = hero . findNearestEnemy ( ) # Check if `left` …" at bounding box center [766, 154] width 243 height 206
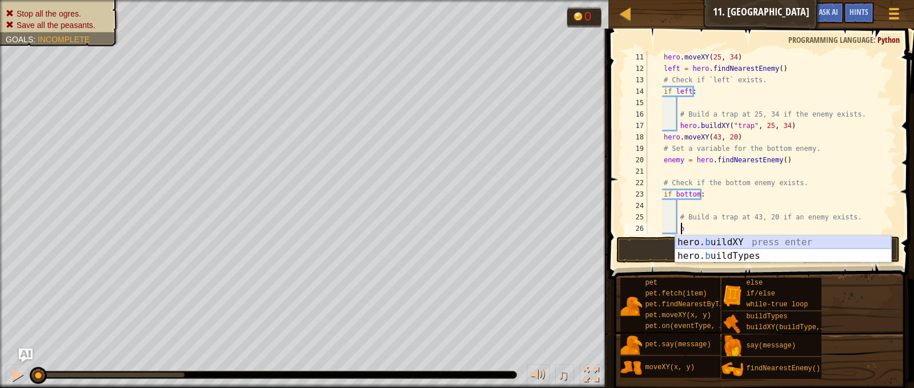
click at [739, 241] on div "hero. b uildXY press enter hero. b uildTypes press enter" at bounding box center [783, 262] width 216 height 55
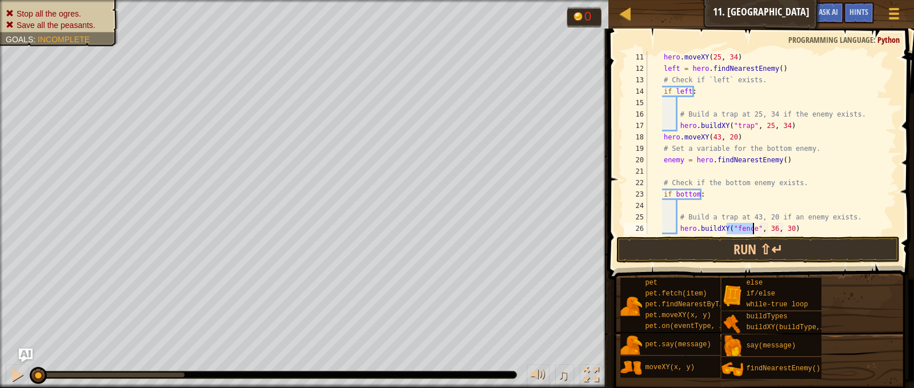
click at [735, 221] on div "hero . moveXY ( 25 , 34 ) left = hero . findNearestEnemy ( ) # Check if `left` …" at bounding box center [766, 154] width 243 height 206
click at [739, 228] on div "hero . moveXY ( 25 , 34 ) left = hero . findNearestEnemy ( ) # Check if `left` …" at bounding box center [766, 154] width 243 height 206
click at [758, 229] on div "hero . moveXY ( 25 , 34 ) left = hero . findNearestEnemy ( ) # Check if `left` …" at bounding box center [766, 154] width 243 height 206
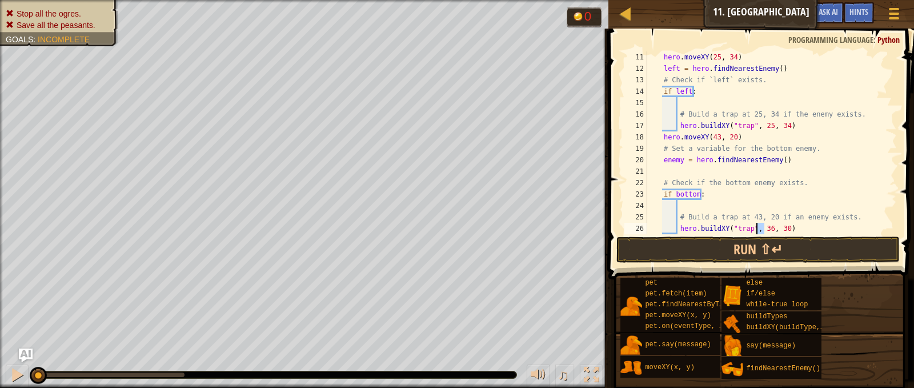
click at [758, 229] on div "hero . moveXY ( 25 , 34 ) left = hero . findNearestEnemy ( ) # Check if `left` …" at bounding box center [766, 154] width 243 height 206
click at [775, 227] on div "hero . moveXY ( 25 , 34 ) left = hero . findNearestEnemy ( ) # Check if `left` …" at bounding box center [766, 154] width 243 height 206
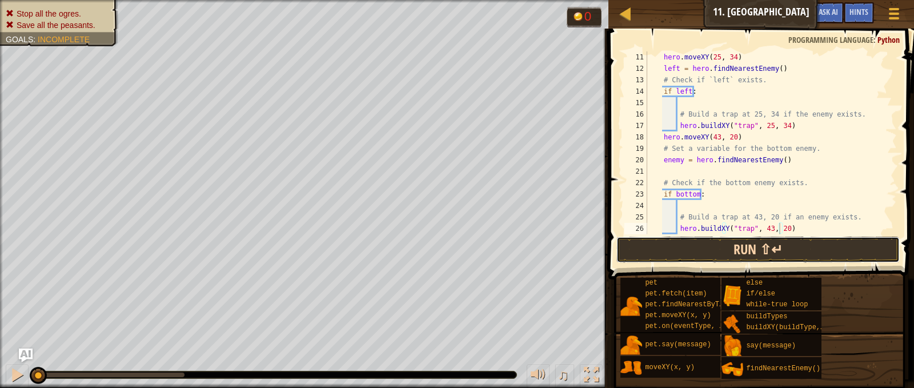
click at [784, 253] on button "Run ⇧↵" at bounding box center [758, 250] width 283 height 26
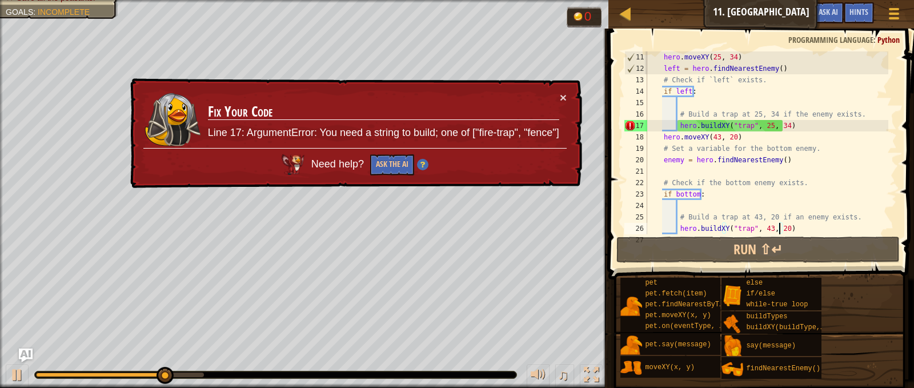
click at [730, 126] on div "hero . moveXY ( 25 , 34 ) left = hero . findNearestEnemy ( ) # Check if `left` …" at bounding box center [766, 154] width 243 height 206
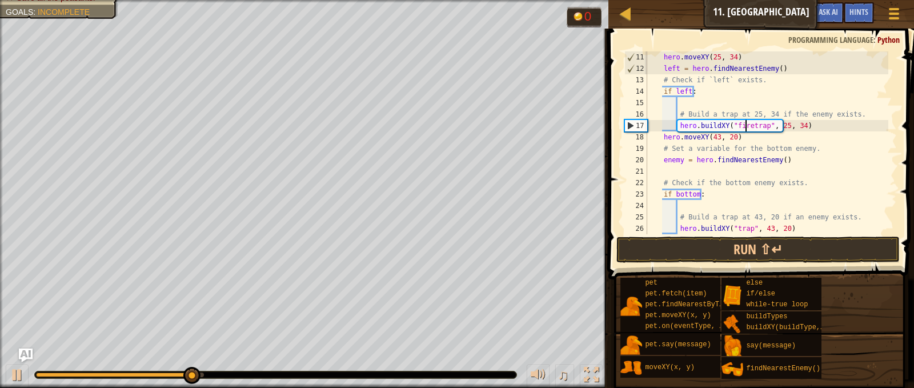
scroll to position [5, 9]
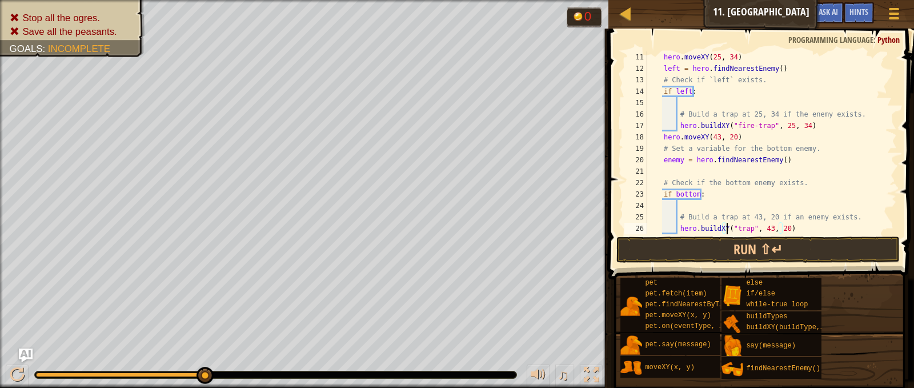
click at [728, 228] on div "hero . moveXY ( 25 , 34 ) left = hero . findNearestEnemy ( ) # Check if `left` …" at bounding box center [766, 154] width 243 height 206
click at [731, 229] on div "hero . moveXY ( 25 , 34 ) left = hero . findNearestEnemy ( ) # Check if `left` …" at bounding box center [766, 154] width 243 height 206
click at [762, 246] on button "Run ⇧↵" at bounding box center [758, 250] width 283 height 26
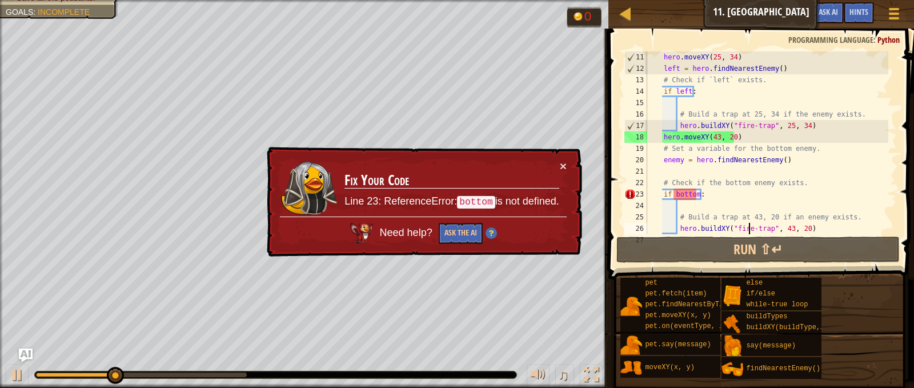
click at [694, 194] on div "hero . moveXY ( 25 , 34 ) left = hero . findNearestEnemy ( ) # Check if `left` …" at bounding box center [766, 154] width 243 height 206
click at [696, 195] on div "hero . moveXY ( 25 , 34 ) left = hero . findNearestEnemy ( ) # Check if `left` …" at bounding box center [766, 154] width 243 height 206
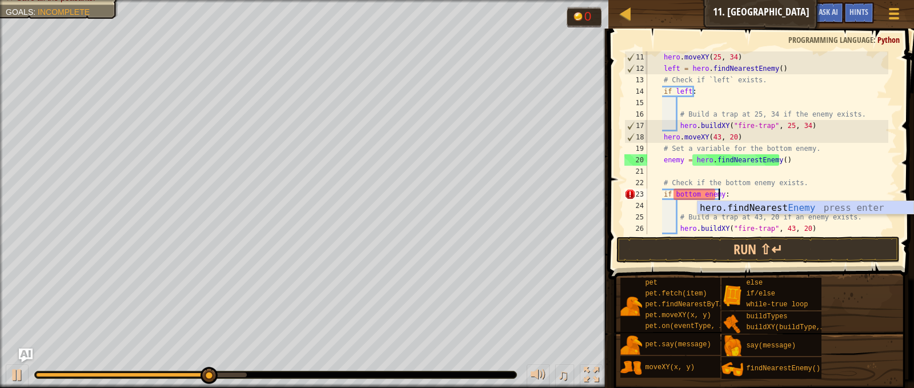
scroll to position [5, 6]
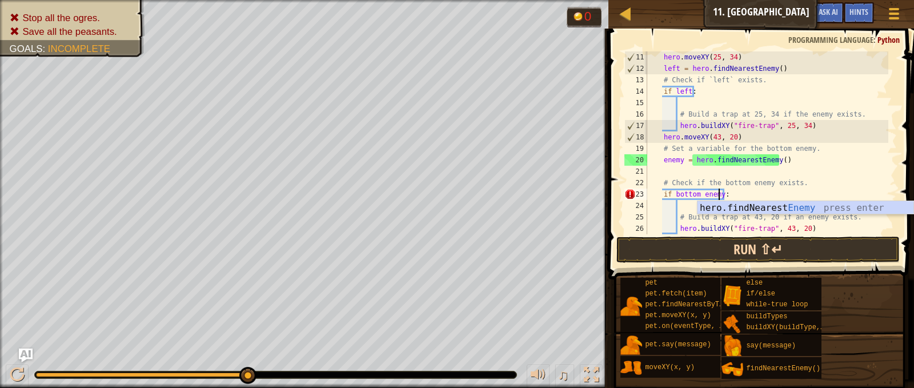
type textarea "if bottom enemy:"
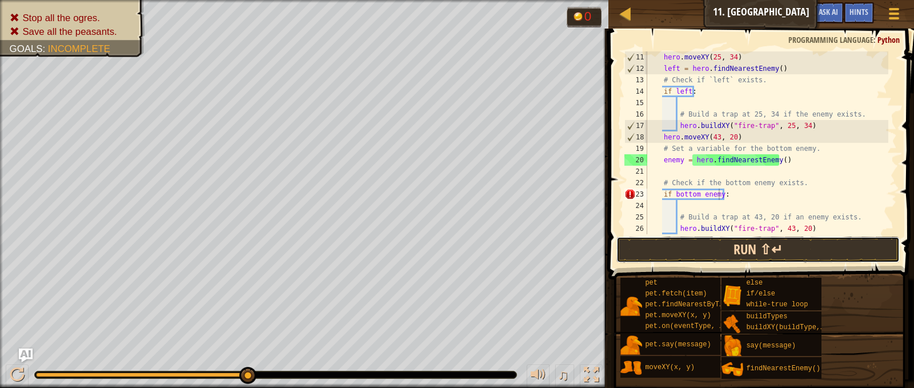
click at [747, 254] on button "Run ⇧↵" at bounding box center [758, 250] width 283 height 26
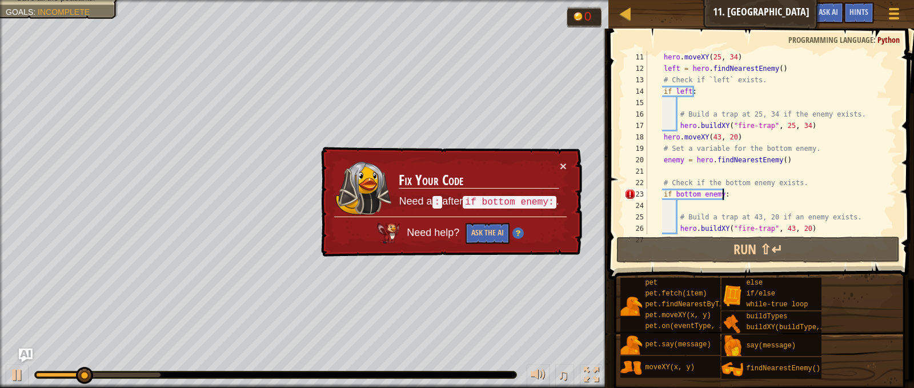
click at [729, 198] on div "hero . moveXY ( 25 , 34 ) left = hero . findNearestEnemy ( ) # Check if `left` …" at bounding box center [766, 154] width 243 height 206
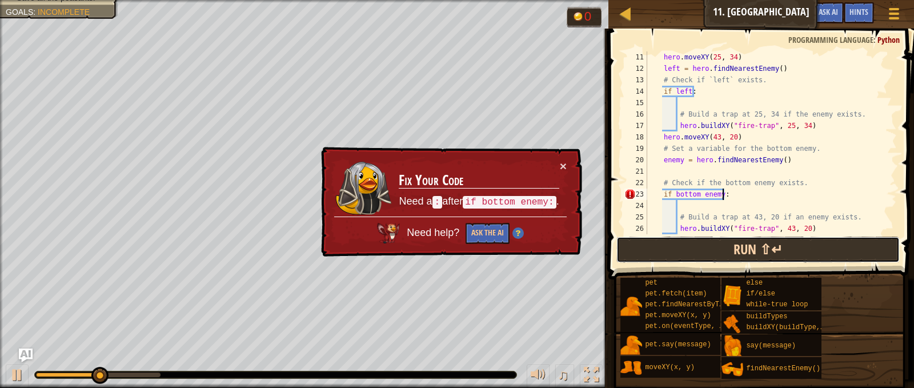
click at [742, 248] on button "Run ⇧↵" at bounding box center [758, 250] width 283 height 26
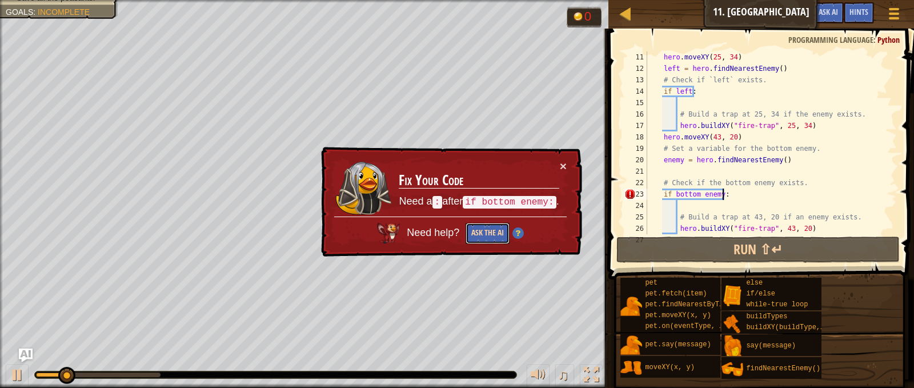
click at [501, 241] on button "Ask the AI" at bounding box center [488, 233] width 44 height 21
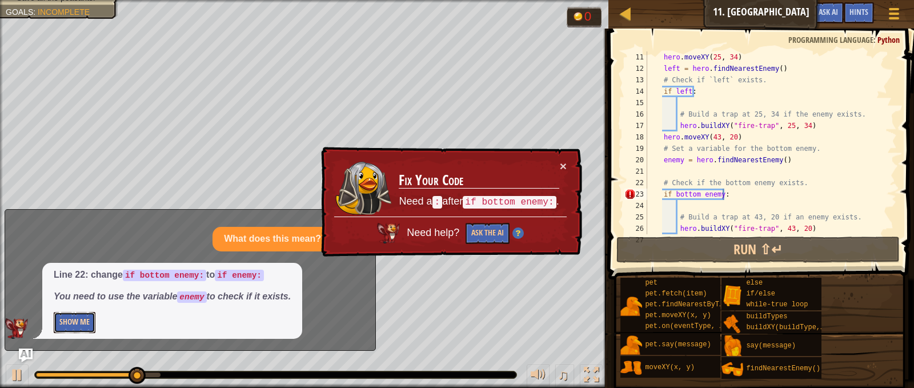
click at [67, 324] on button "Show Me" at bounding box center [75, 322] width 42 height 21
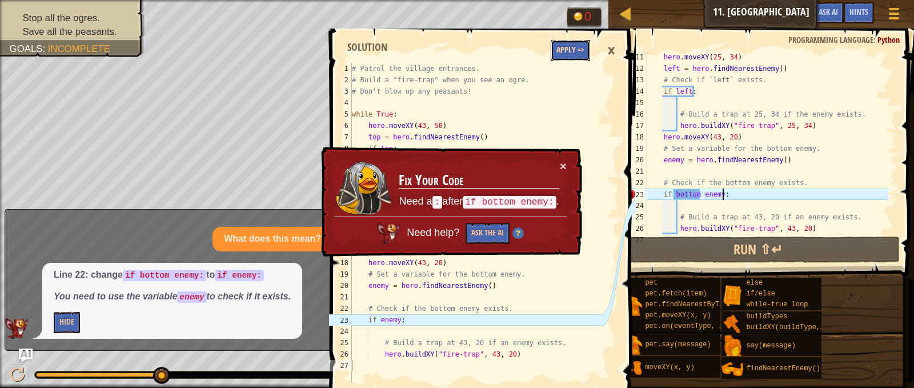
click at [567, 45] on button "Apply =>" at bounding box center [570, 50] width 39 height 21
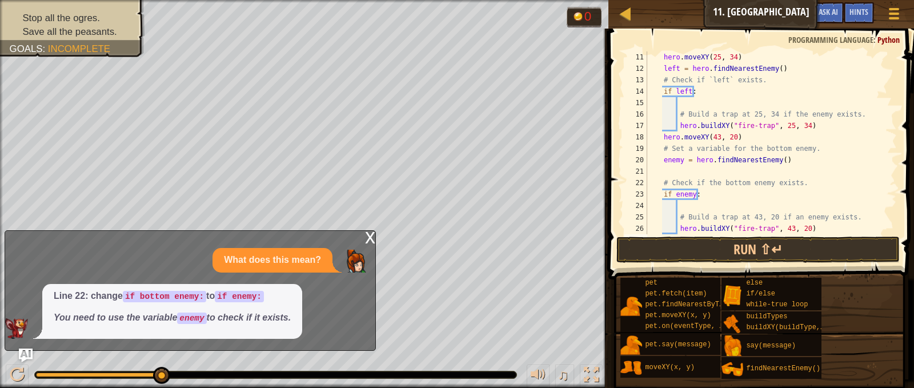
scroll to position [5, 0]
click at [685, 242] on button "Run ⇧↵" at bounding box center [758, 250] width 283 height 26
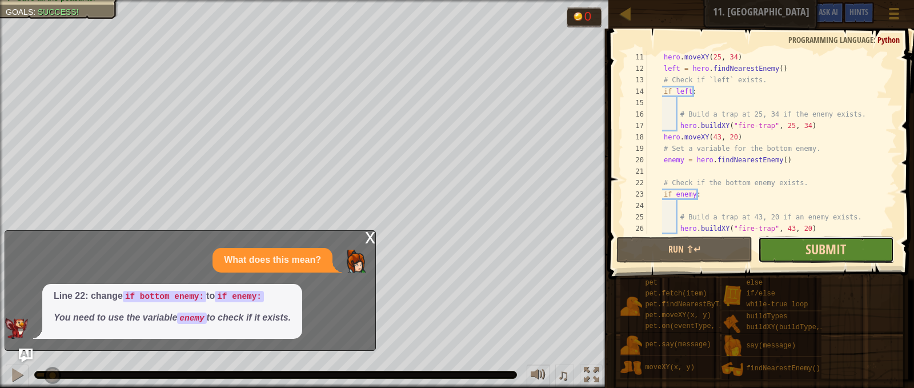
click at [811, 255] on span "Submit" at bounding box center [826, 249] width 41 height 18
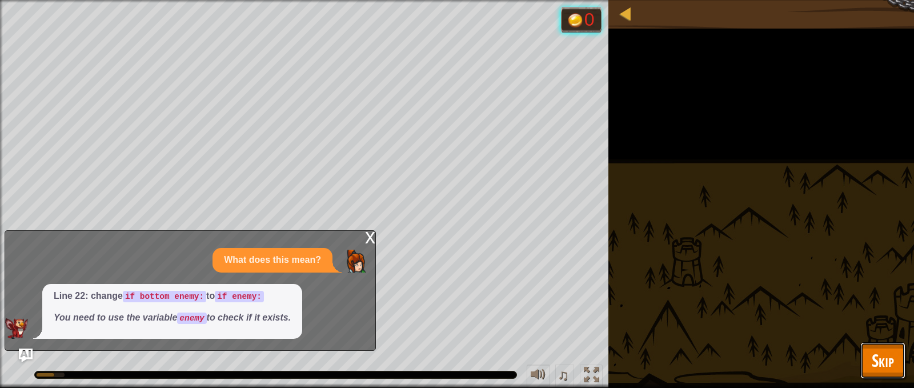
click at [882, 354] on span "Skip" at bounding box center [883, 360] width 22 height 23
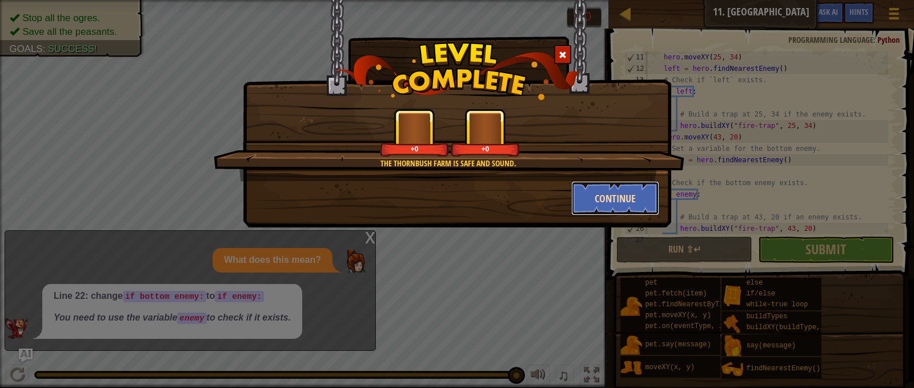
click at [610, 201] on button "Continue" at bounding box center [615, 198] width 89 height 34
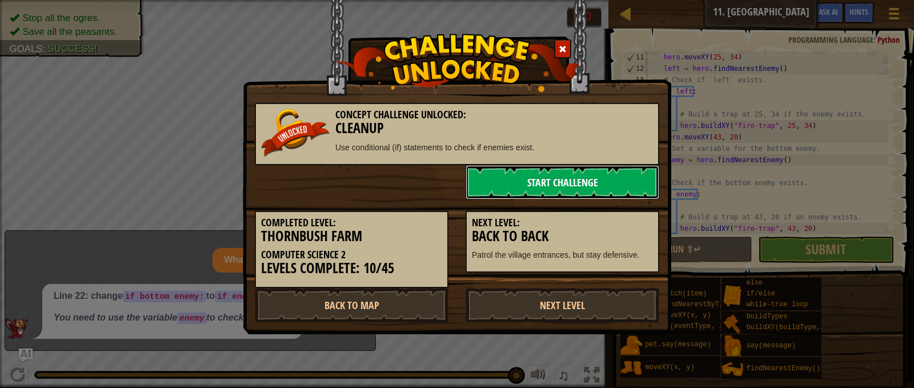
click at [551, 185] on link "Start Challenge" at bounding box center [563, 182] width 194 height 34
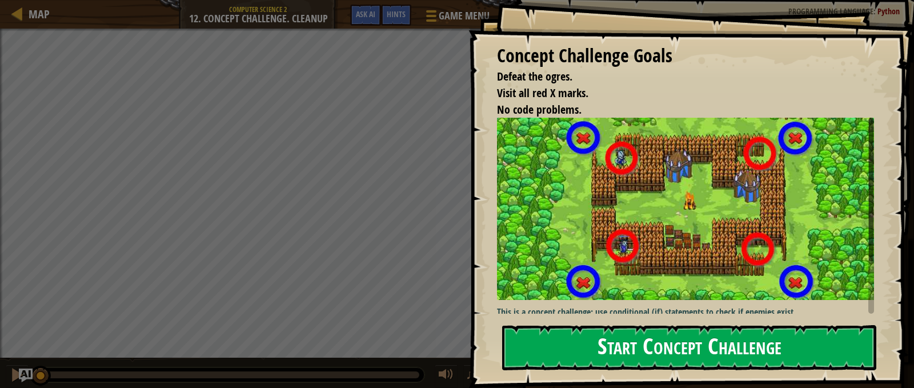
click at [745, 350] on button "Start Concept Challenge" at bounding box center [689, 347] width 374 height 45
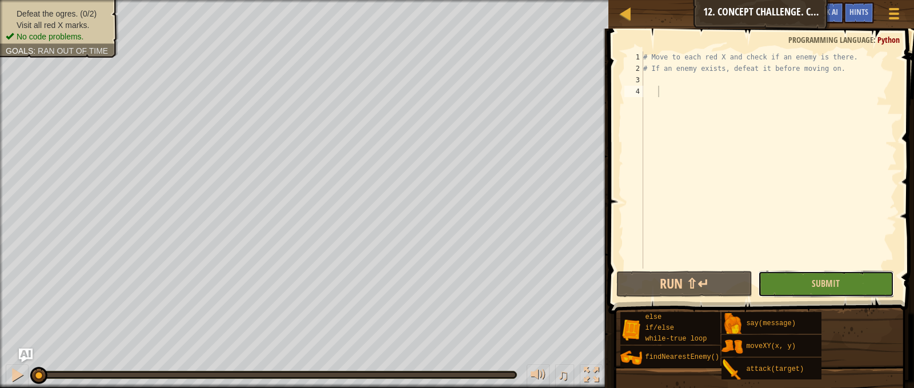
click at [795, 287] on button "Submit" at bounding box center [826, 284] width 136 height 26
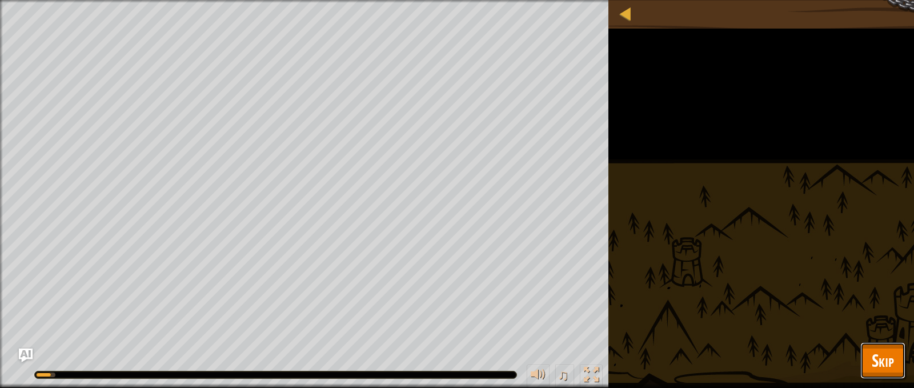
click at [888, 358] on span "Skip" at bounding box center [883, 360] width 22 height 23
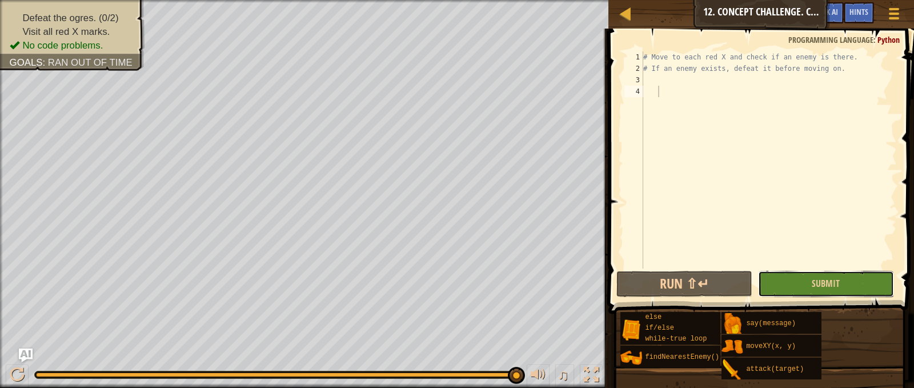
click at [802, 287] on button "Submit" at bounding box center [826, 284] width 136 height 26
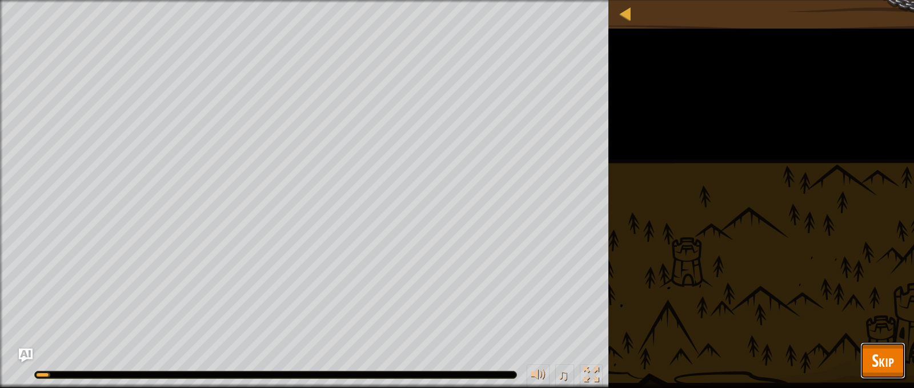
click at [883, 360] on span "Skip" at bounding box center [883, 360] width 22 height 23
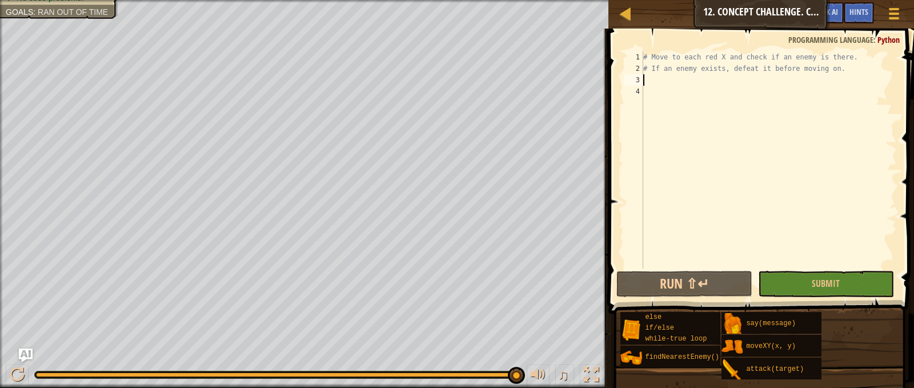
click at [651, 85] on div "# Move to each red X and check if an enemy is there. # If an enemy exists, defe…" at bounding box center [769, 171] width 256 height 240
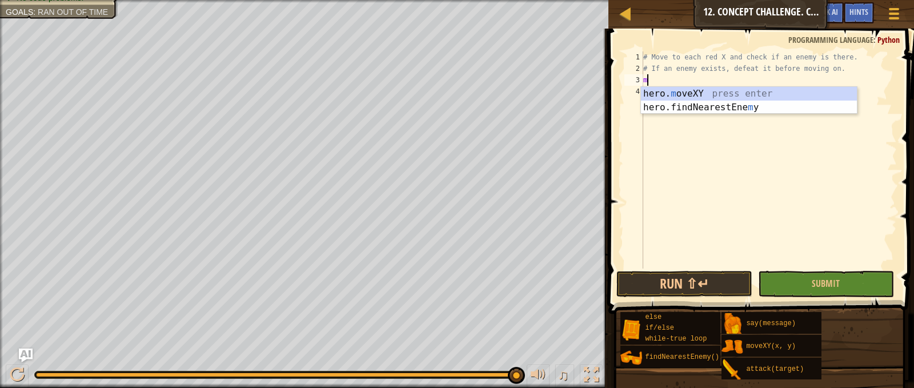
click at [694, 93] on div "hero. m oveXY press enter hero.findNearestEne m y press enter" at bounding box center [749, 114] width 216 height 55
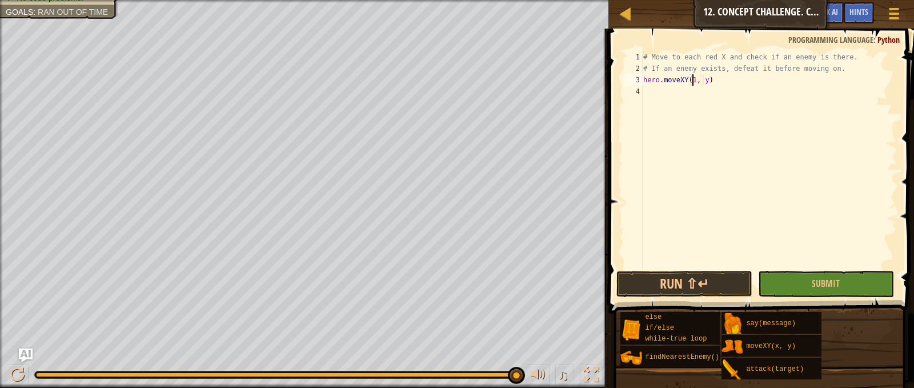
scroll to position [5, 5]
click at [705, 85] on div "# Move to each red X and check if an enemy is there. # If an enemy exists, defe…" at bounding box center [769, 171] width 256 height 240
type textarea "hero.moveXY(18, 14)"
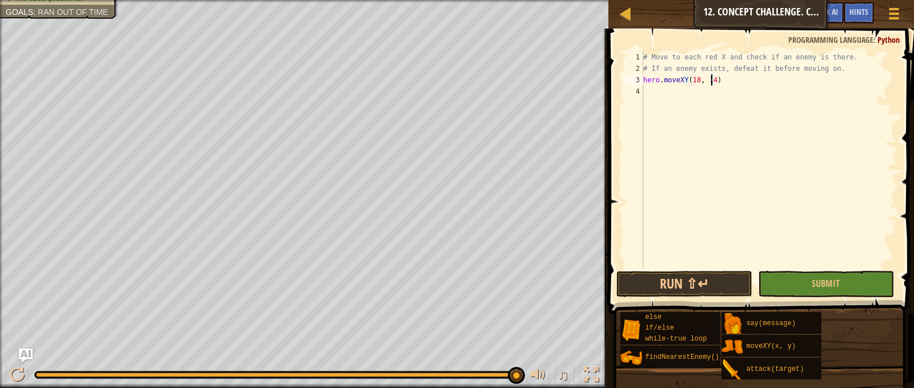
click at [691, 93] on div "# Move to each red X and check if an enemy is there. # If an enemy exists, defe…" at bounding box center [769, 171] width 256 height 240
click at [649, 90] on div "# Move to each red X and check if an enemy is there. # If an enemy exists, defe…" at bounding box center [769, 171] width 256 height 240
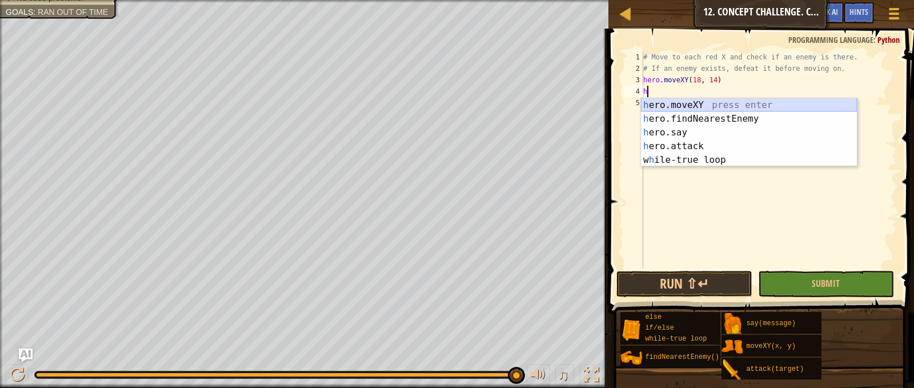
click at [688, 104] on div "h ero.moveXY press enter h ero.findNearestEnemy press enter h ero.say press ent…" at bounding box center [749, 146] width 216 height 96
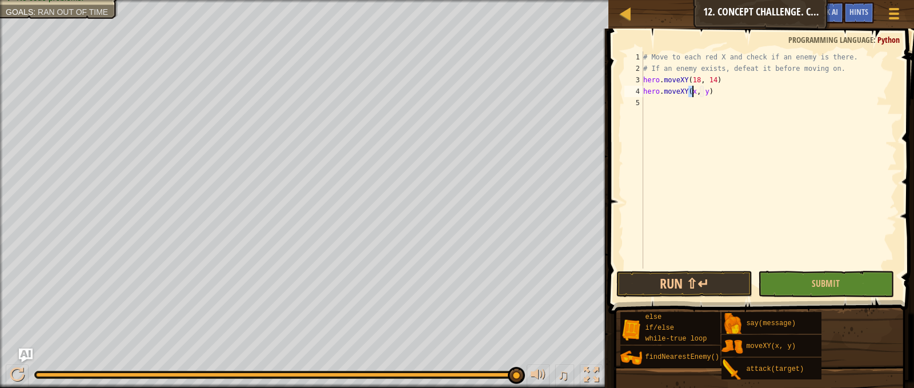
scroll to position [5, 5]
click at [703, 94] on div "# Move to each red X and check if an enemy is there. # If an enemy exists, defe…" at bounding box center [769, 171] width 256 height 240
type textarea "hero.moveXY(18, 54)"
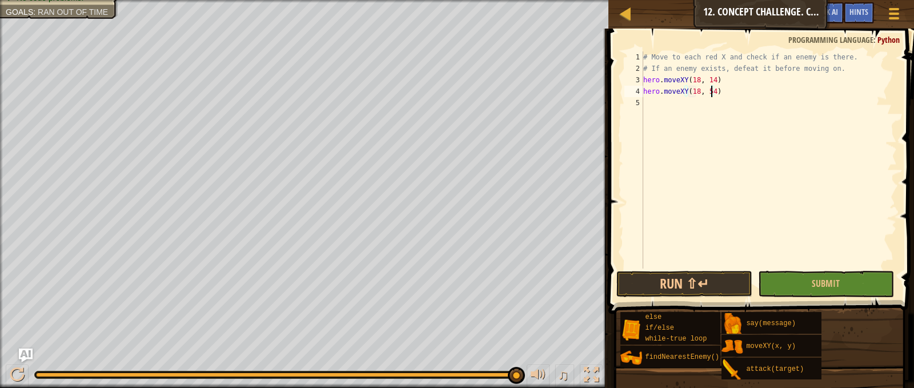
click at [718, 94] on div "# Move to each red X and check if an enemy is there. # If an enemy exists, defe…" at bounding box center [769, 171] width 256 height 240
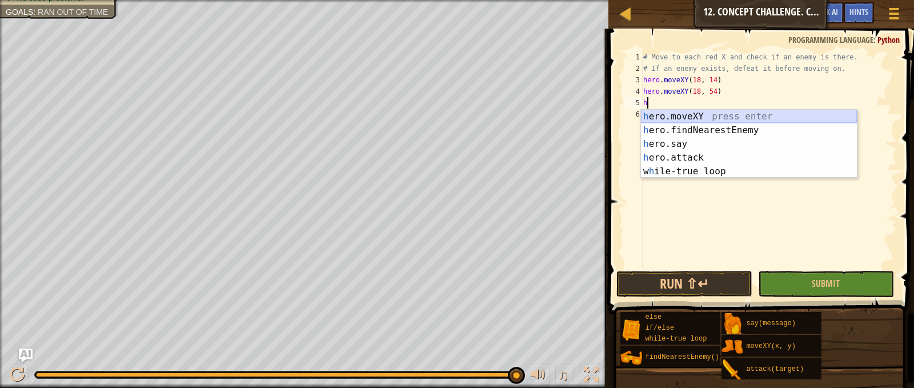
click at [738, 117] on div "h ero.moveXY press enter h ero.findNearestEnemy press enter h ero.say press ent…" at bounding box center [749, 158] width 216 height 96
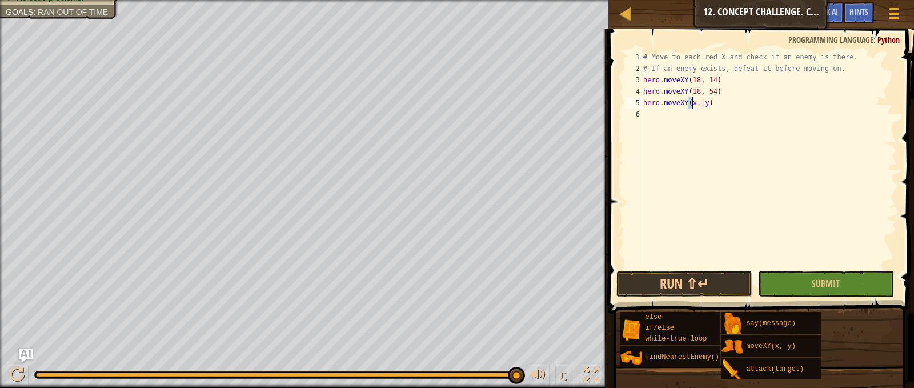
scroll to position [5, 5]
click at [706, 106] on div "# Move to each red X and check if an enemy is there. # If an enemy exists, defe…" at bounding box center [769, 171] width 256 height 240
click at [704, 106] on div "# Move to each red X and check if an enemy is there. # If an enemy exists, defe…" at bounding box center [769, 159] width 256 height 217
click at [704, 106] on div "# Move to each red X and check if an enemy is there. # If an enemy exists, defe…" at bounding box center [769, 171] width 256 height 240
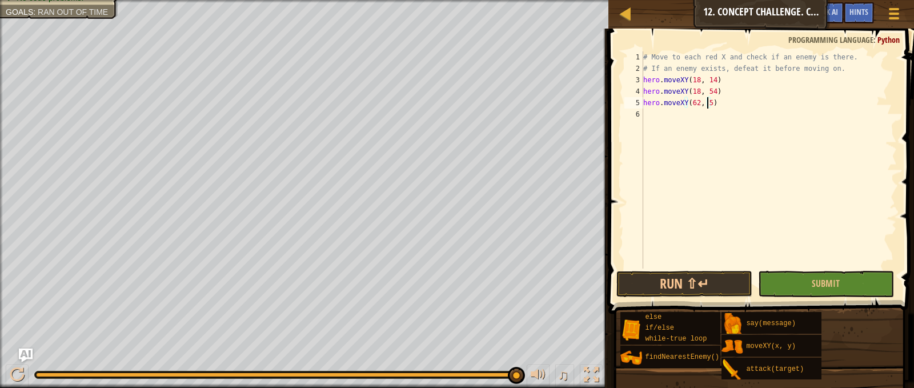
scroll to position [5, 5]
type textarea "hero.moveXY(62, 54)"
click at [680, 115] on div "# Move to each red X and check if an enemy is there. # If an enemy exists, defe…" at bounding box center [769, 171] width 256 height 240
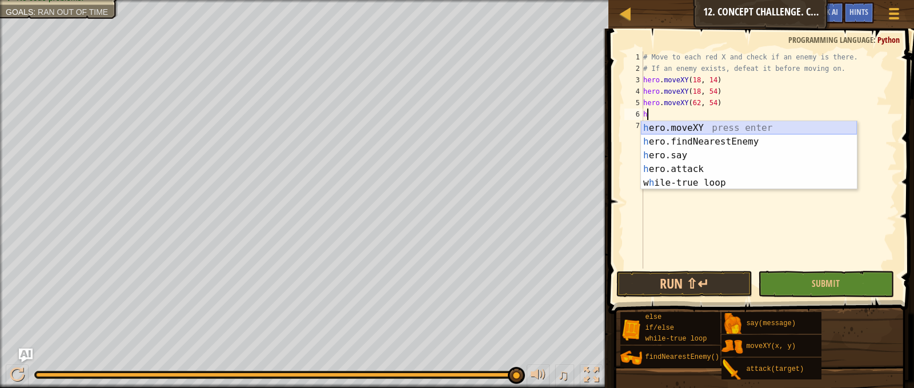
click at [722, 123] on div "h ero.moveXY press enter h ero.findNearestEnemy press enter h ero.say press ent…" at bounding box center [749, 169] width 216 height 96
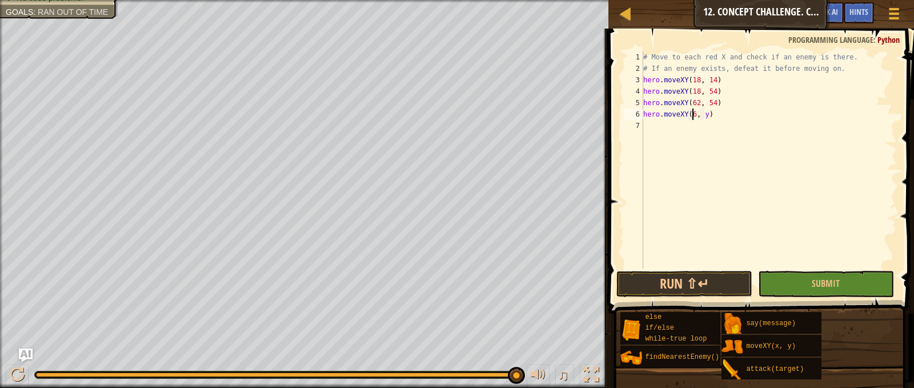
scroll to position [5, 5]
click at [705, 117] on div "# Move to each red X and check if an enemy is there. # If an enemy exists, defe…" at bounding box center [769, 171] width 256 height 240
type textarea "hero.moveXY(62, 14)"
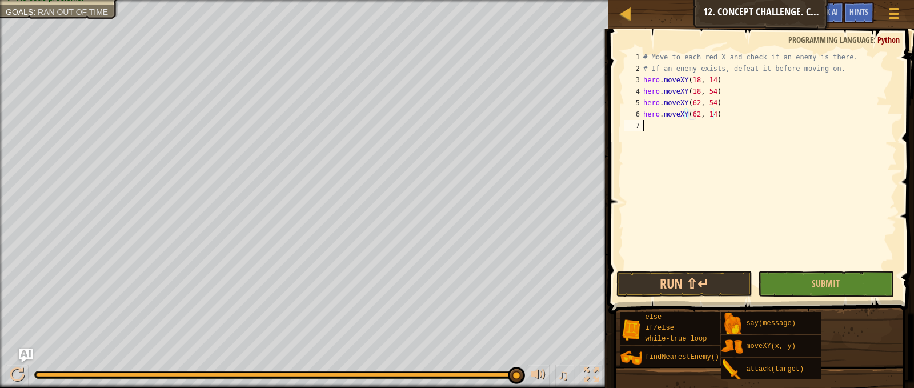
click at [669, 125] on div "# Move to each red X and check if an enemy is there. # If an enemy exists, defe…" at bounding box center [769, 171] width 256 height 240
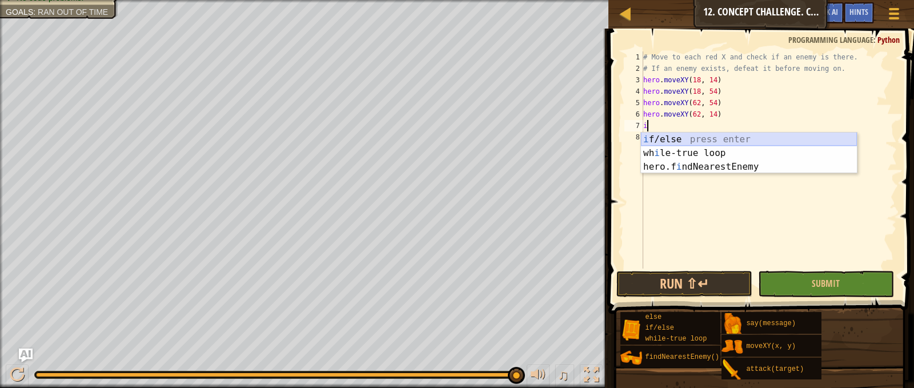
click at [698, 137] on div "i f/else press enter wh i le-true loop press enter hero.f i ndNearestEnemy pres…" at bounding box center [749, 167] width 216 height 69
type textarea "if enemy:"
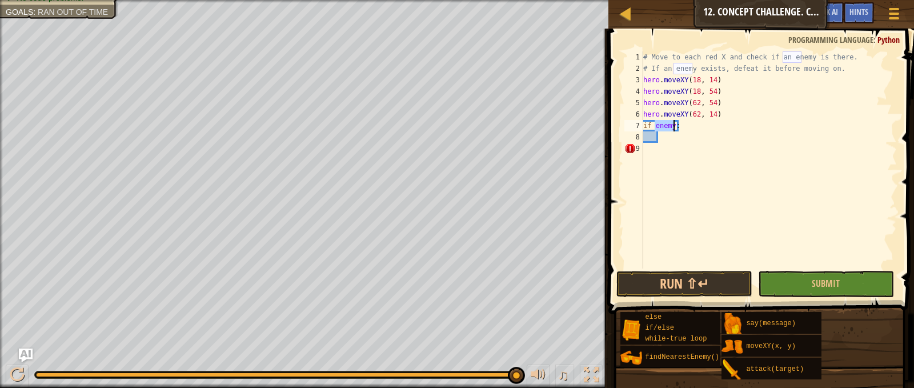
click at [663, 138] on div "# Move to each red X and check if an enemy is there. # If an enemy exists, defe…" at bounding box center [769, 171] width 256 height 240
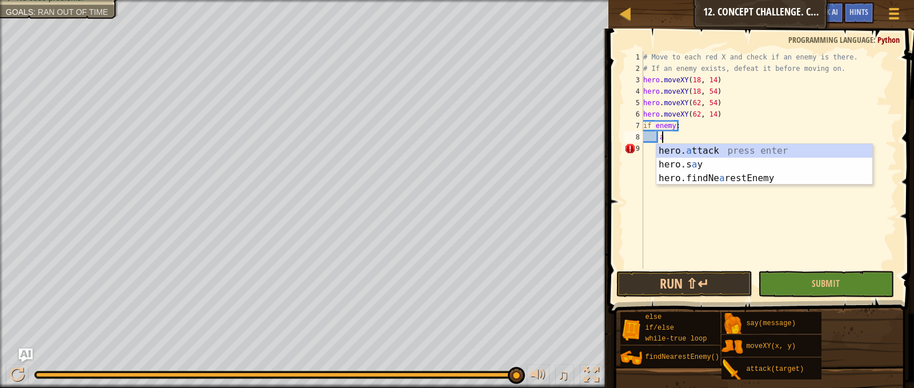
scroll to position [5, 1]
click at [697, 151] on div "hero. a ttack press enter hero.s a y press enter hero.findNe a restEnemy press …" at bounding box center [765, 178] width 216 height 69
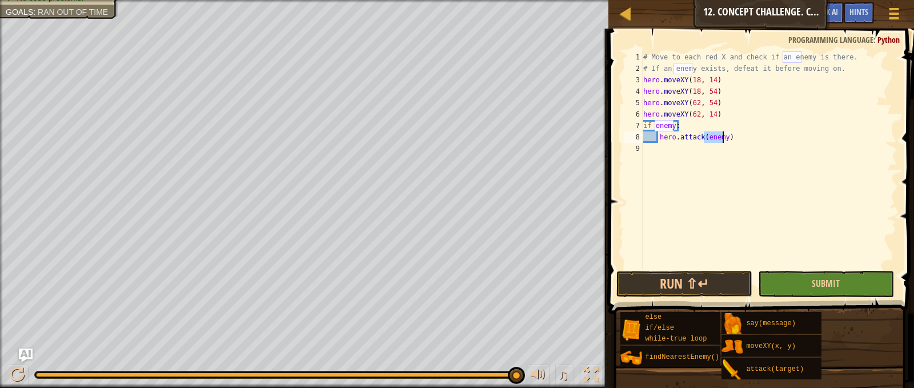
type textarea "hero.attack(enemy)"
click at [803, 276] on button "Submit" at bounding box center [826, 284] width 136 height 26
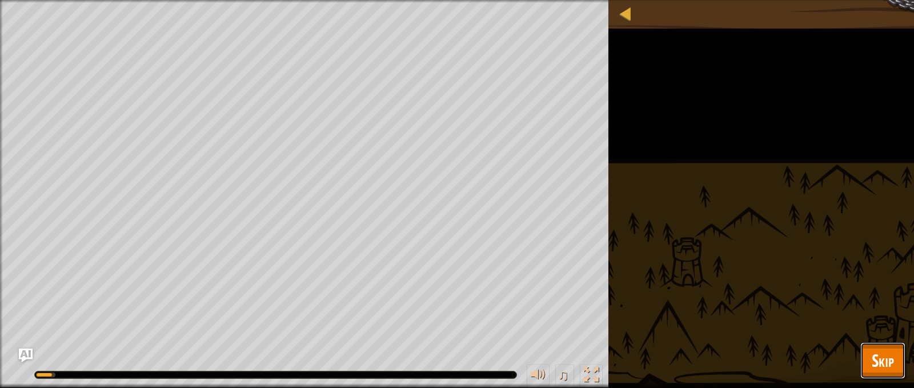
click at [875, 344] on button "Skip" at bounding box center [883, 360] width 45 height 37
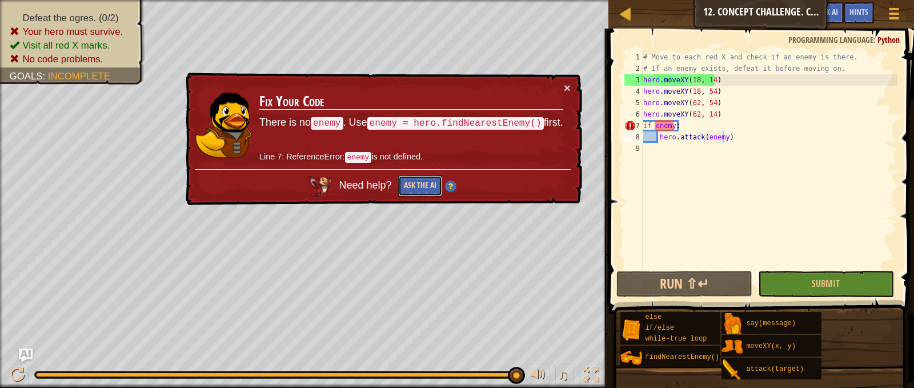
click at [430, 187] on button "Ask the AI" at bounding box center [420, 185] width 44 height 21
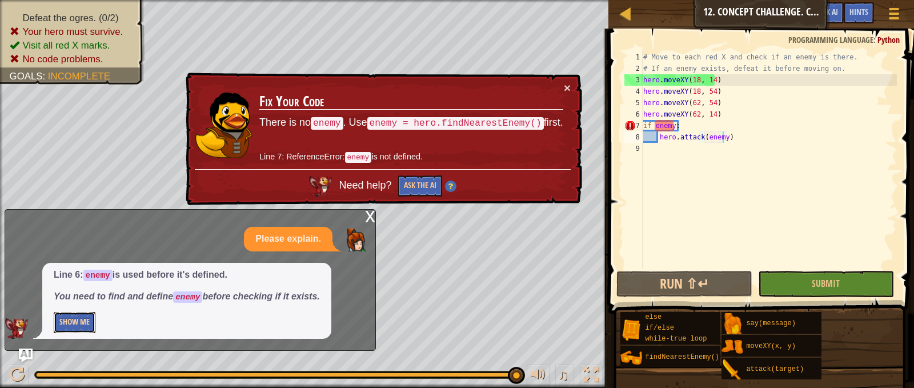
click at [91, 322] on button "Show Me" at bounding box center [75, 322] width 42 height 21
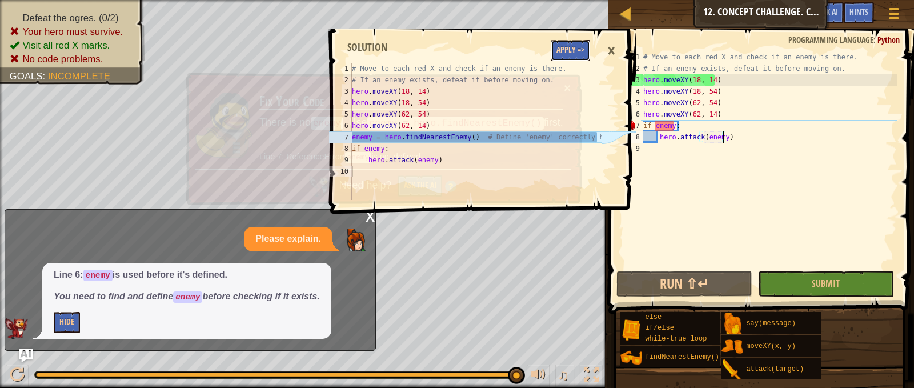
click at [578, 45] on button "Apply =>" at bounding box center [570, 50] width 39 height 21
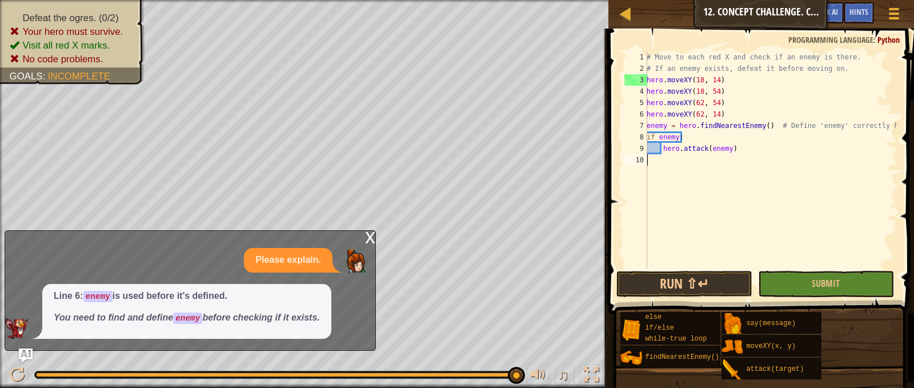
scroll to position [5, 0]
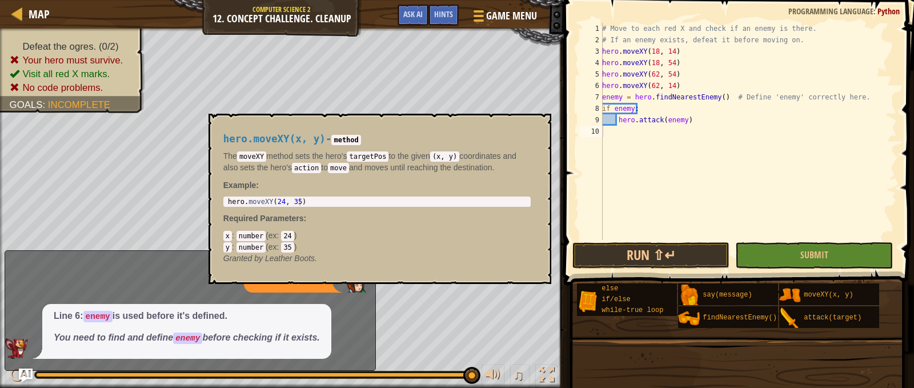
click at [791, 289] on img at bounding box center [790, 296] width 22 height 22
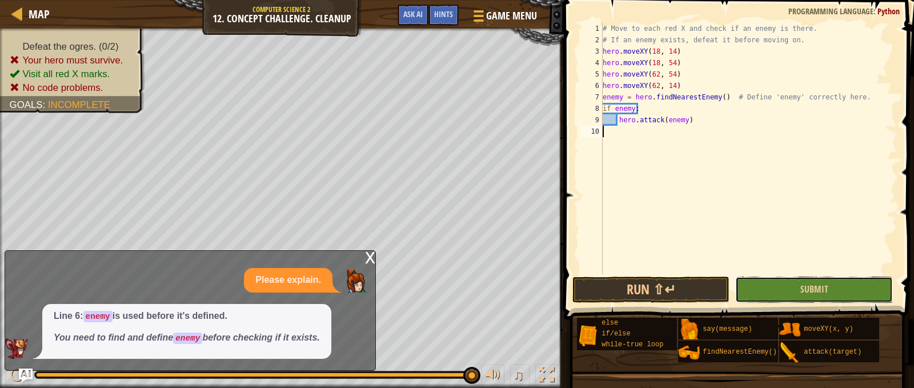
click at [784, 294] on button "Submit" at bounding box center [814, 290] width 158 height 26
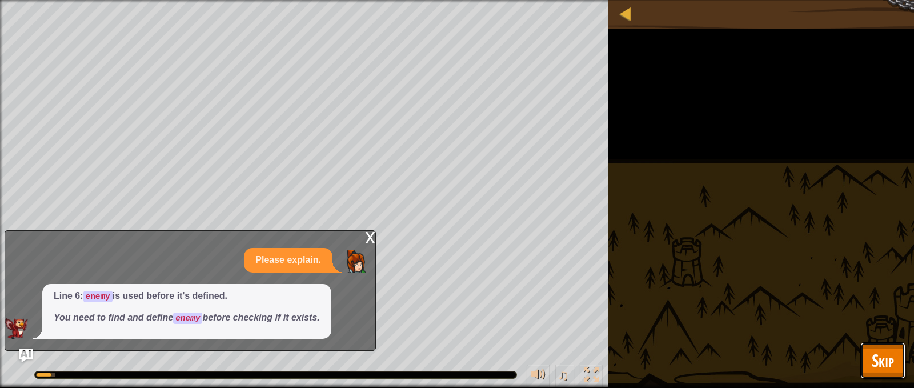
click at [878, 357] on span "Skip" at bounding box center [883, 360] width 22 height 23
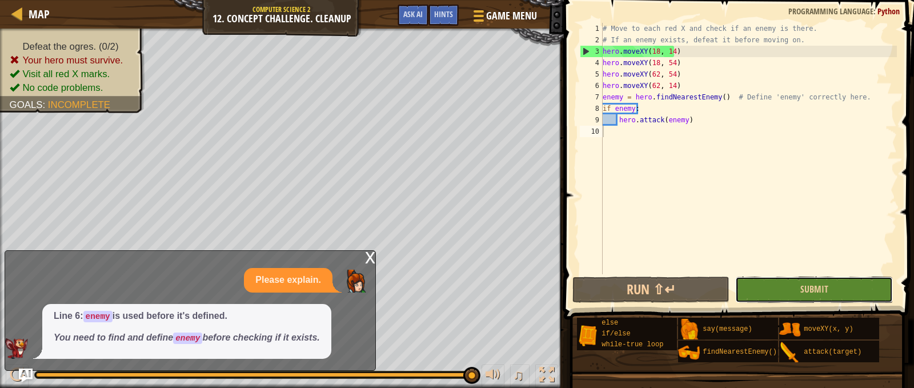
click at [761, 280] on button "Submit" at bounding box center [814, 290] width 158 height 26
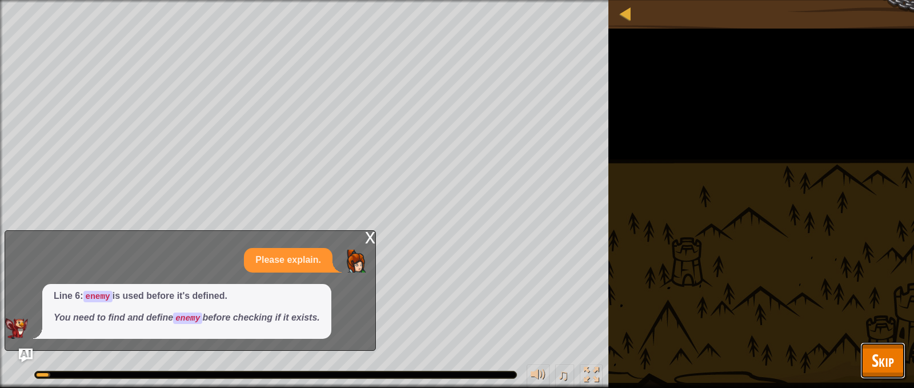
click at [867, 344] on button "Skip" at bounding box center [883, 360] width 45 height 37
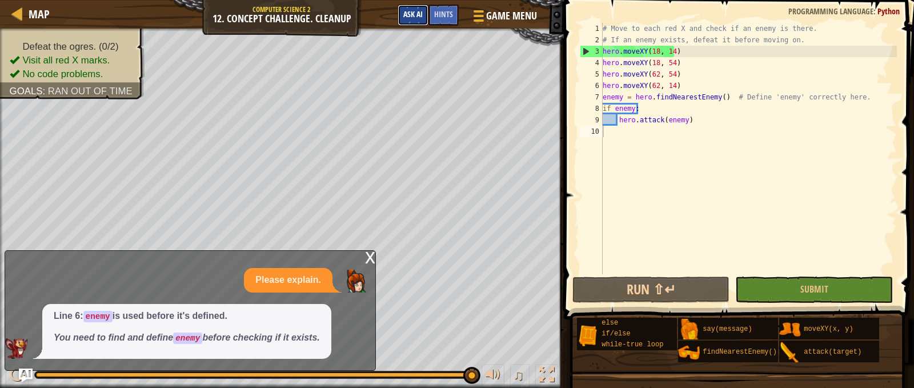
click at [418, 19] on button "Ask AI" at bounding box center [413, 15] width 31 height 21
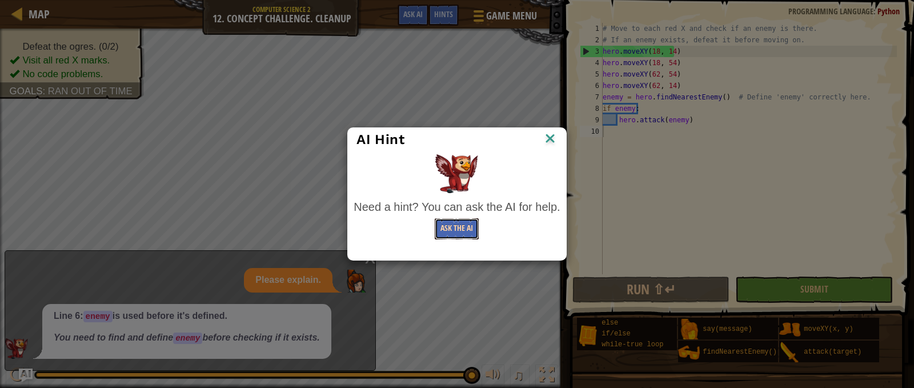
click at [449, 227] on button "Ask the AI" at bounding box center [457, 228] width 44 height 21
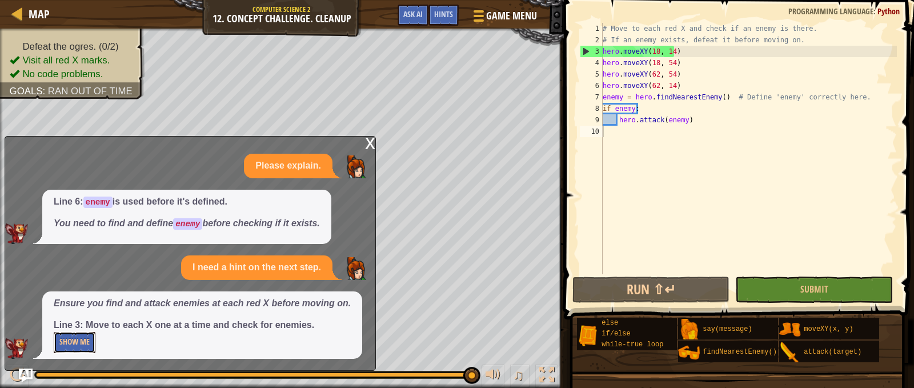
click at [81, 335] on button "Show Me" at bounding box center [75, 342] width 42 height 21
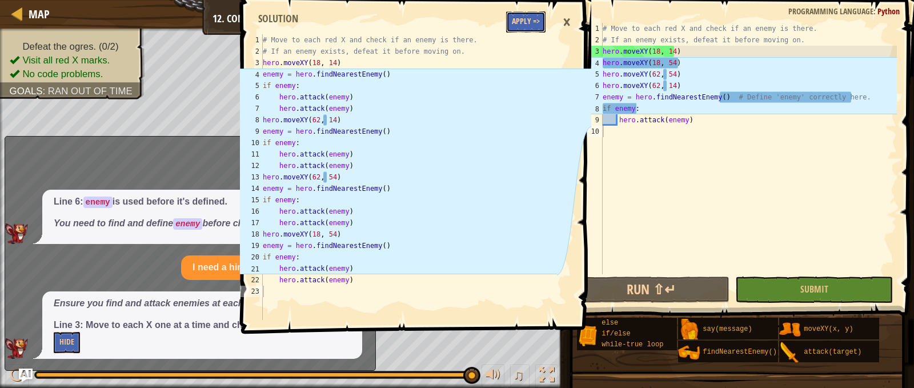
click at [532, 23] on button "Apply =>" at bounding box center [525, 21] width 39 height 21
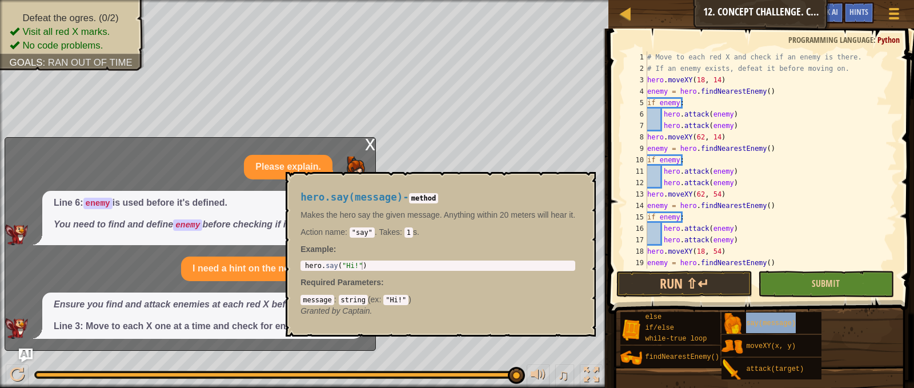
click at [801, 337] on div "else if/else while-true loop findNearestEnemy() say(message) moveXY(x, y) attac…" at bounding box center [763, 345] width 286 height 69
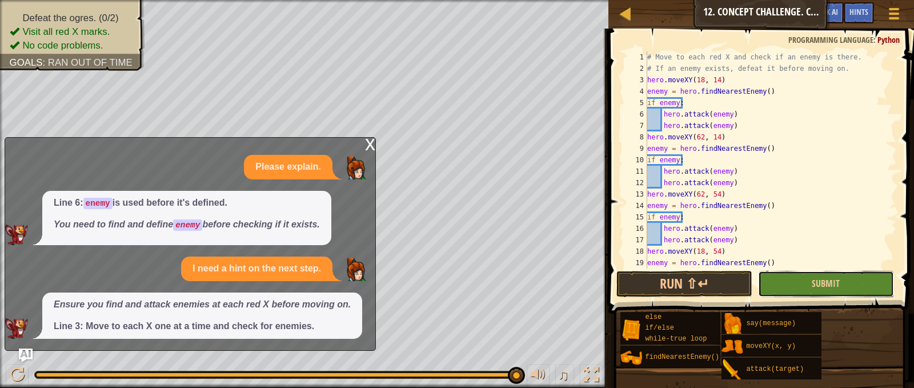
click at [806, 282] on button "Submit" at bounding box center [826, 284] width 136 height 26
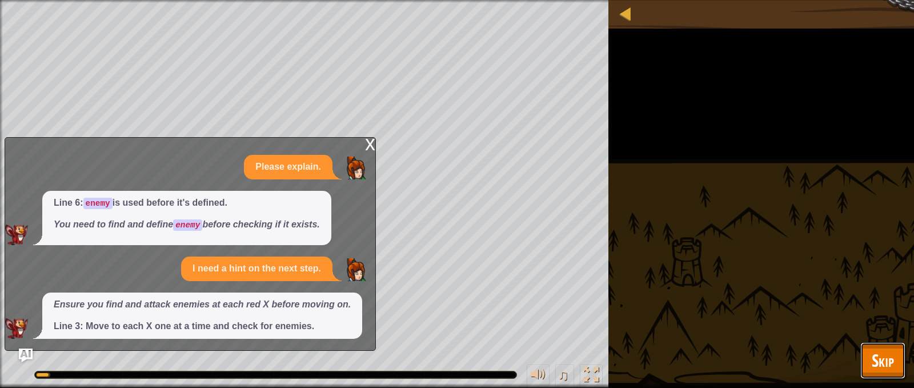
click at [883, 354] on span "Skip" at bounding box center [883, 360] width 22 height 23
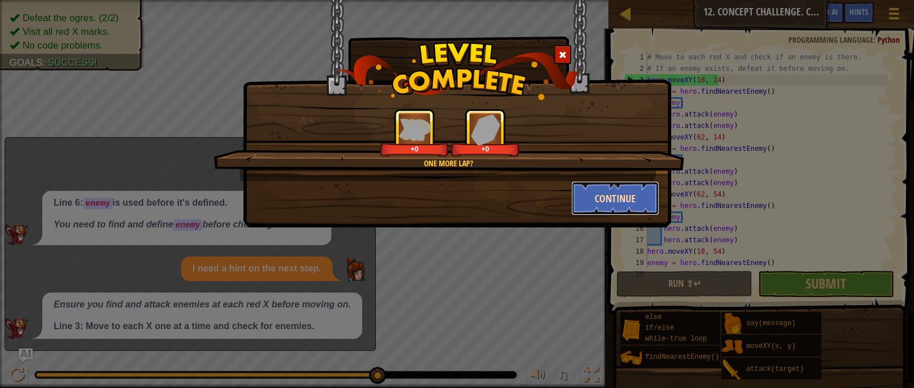
click at [595, 199] on button "Continue" at bounding box center [615, 198] width 89 height 34
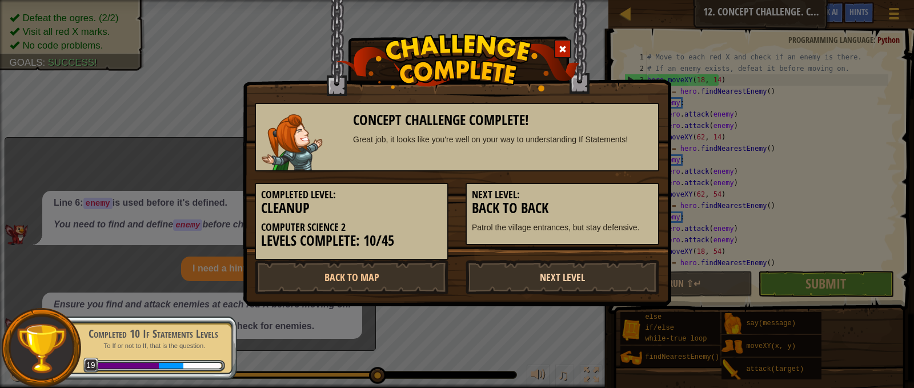
click at [531, 278] on link "Next Level" at bounding box center [563, 277] width 194 height 34
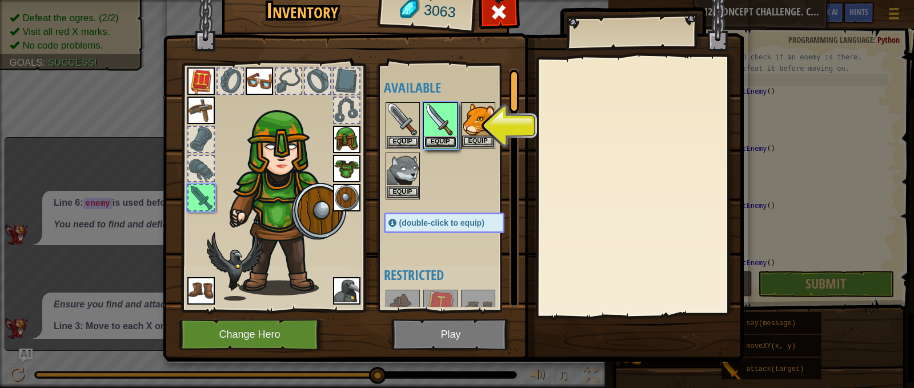
click at [437, 142] on button "Equip" at bounding box center [441, 142] width 32 height 12
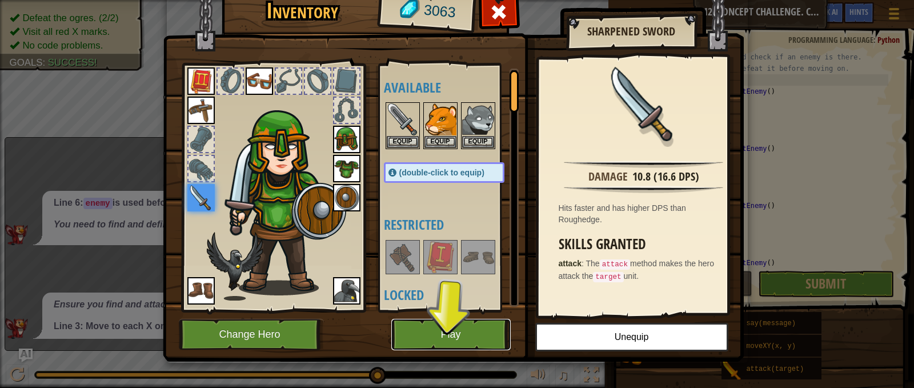
click at [471, 329] on button "Play" at bounding box center [450, 334] width 119 height 31
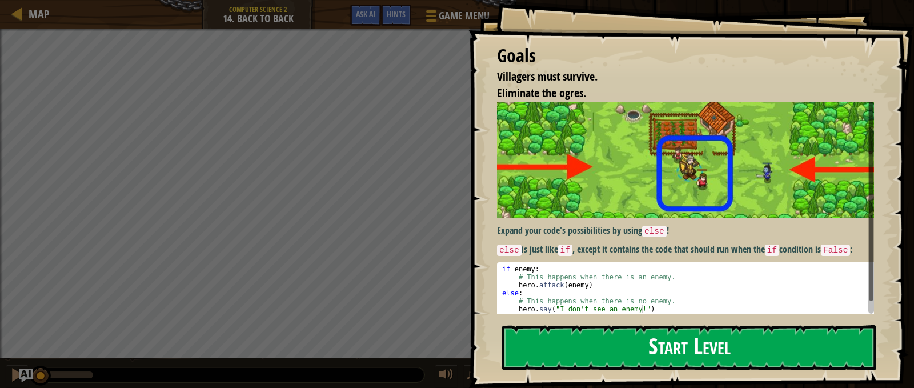
click at [790, 356] on button "Start Level" at bounding box center [689, 347] width 374 height 45
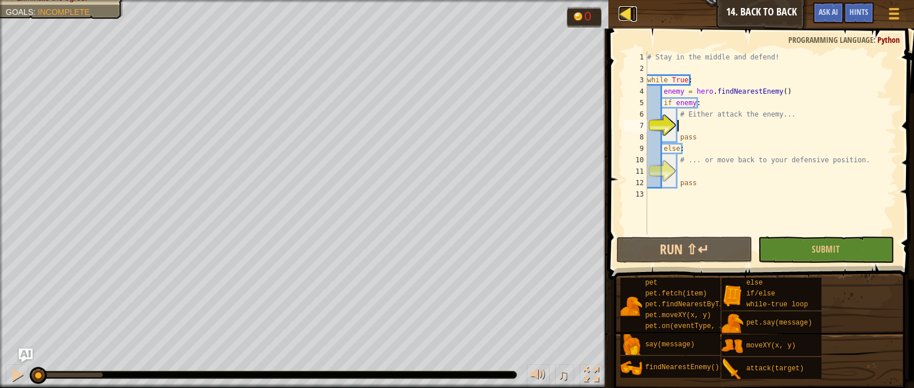
click at [627, 17] on div at bounding box center [626, 13] width 14 height 14
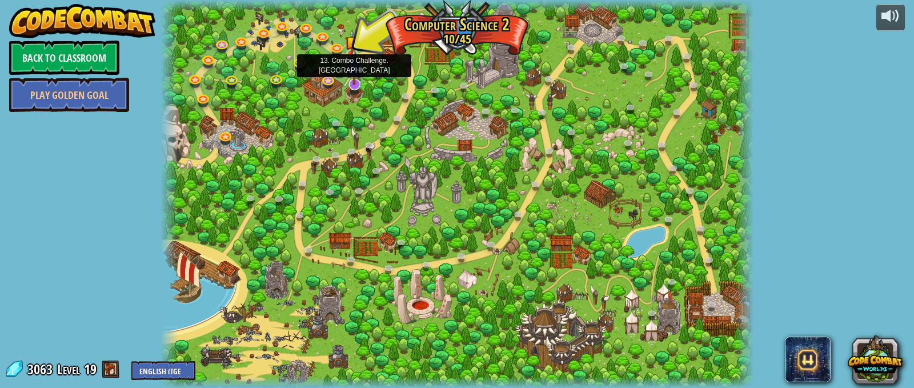
click at [351, 81] on img at bounding box center [354, 66] width 17 height 37
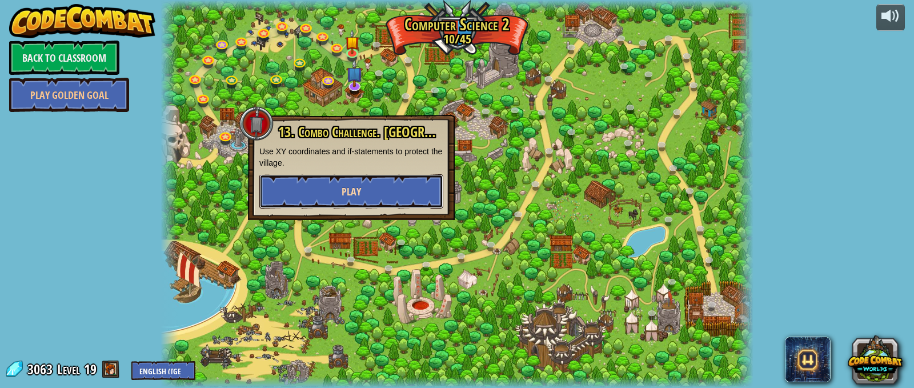
click at [390, 191] on button "Play" at bounding box center [351, 191] width 184 height 34
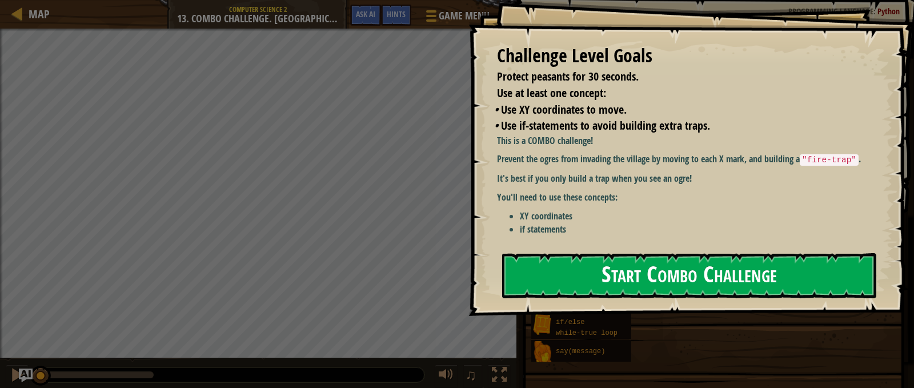
click at [551, 279] on button "Start Combo Challenge" at bounding box center [689, 275] width 374 height 45
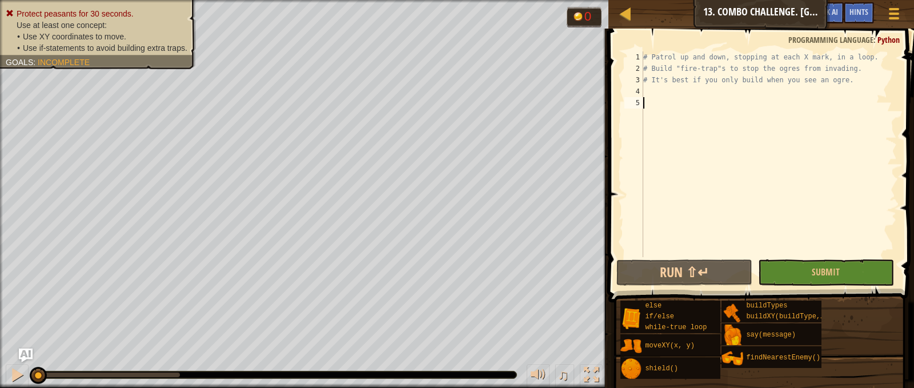
click at [675, 98] on div "# Patrol up and down, stopping at each X mark, in a loop. # Build "fire-trap"s …" at bounding box center [769, 165] width 256 height 229
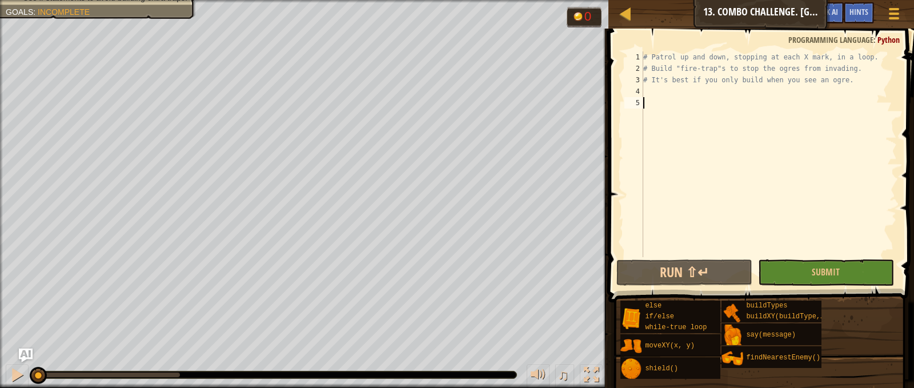
scroll to position [5, 0]
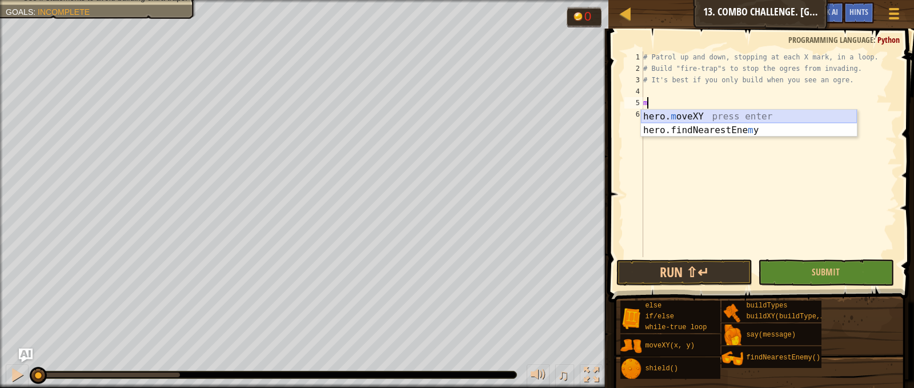
click at [721, 113] on div "hero. m oveXY press enter hero.findNearestEne m y press enter" at bounding box center [749, 137] width 216 height 55
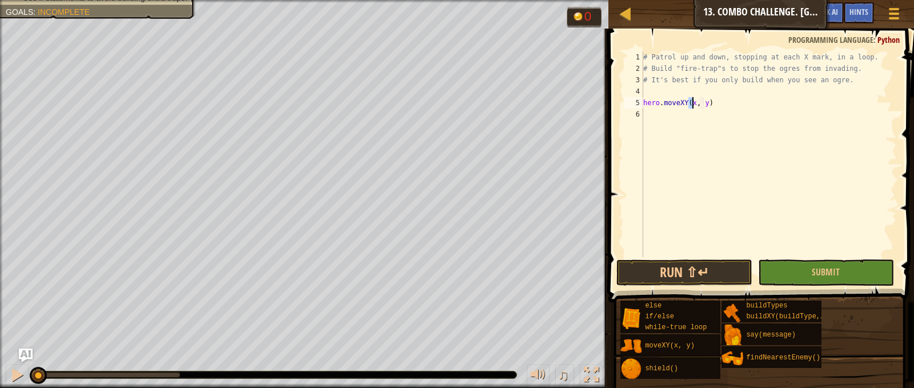
scroll to position [5, 5]
click at [701, 103] on div "# Patrol up and down, stopping at each X mark, in a loop. # Build "fire-trap"s …" at bounding box center [769, 165] width 256 height 229
click at [702, 103] on div "# Patrol up and down, stopping at each X mark, in a loop. # Build "fire-trap"s …" at bounding box center [769, 165] width 256 height 229
click at [702, 104] on div "# Patrol up and down, stopping at each X mark, in a loop. # Build "fire-trap"s …" at bounding box center [769, 165] width 256 height 229
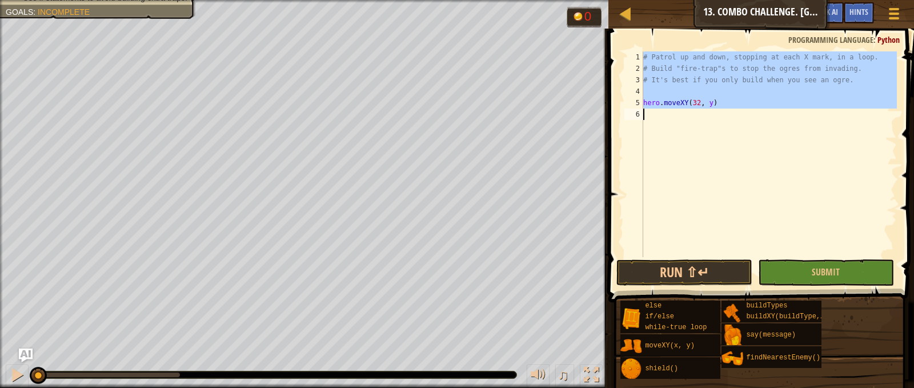
click at [702, 104] on div "# Patrol up and down, stopping at each X mark, in a loop. # Build "fire-trap"s …" at bounding box center [769, 165] width 256 height 229
click at [707, 105] on div "# Patrol up and down, stopping at each X mark, in a loop. # Build "fire-trap"s …" at bounding box center [769, 154] width 256 height 206
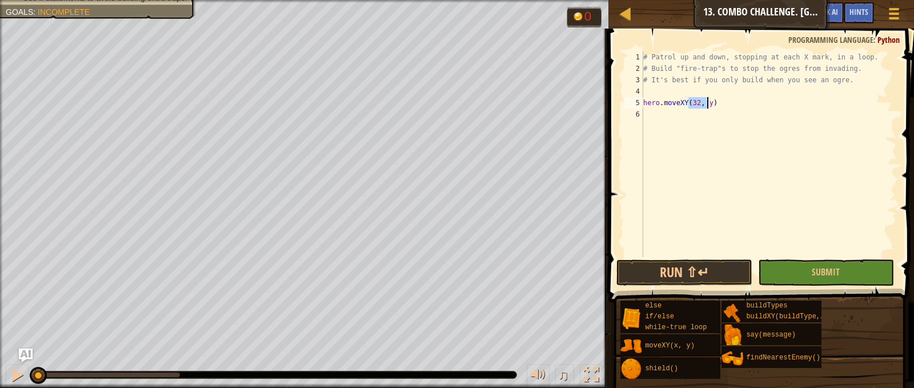
click at [707, 105] on div "# Patrol up and down, stopping at each X mark, in a loop. # Build "fire-trap"s …" at bounding box center [769, 165] width 256 height 229
click at [707, 105] on div "# Patrol up and down, stopping at each X mark, in a loop. # Build "fire-trap"s …" at bounding box center [769, 154] width 256 height 206
click at [707, 105] on div "# Patrol up and down, stopping at each X mark, in a loop. # Build "fire-trap"s …" at bounding box center [769, 165] width 256 height 229
click at [705, 105] on div "# Patrol up and down, stopping at each X mark, in a loop. # Build "fire-trap"s …" at bounding box center [769, 154] width 256 height 206
click at [705, 105] on div "# Patrol up and down, stopping at each X mark, in a loop. # Build "fire-trap"s …" at bounding box center [769, 165] width 256 height 229
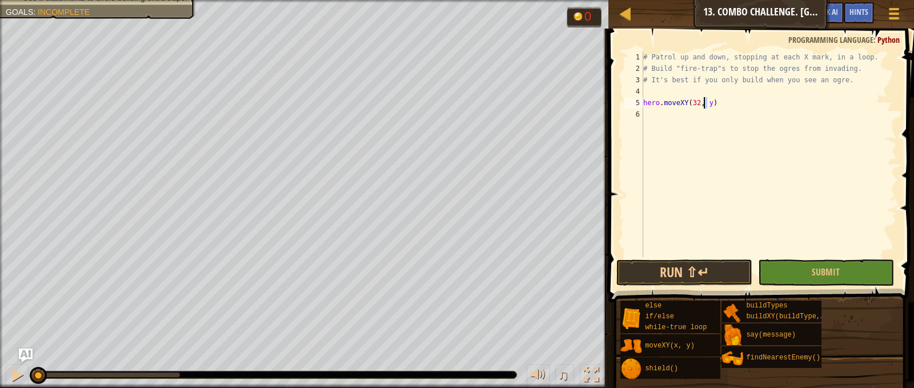
click at [705, 105] on div "# Patrol up and down, stopping at each X mark, in a loop. # Build "fire-trap"s …" at bounding box center [769, 165] width 256 height 229
type textarea "hero.moveXY(32, 52)"
click at [665, 112] on div "# Patrol up and down, stopping at each X mark, in a loop. # Build "fire-trap"s …" at bounding box center [769, 165] width 256 height 229
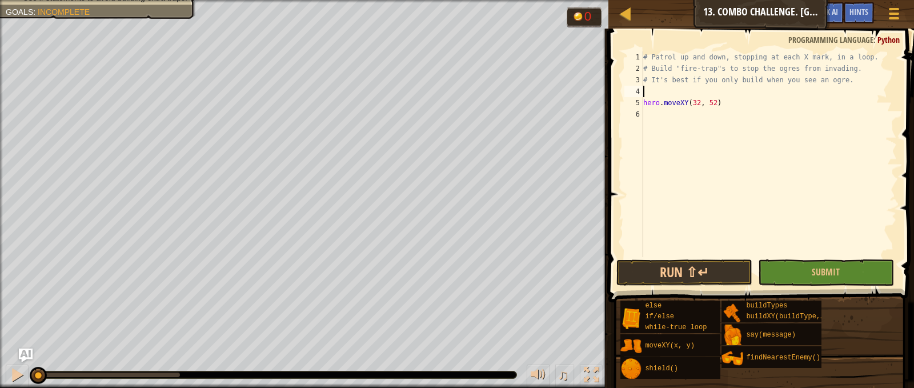
click at [656, 91] on div "# Patrol up and down, stopping at each X mark, in a loop. # Build "fire-trap"s …" at bounding box center [769, 165] width 256 height 229
type textarea "w"
click at [678, 104] on div "w hile-true loop press enter" at bounding box center [749, 118] width 216 height 41
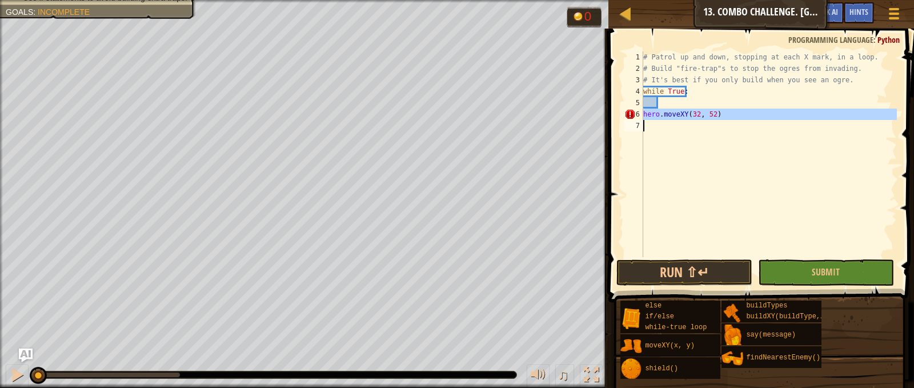
drag, startPoint x: 644, startPoint y: 115, endPoint x: 723, endPoint y: 123, distance: 79.3
click at [723, 123] on div "# Patrol up and down, stopping at each X mark, in a loop. # Build "fire-trap"s …" at bounding box center [769, 165] width 256 height 229
type textarea "hero.moveXY(32, 52)"
click at [682, 101] on div "# Patrol up and down, stopping at each X mark, in a loop. # Build "fire-trap"s …" at bounding box center [769, 165] width 256 height 229
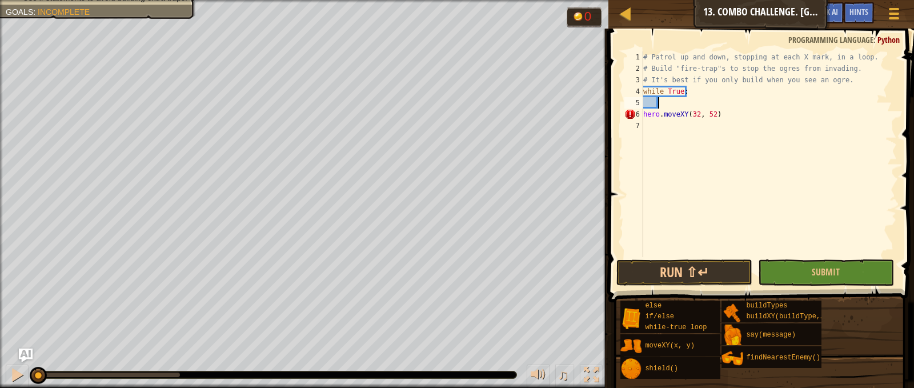
paste textarea
click at [669, 130] on div "# Patrol up and down, stopping at each X mark, in a loop. # Build "fire-trap"s …" at bounding box center [769, 165] width 256 height 229
type textarea "hero.moveXY(32, 52)"
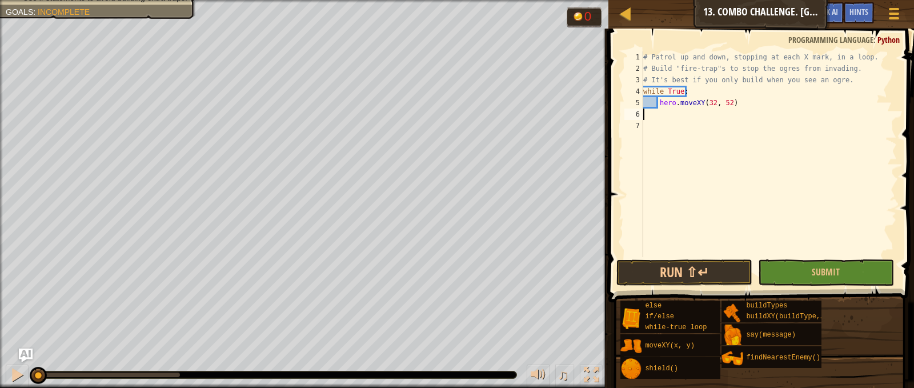
click at [735, 109] on div "# Patrol up and down, stopping at each X mark, in a loop. # Build "fire-trap"s …" at bounding box center [769, 165] width 256 height 229
click at [733, 101] on div "# Patrol up and down, stopping at each X mark, in a loop. # Build "fire-trap"s …" at bounding box center [769, 165] width 256 height 229
type textarea "hero.moveXY(32, 52)"
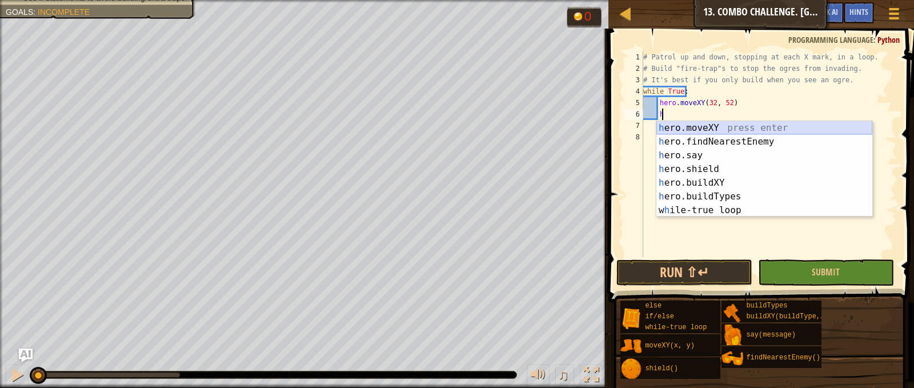
click at [727, 127] on div "h ero.moveXY press enter h ero.findNearestEnemy press enter h ero.say press ent…" at bounding box center [765, 182] width 216 height 123
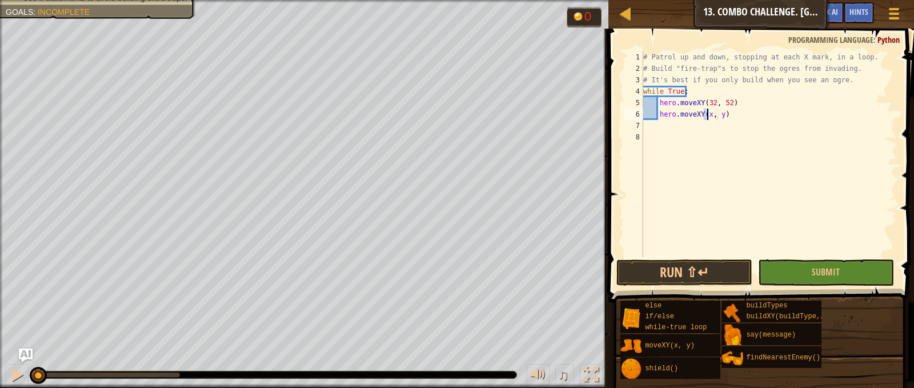
scroll to position [5, 6]
click at [718, 118] on div "# Patrol up and down, stopping at each X mark, in a loop. # Build "fire-trap"s …" at bounding box center [769, 165] width 256 height 229
type textarea "hero.moveXY(32, 34)"
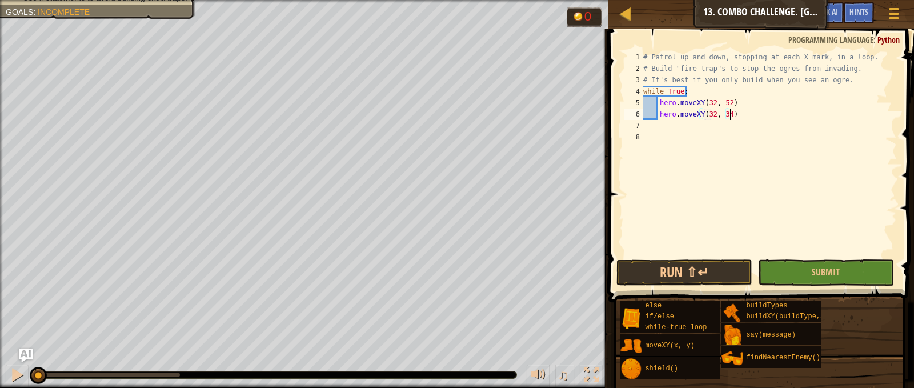
click at [750, 119] on div "# Patrol up and down, stopping at each X mark, in a loop. # Build "fire-trap"s …" at bounding box center [769, 165] width 256 height 229
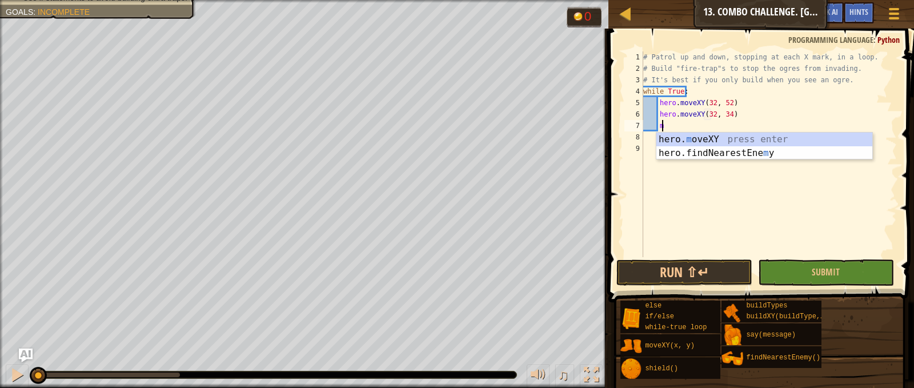
scroll to position [5, 1]
click at [687, 135] on div "hero. m oveXY press enter hero.findNearestEne m y press enter" at bounding box center [765, 160] width 216 height 55
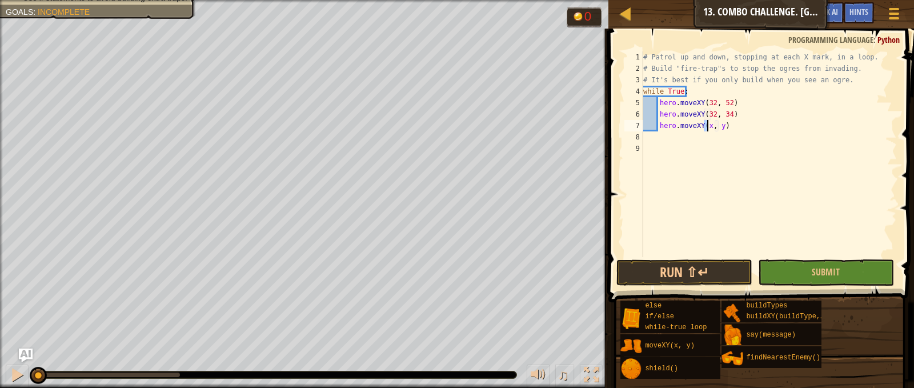
scroll to position [5, 6]
click at [718, 124] on div "# Patrol up and down, stopping at each X mark, in a loop. # Build "fire-trap"s …" at bounding box center [769, 165] width 256 height 229
type textarea "hero.moveXY(32, 16)"
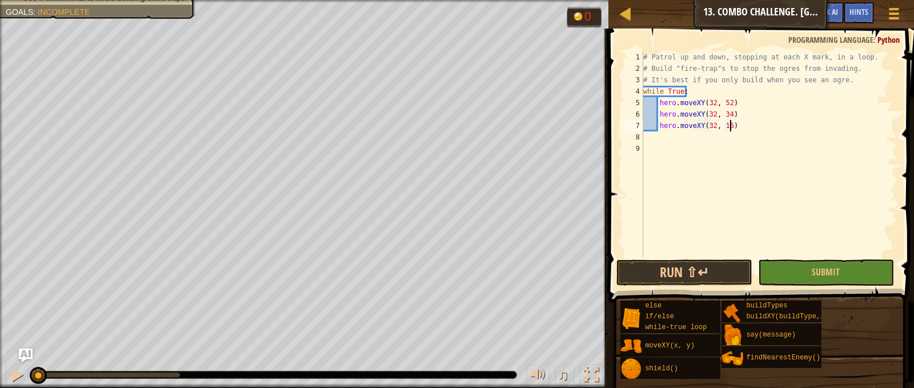
click at [745, 125] on div "# Patrol up and down, stopping at each X mark, in a loop. # Build "fire-trap"s …" at bounding box center [769, 165] width 256 height 229
click at [643, 138] on div "# Patrol up and down, stopping at each X mark, in a loop. # Build "fire-trap"s …" at bounding box center [769, 165] width 256 height 229
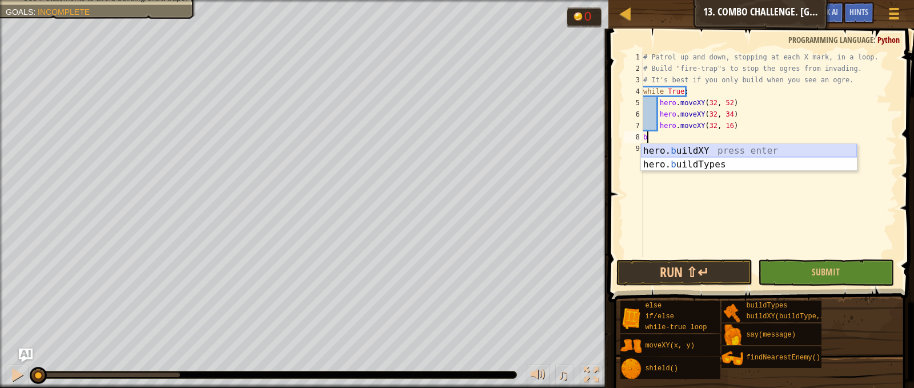
click at [758, 155] on div "hero. b uildXY press enter hero. b uildTypes press enter" at bounding box center [749, 171] width 216 height 55
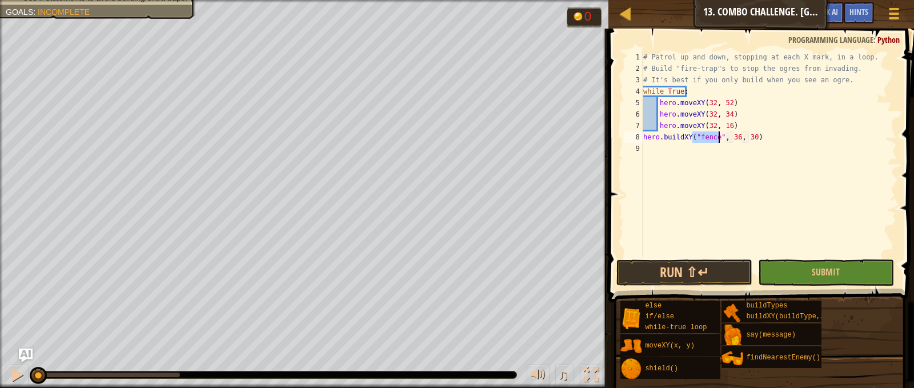
click at [706, 136] on div "# Patrol up and down, stopping at each X mark, in a loop. # Build "fire-trap"s …" at bounding box center [769, 154] width 256 height 206
click at [706, 136] on div "# Patrol up and down, stopping at each X mark, in a loop. # Build "fire-trap"s …" at bounding box center [769, 165] width 256 height 229
click at [747, 134] on div "# Patrol up and down, stopping at each X mark, in a loop. # Build "fire-trap"s …" at bounding box center [769, 165] width 256 height 229
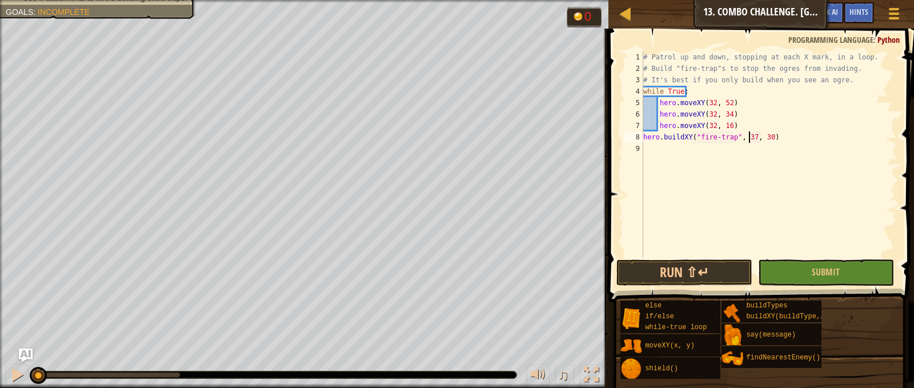
scroll to position [5, 9]
click at [762, 135] on div "# Patrol up and down, stopping at each X mark, in a loop. # Build "fire-trap"s …" at bounding box center [769, 165] width 256 height 229
click at [761, 138] on div "# Patrol up and down, stopping at each X mark, in a loop. # Build "fire-trap"s …" at bounding box center [769, 165] width 256 height 229
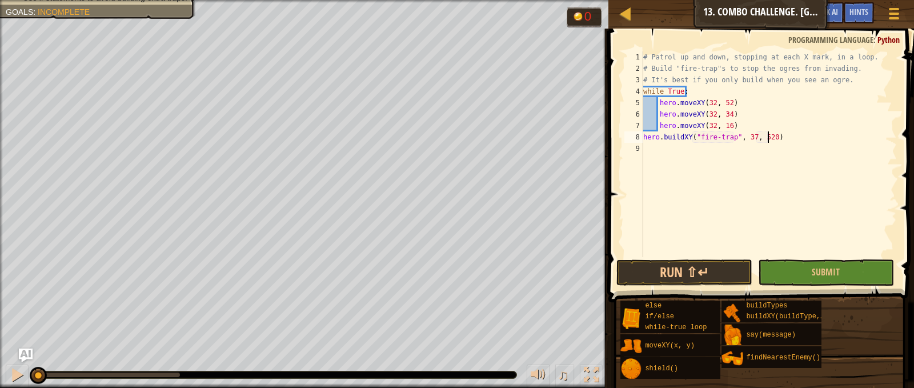
click at [768, 137] on div "# Patrol up and down, stopping at each X mark, in a loop. # Build "fire-trap"s …" at bounding box center [769, 165] width 256 height 229
type textarea "hero.buildXY("fire-trap", 37, 52)"
click at [838, 285] on button "Submit" at bounding box center [826, 272] width 136 height 26
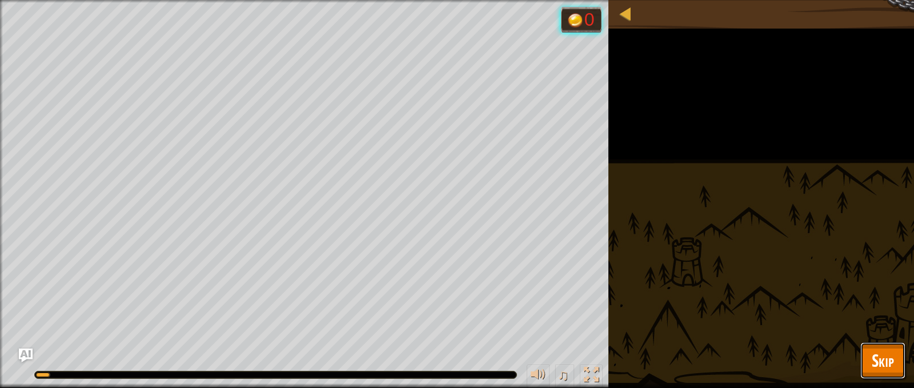
click at [893, 358] on span "Skip" at bounding box center [883, 360] width 22 height 23
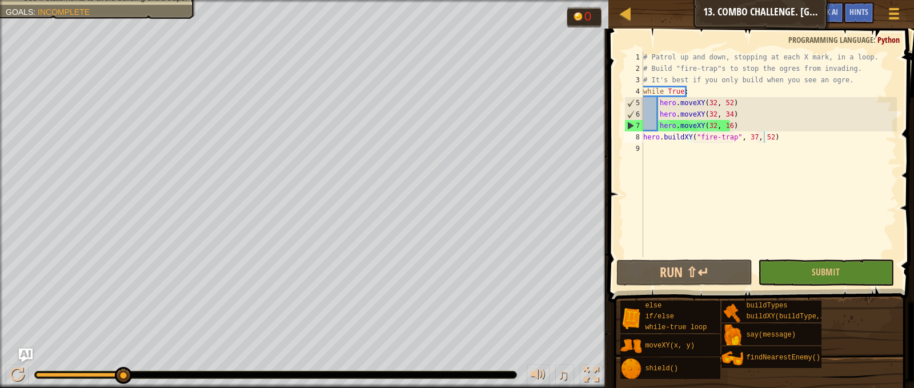
scroll to position [5, 0]
click at [764, 247] on div "# Patrol up and down, stopping at each X mark, in a loop. # Build "fire-trap"s …" at bounding box center [769, 165] width 256 height 229
click at [780, 260] on button "Submit" at bounding box center [826, 272] width 136 height 26
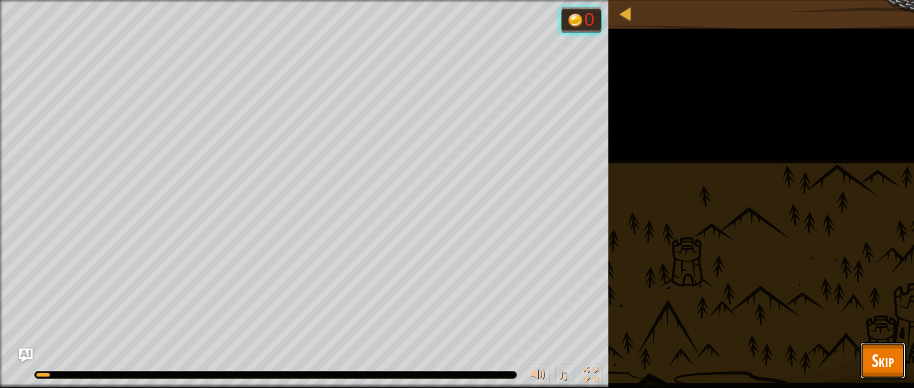
click at [902, 359] on button "Skip" at bounding box center [883, 360] width 45 height 37
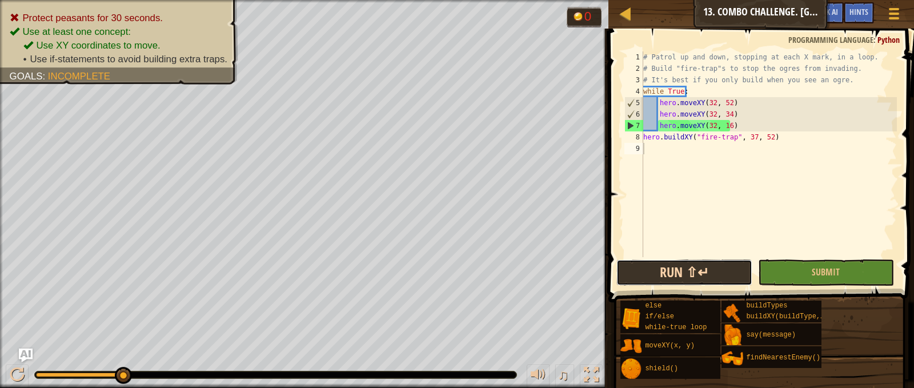
click at [686, 276] on button "Run ⇧↵" at bounding box center [685, 272] width 136 height 26
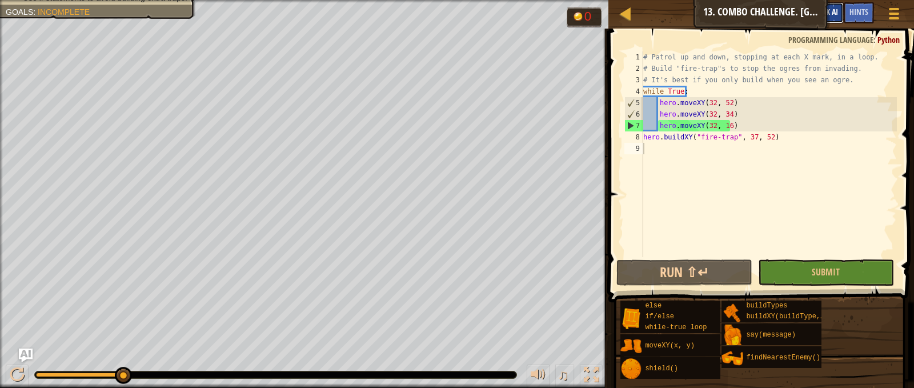
click at [834, 13] on span "Ask AI" at bounding box center [828, 11] width 19 height 11
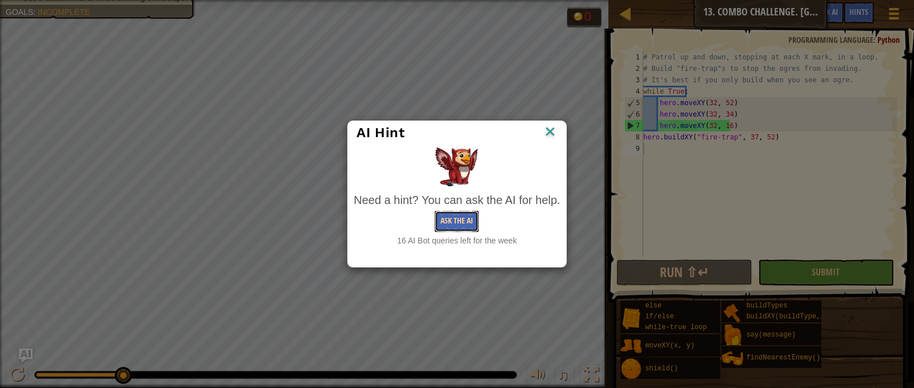
click at [474, 218] on button "Ask the AI" at bounding box center [457, 221] width 44 height 21
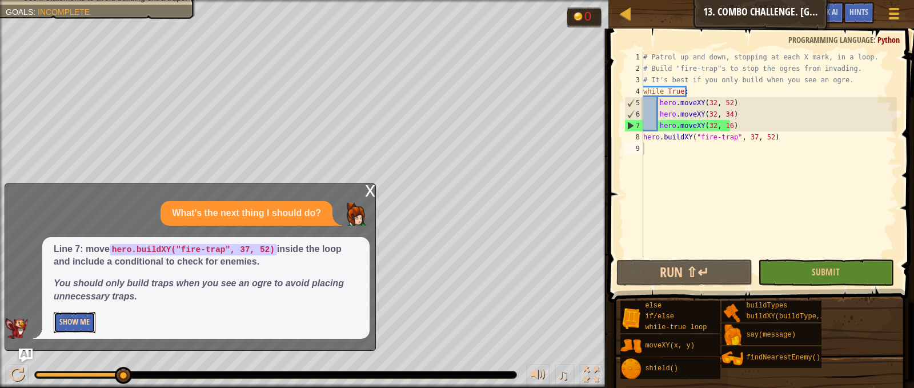
click at [75, 319] on button "Show Me" at bounding box center [75, 322] width 42 height 21
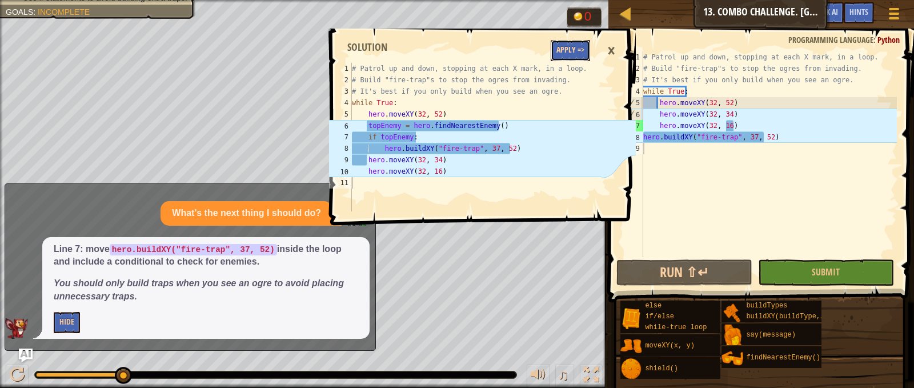
click at [567, 49] on button "Apply =>" at bounding box center [570, 50] width 39 height 21
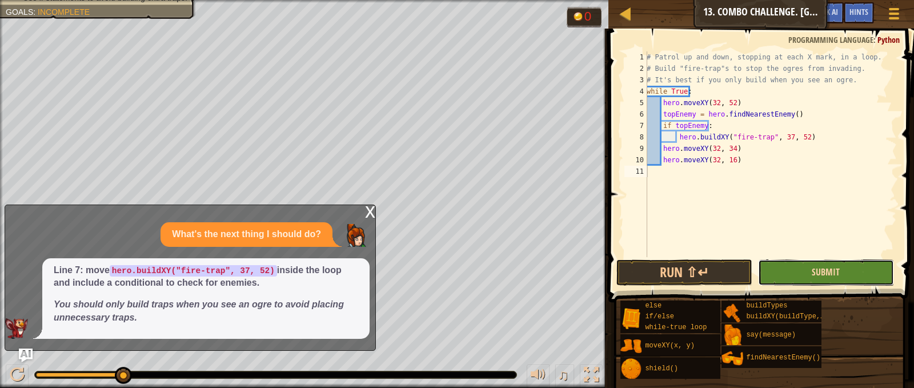
click at [816, 275] on span "Submit" at bounding box center [826, 272] width 28 height 13
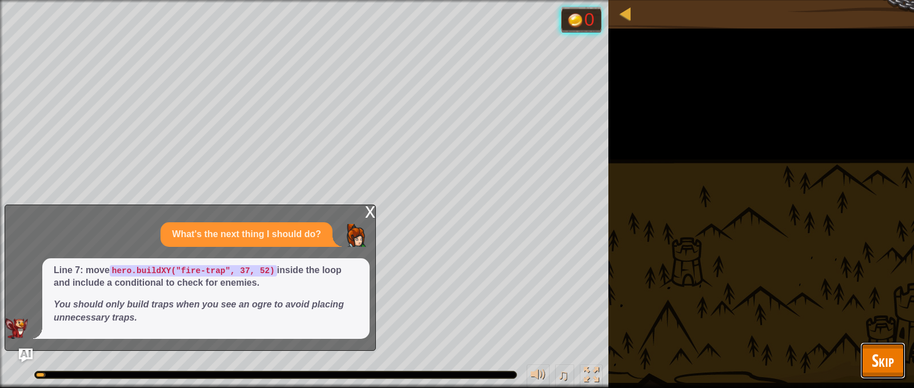
click at [891, 354] on span "Skip" at bounding box center [883, 360] width 22 height 23
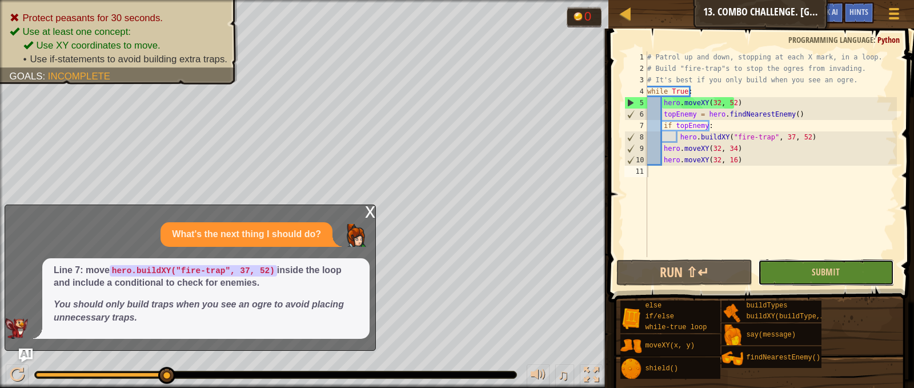
click at [803, 265] on button "Submit" at bounding box center [826, 272] width 136 height 26
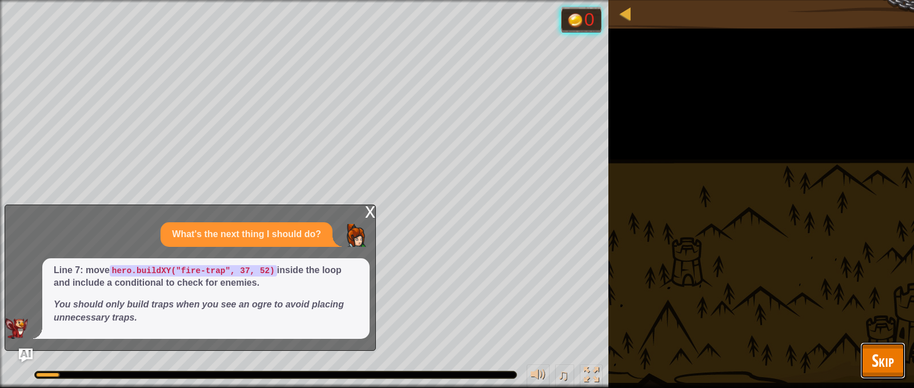
click at [875, 361] on span "Skip" at bounding box center [883, 360] width 22 height 23
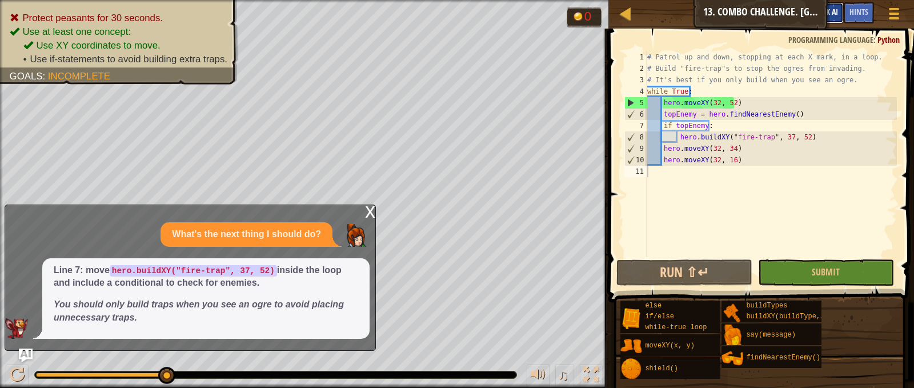
click at [834, 15] on span "Ask AI" at bounding box center [828, 11] width 19 height 11
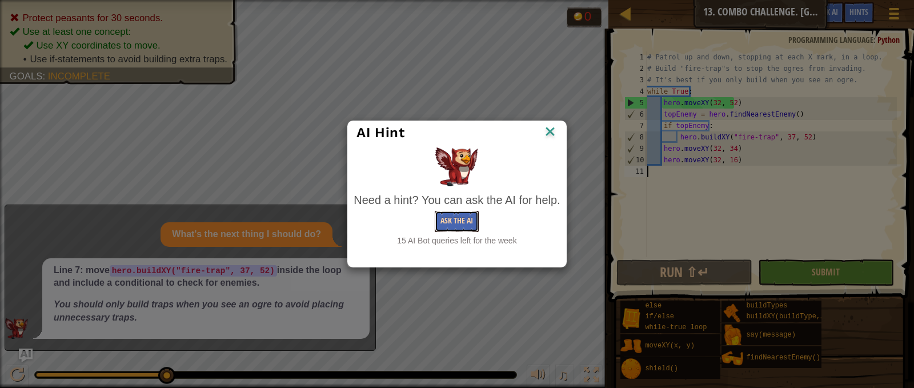
click at [457, 226] on button "Ask the AI" at bounding box center [457, 221] width 44 height 21
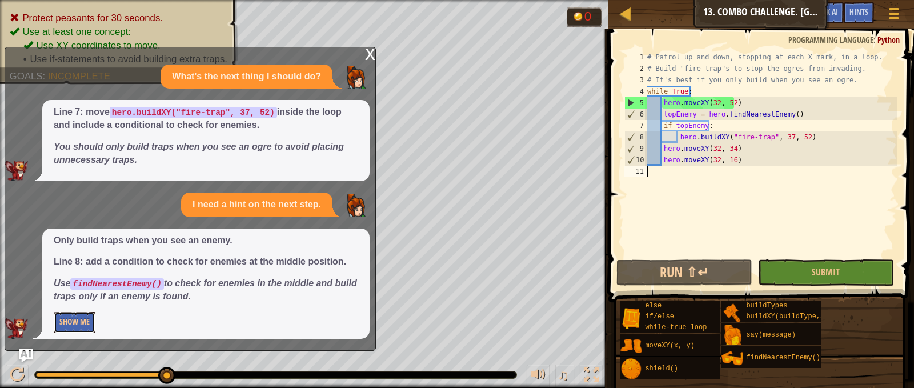
drag, startPoint x: 75, startPoint y: 325, endPoint x: 82, endPoint y: 321, distance: 7.9
click at [77, 325] on button "Show Me" at bounding box center [75, 322] width 42 height 21
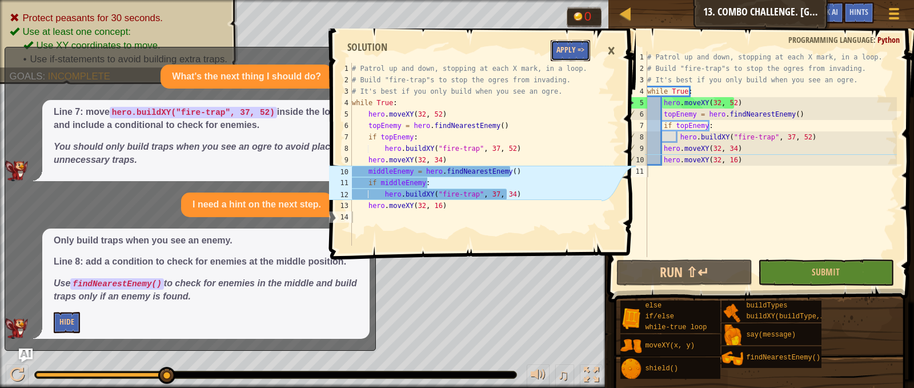
click at [573, 51] on button "Apply =>" at bounding box center [570, 50] width 39 height 21
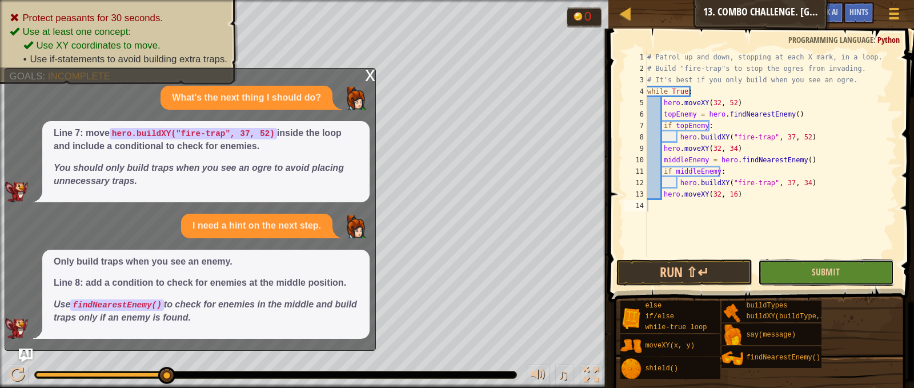
click at [785, 267] on button "Submit" at bounding box center [826, 272] width 136 height 26
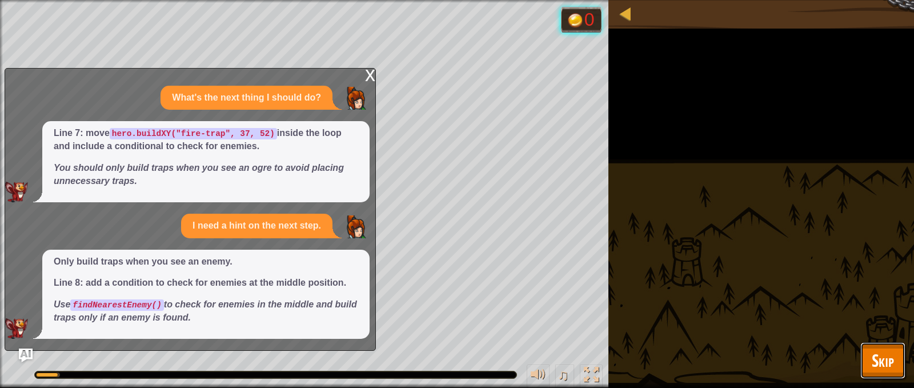
click at [894, 351] on span "Skip" at bounding box center [883, 360] width 22 height 23
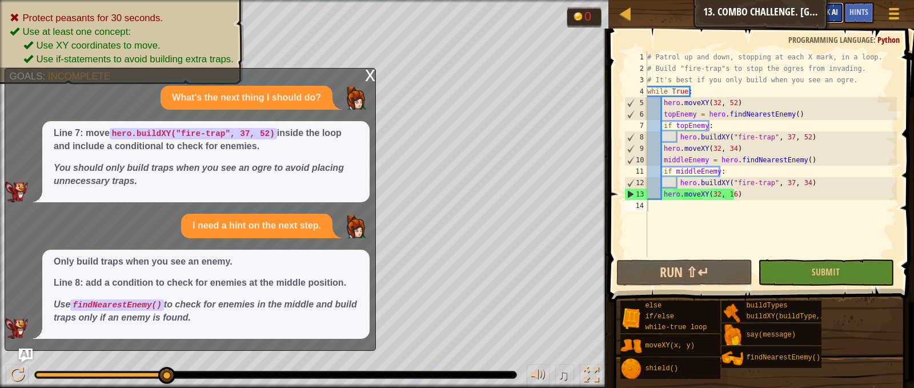
click at [839, 3] on button "Ask AI" at bounding box center [828, 12] width 31 height 21
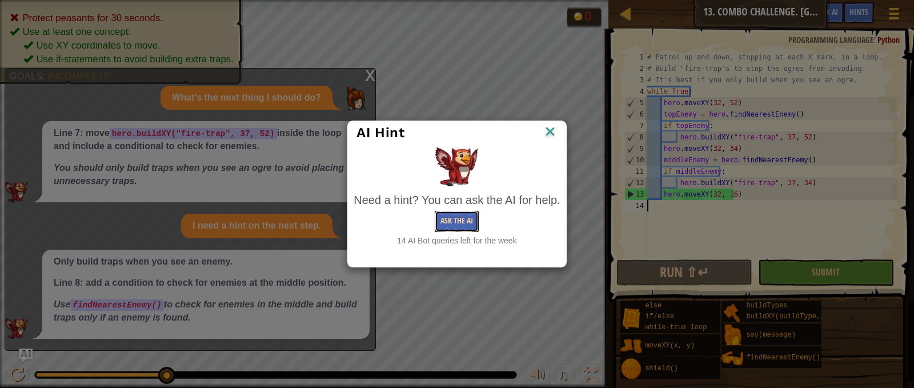
click at [470, 219] on button "Ask the AI" at bounding box center [457, 221] width 44 height 21
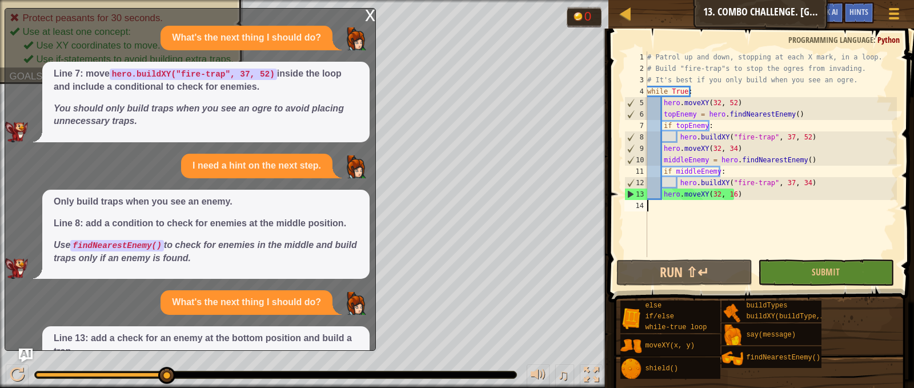
scroll to position [90, 0]
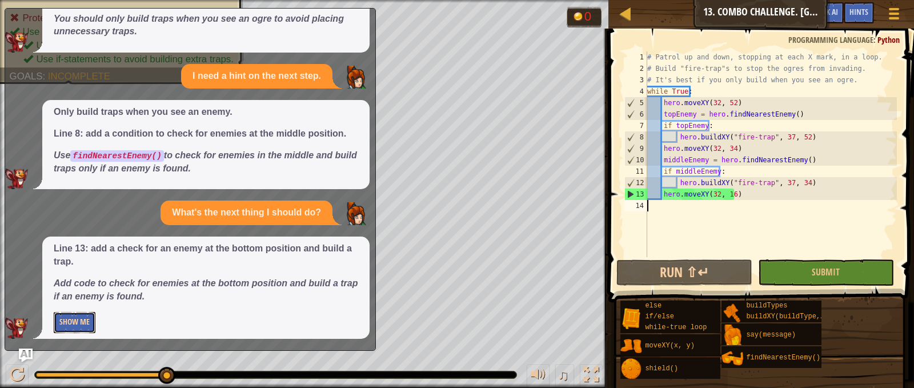
drag, startPoint x: 81, startPoint y: 322, endPoint x: 112, endPoint y: 297, distance: 40.2
click at [83, 320] on button "Show Me" at bounding box center [75, 322] width 42 height 21
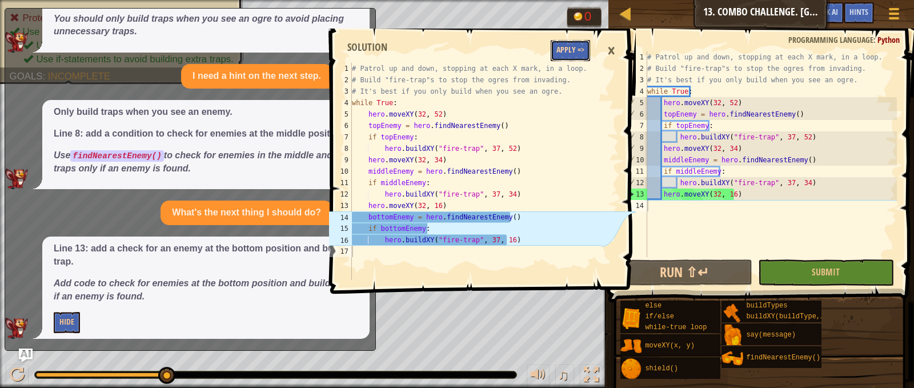
click at [564, 45] on button "Apply =>" at bounding box center [570, 50] width 39 height 21
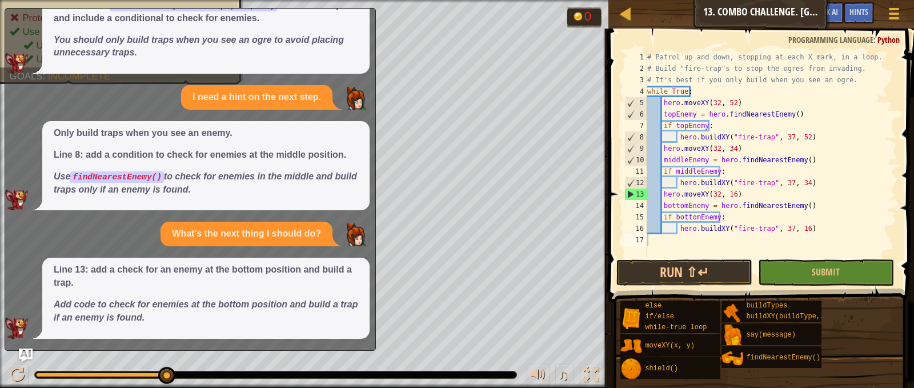
scroll to position [69, 0]
click at [836, 13] on span "Ask AI" at bounding box center [828, 11] width 19 height 11
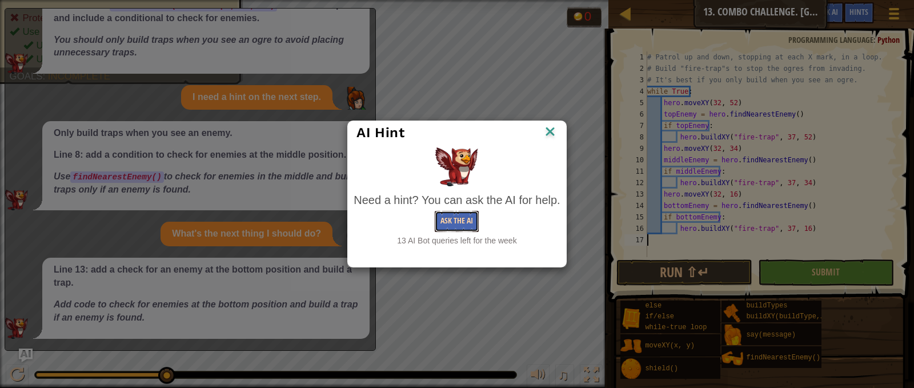
click at [446, 219] on button "Ask the AI" at bounding box center [457, 221] width 44 height 21
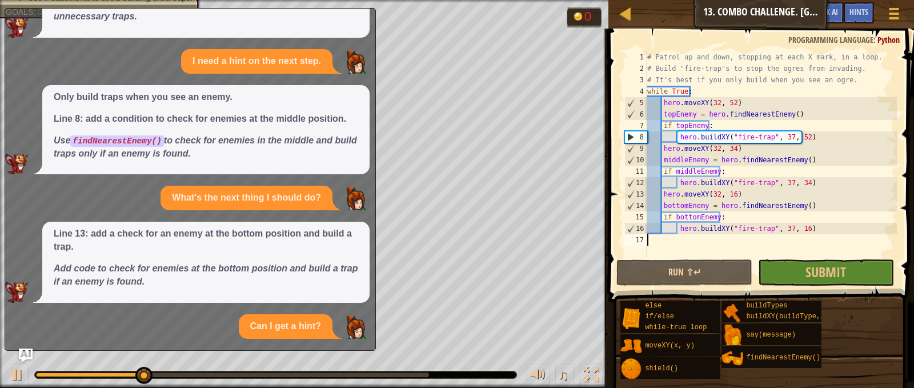
scroll to position [239, 0]
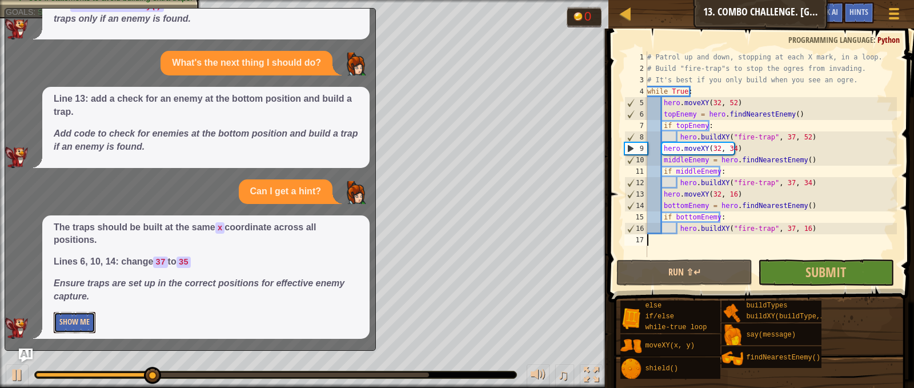
click at [81, 321] on button "Show Me" at bounding box center [75, 322] width 42 height 21
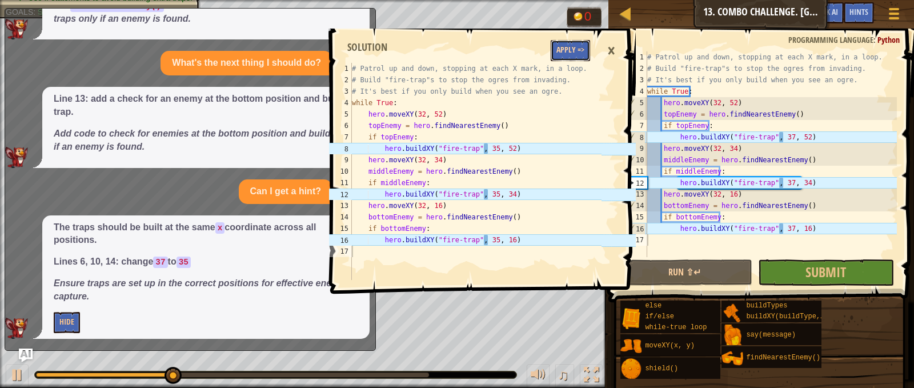
click at [577, 49] on button "Apply =>" at bounding box center [570, 50] width 39 height 21
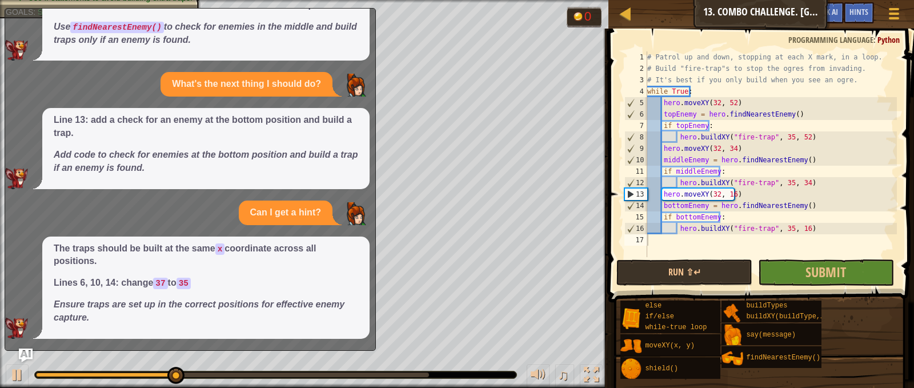
scroll to position [218, 0]
click at [786, 263] on button "Submit" at bounding box center [826, 272] width 136 height 26
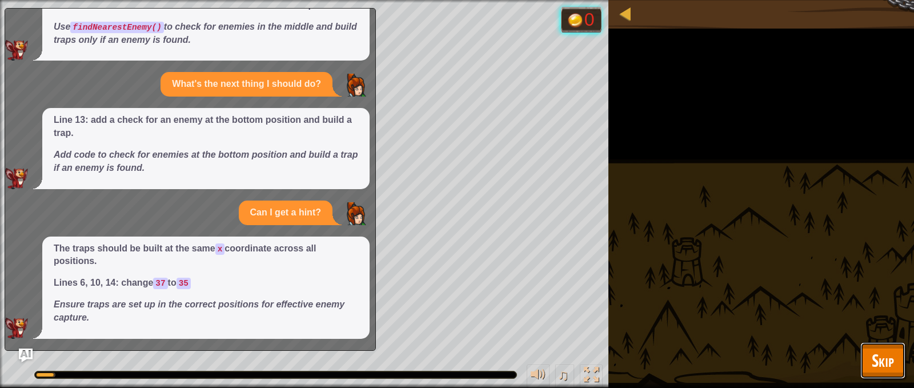
click at [881, 359] on span "Skip" at bounding box center [883, 360] width 22 height 23
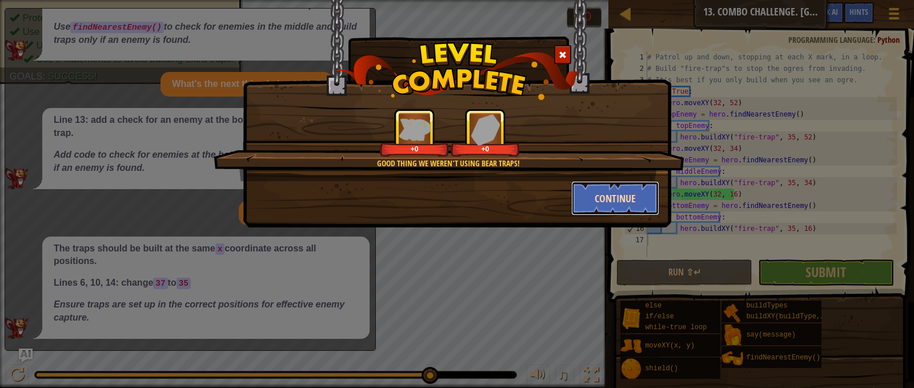
click at [622, 194] on button "Continue" at bounding box center [615, 198] width 89 height 34
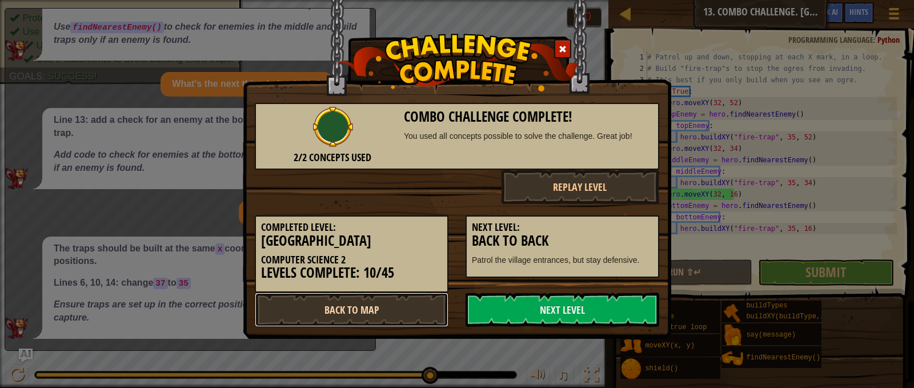
click at [408, 310] on link "Back to Map" at bounding box center [352, 310] width 194 height 34
